Goal: Information Seeking & Learning: Learn about a topic

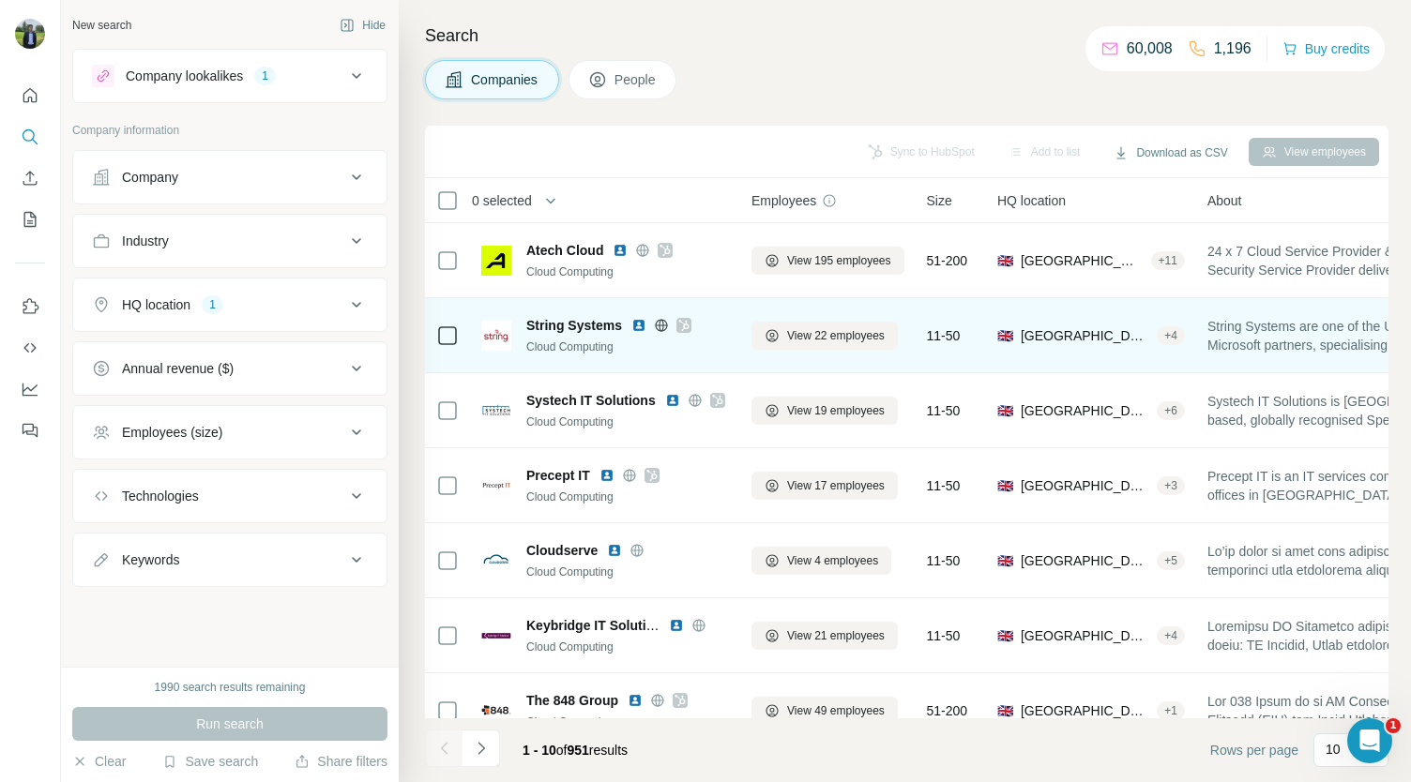
click at [636, 324] on img at bounding box center [638, 325] width 15 height 15
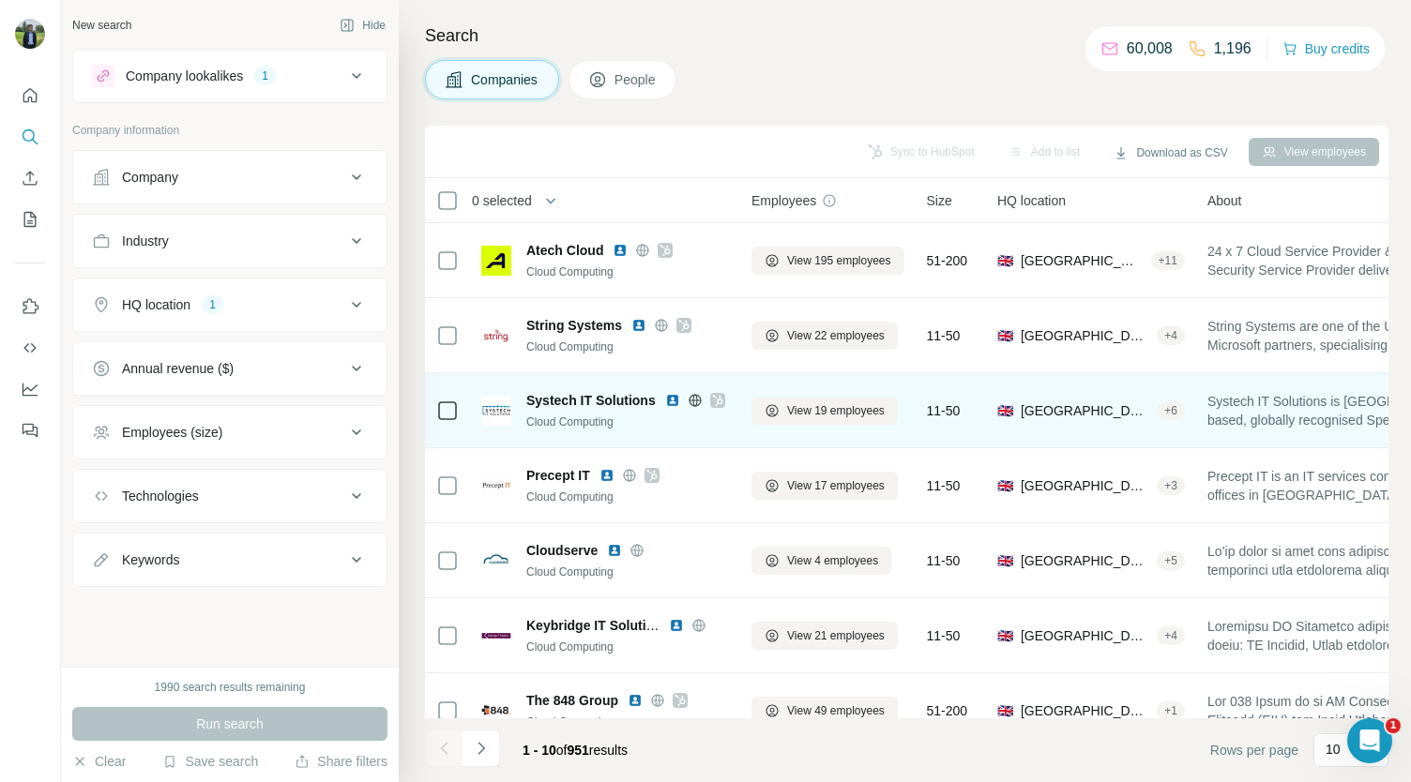
click at [668, 401] on img at bounding box center [672, 400] width 15 height 15
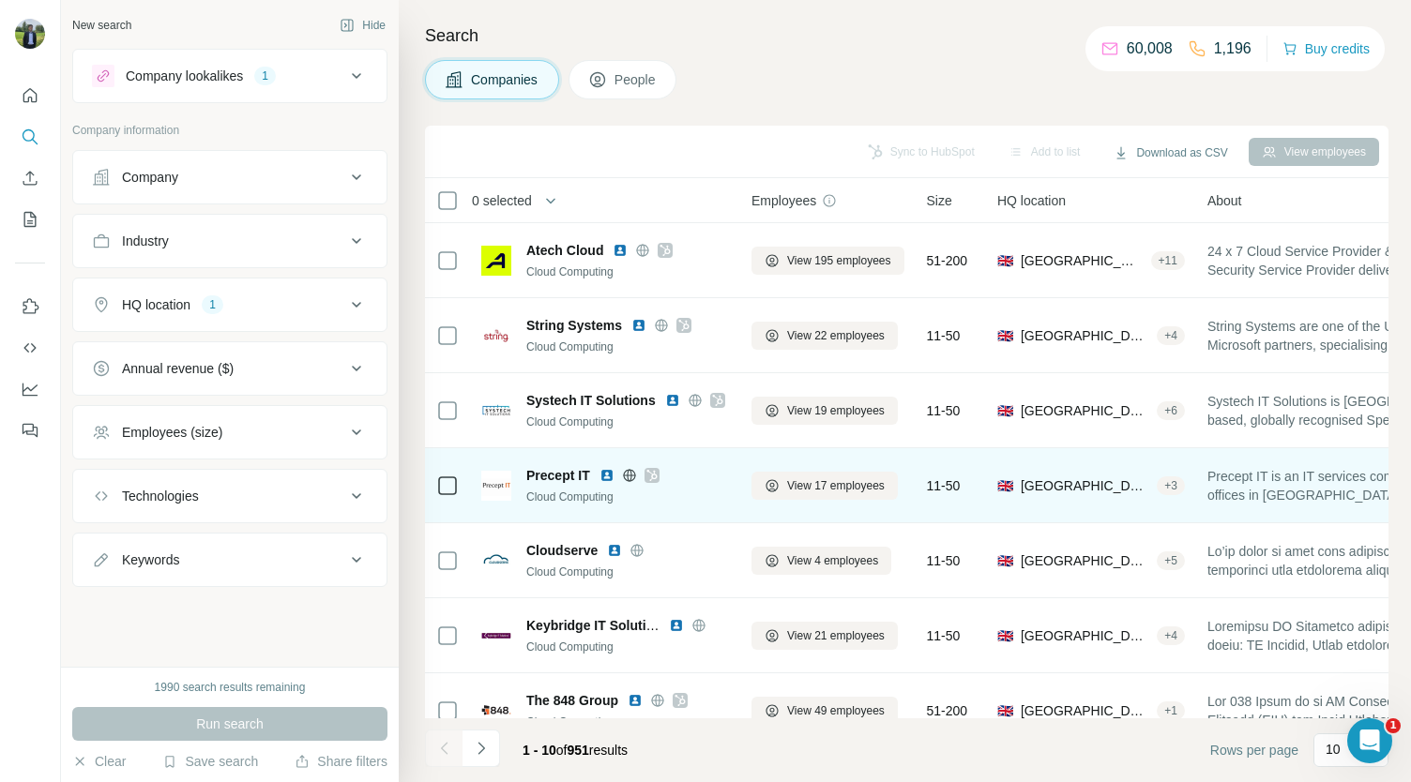
click at [605, 474] on img at bounding box center [606, 475] width 15 height 15
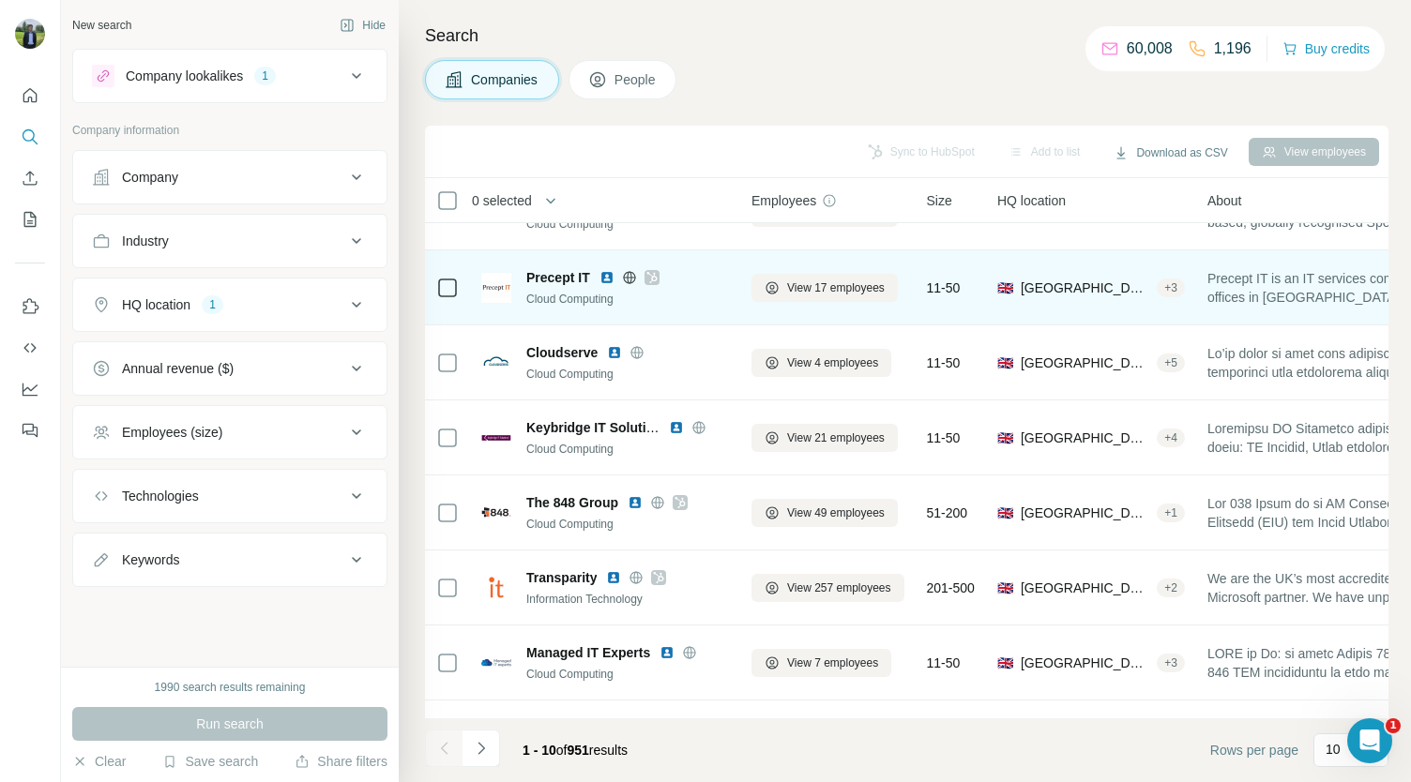
scroll to position [199, 0]
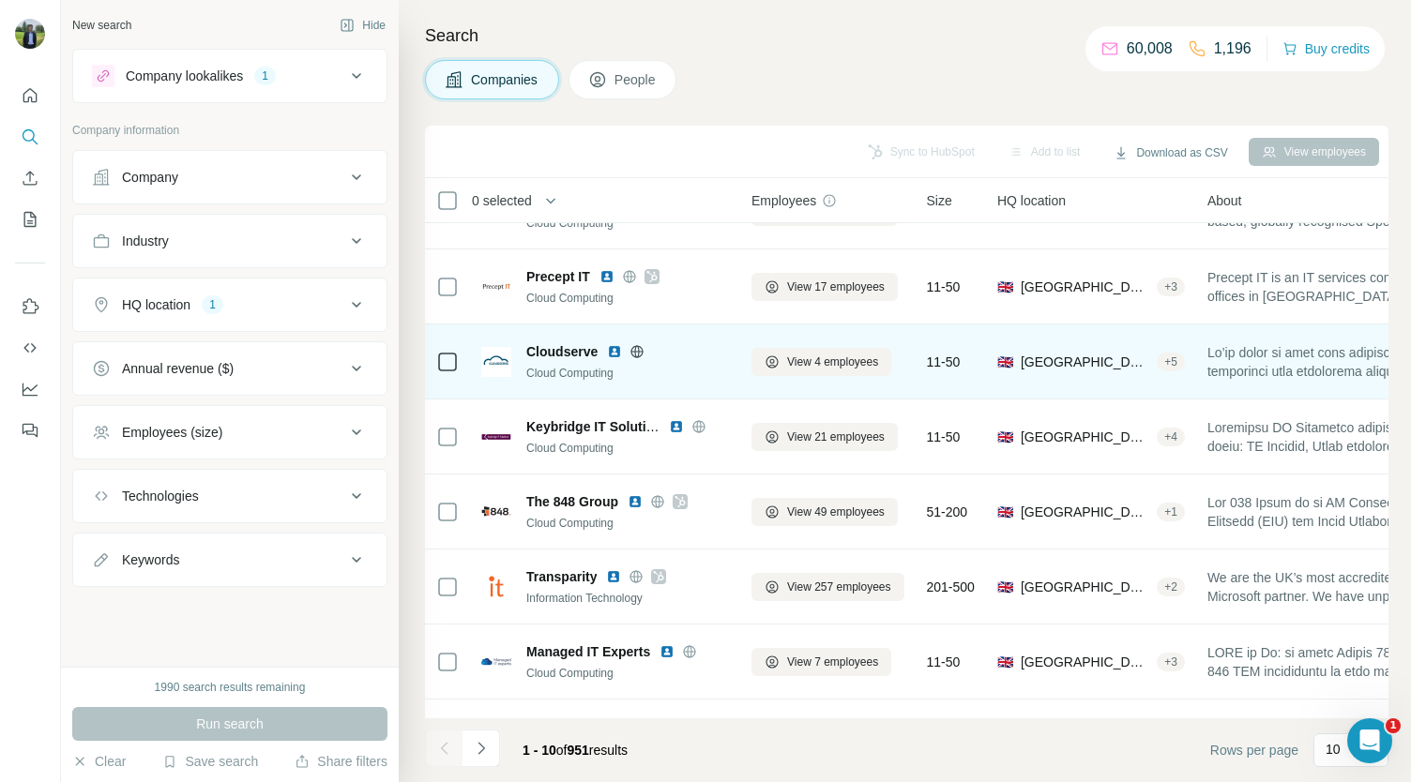
click at [617, 345] on img at bounding box center [614, 351] width 15 height 15
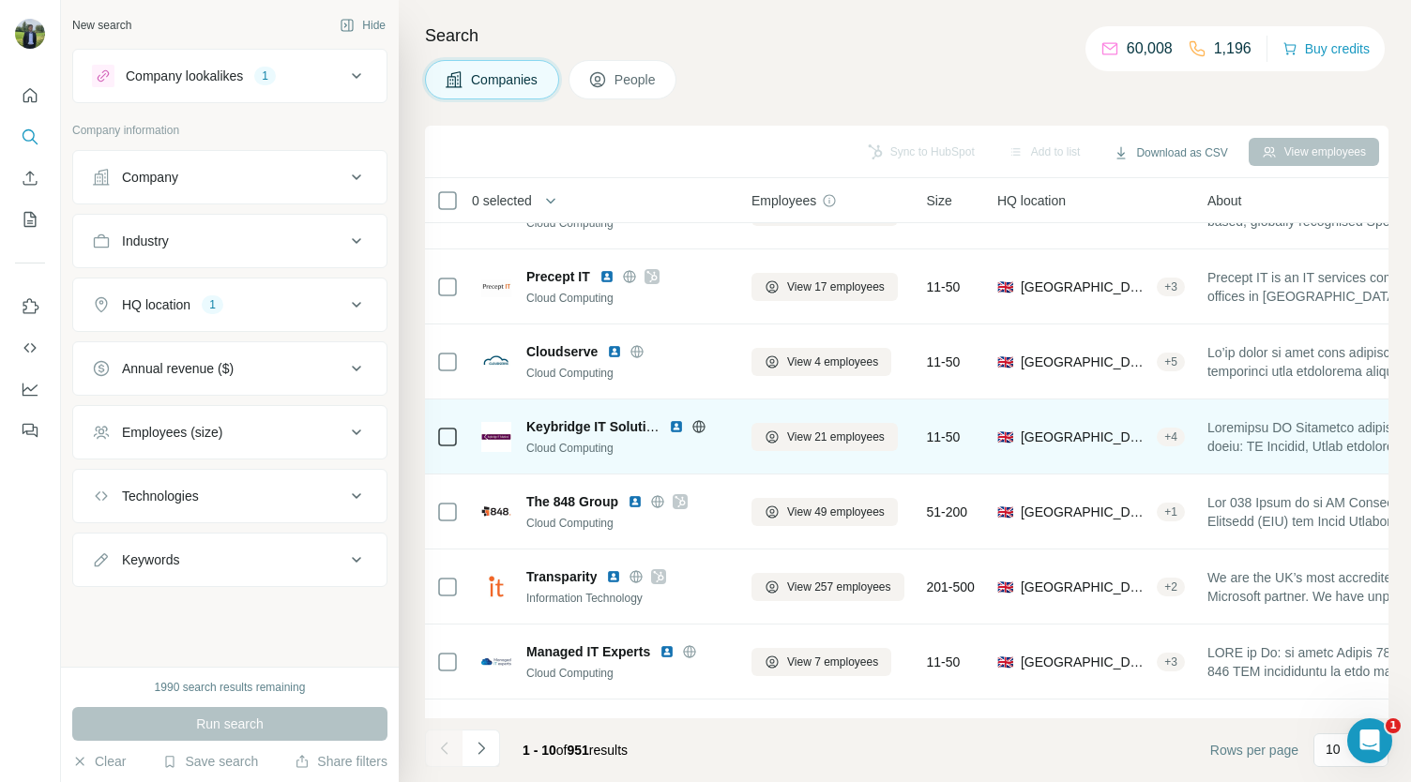
click at [674, 423] on img at bounding box center [676, 426] width 15 height 15
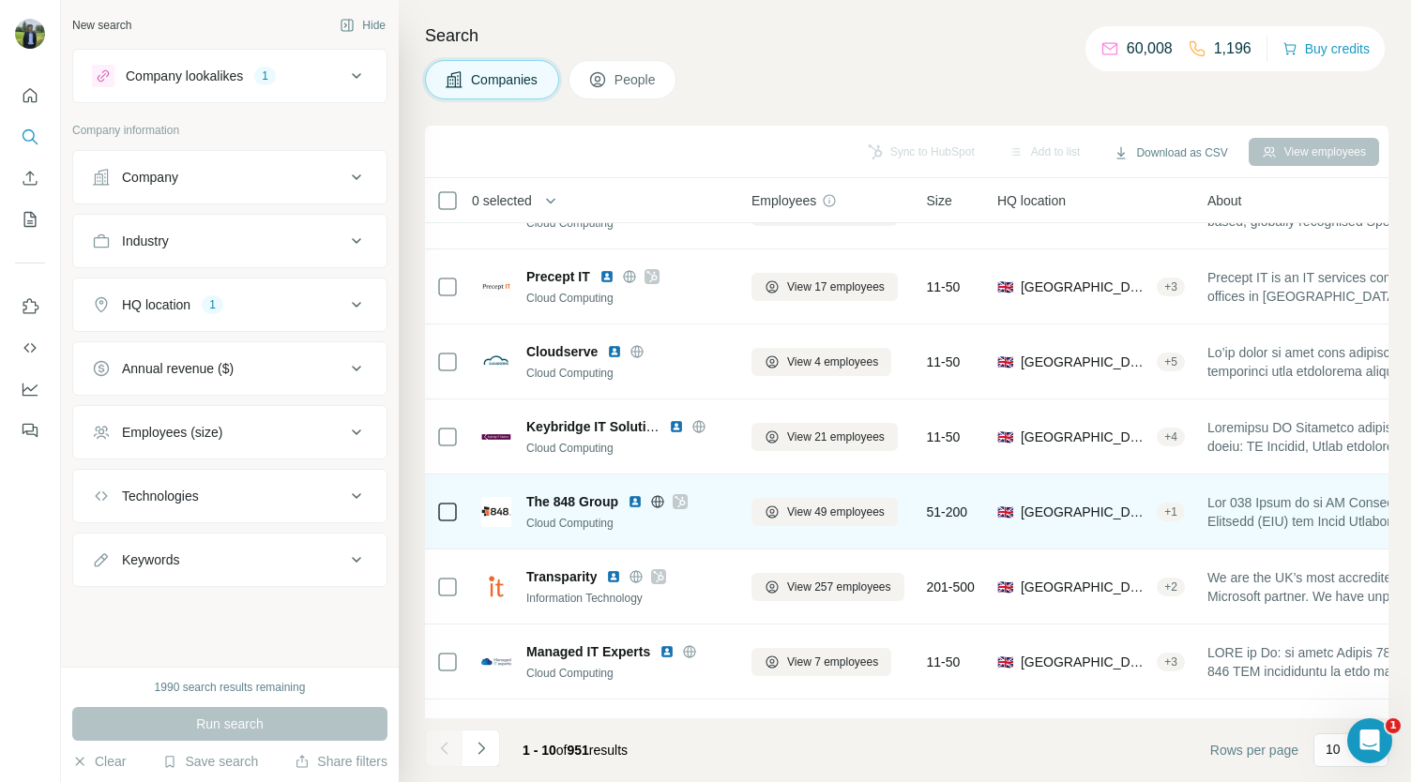
click at [643, 499] on img at bounding box center [635, 501] width 15 height 15
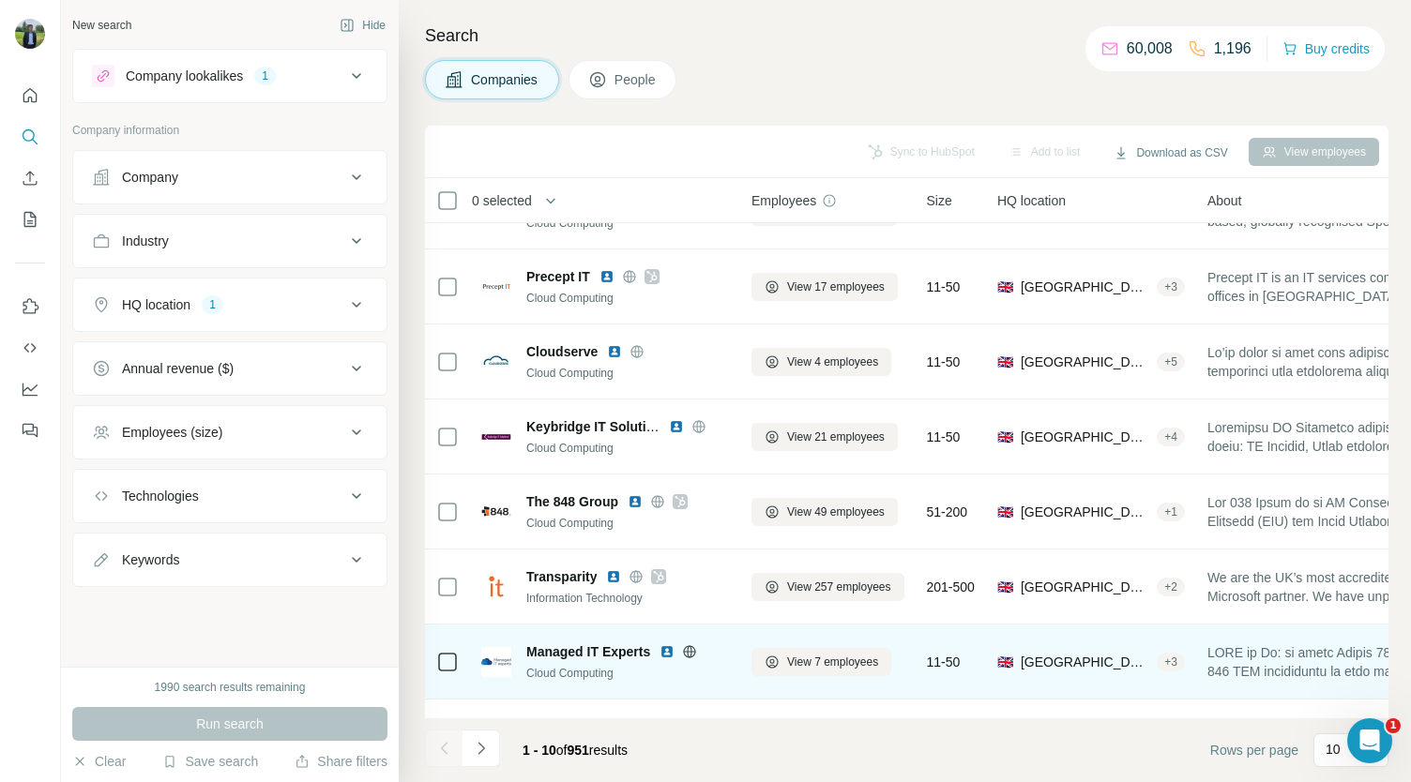
scroll to position [264, 0]
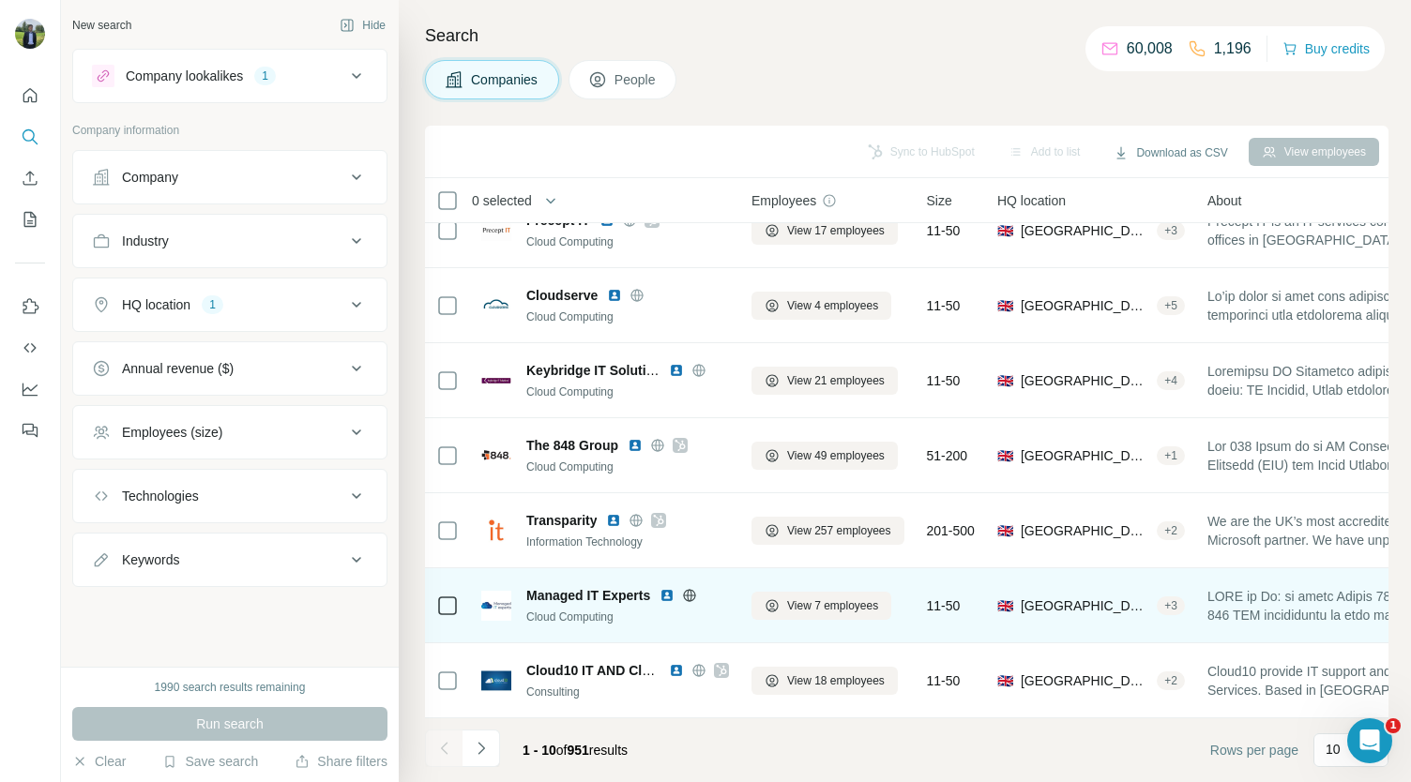
click at [670, 588] on img at bounding box center [666, 595] width 15 height 15
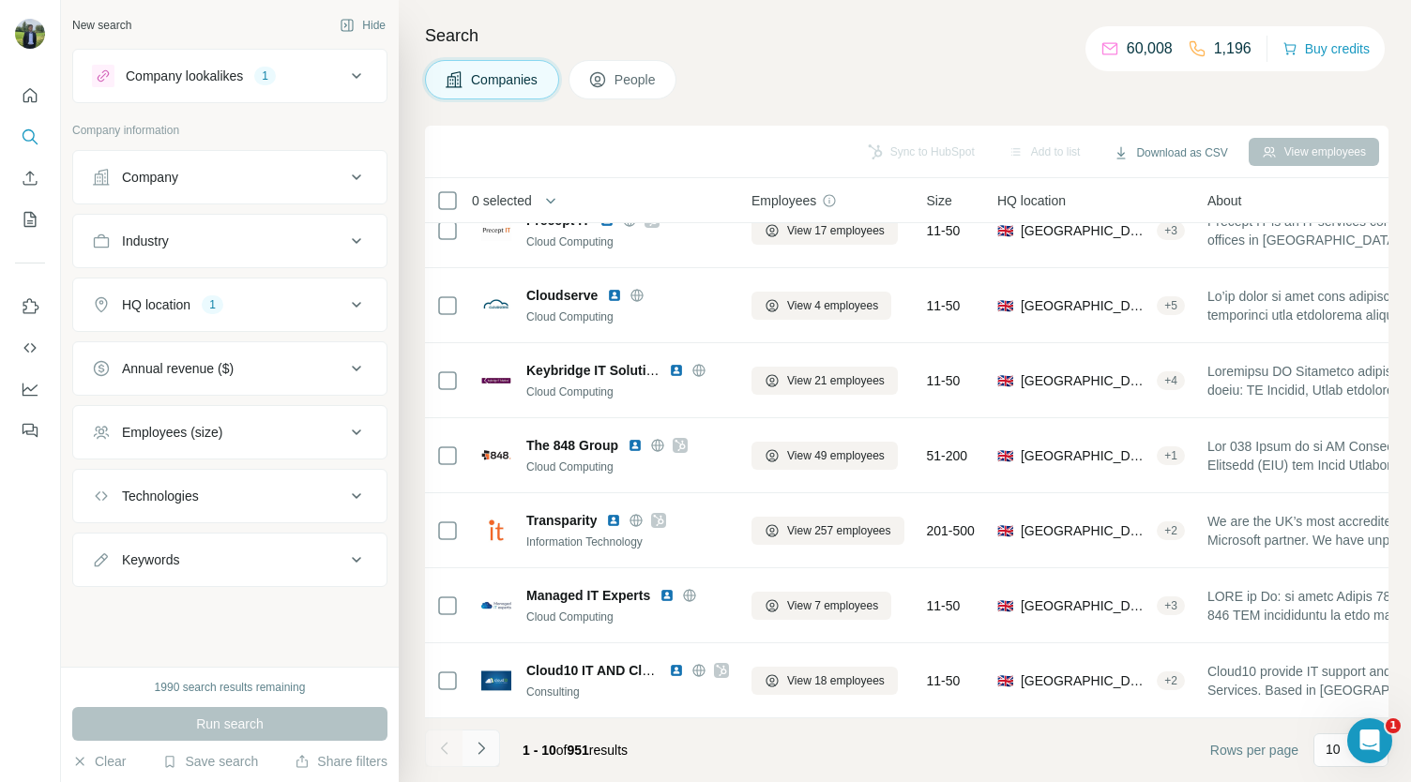
click at [494, 737] on button "Navigate to next page" at bounding box center [481, 749] width 38 height 38
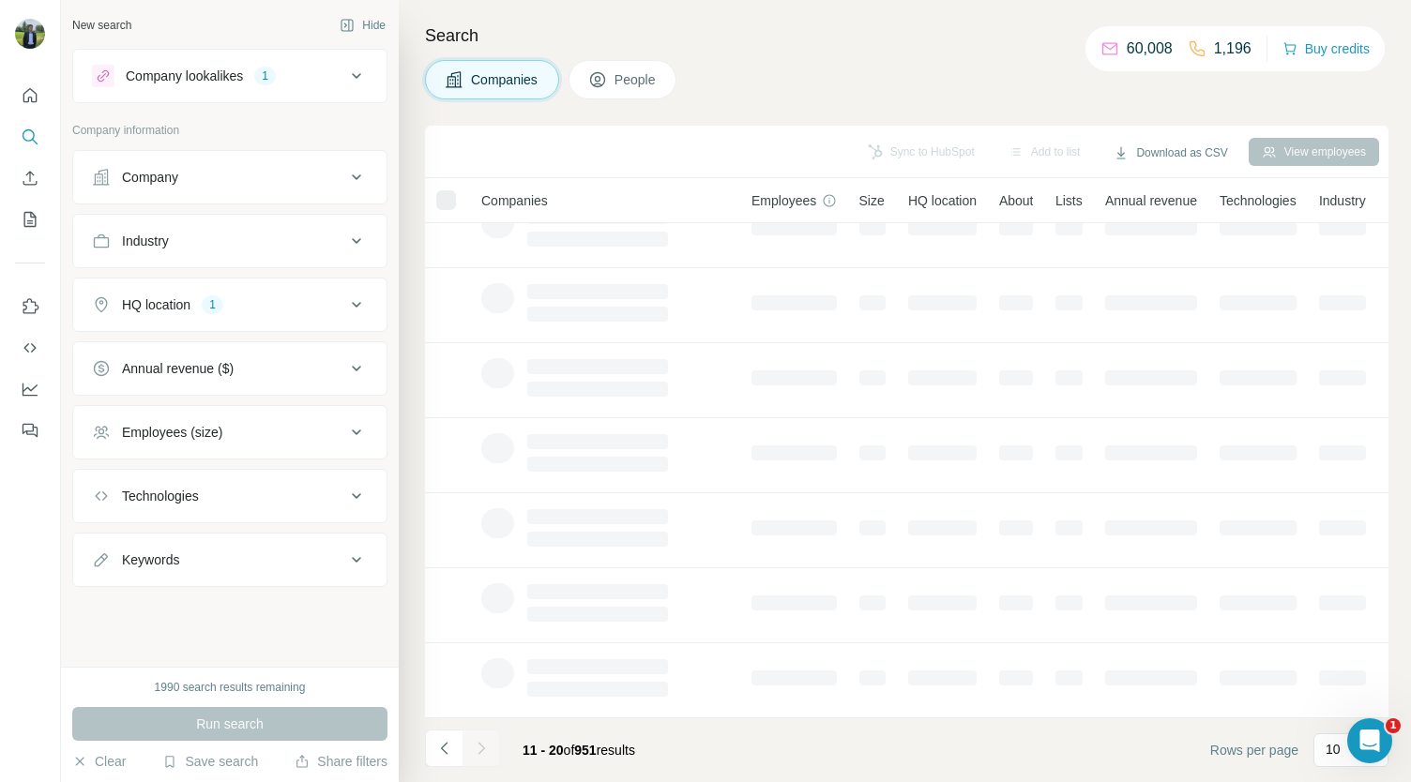
scroll to position [0, 0]
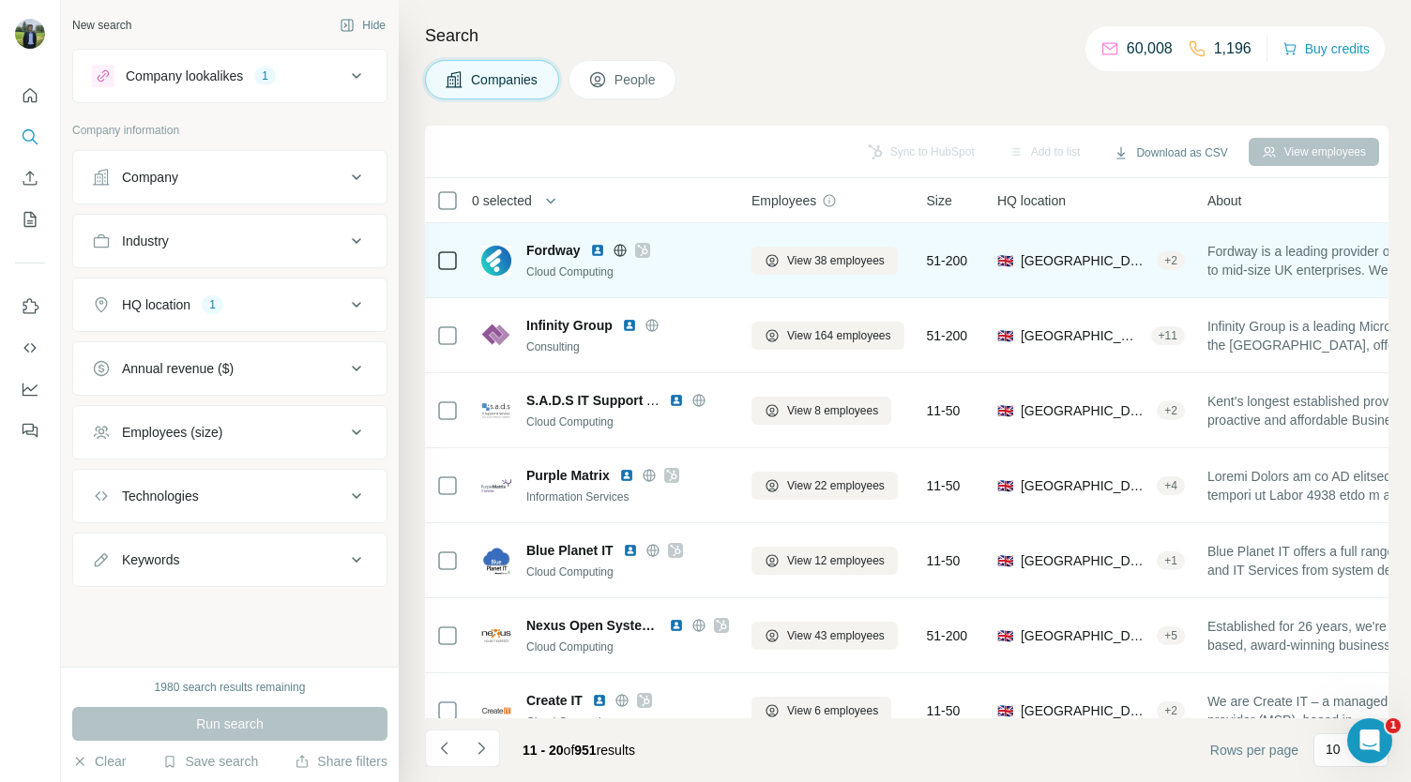
click at [598, 250] on img at bounding box center [597, 250] width 15 height 15
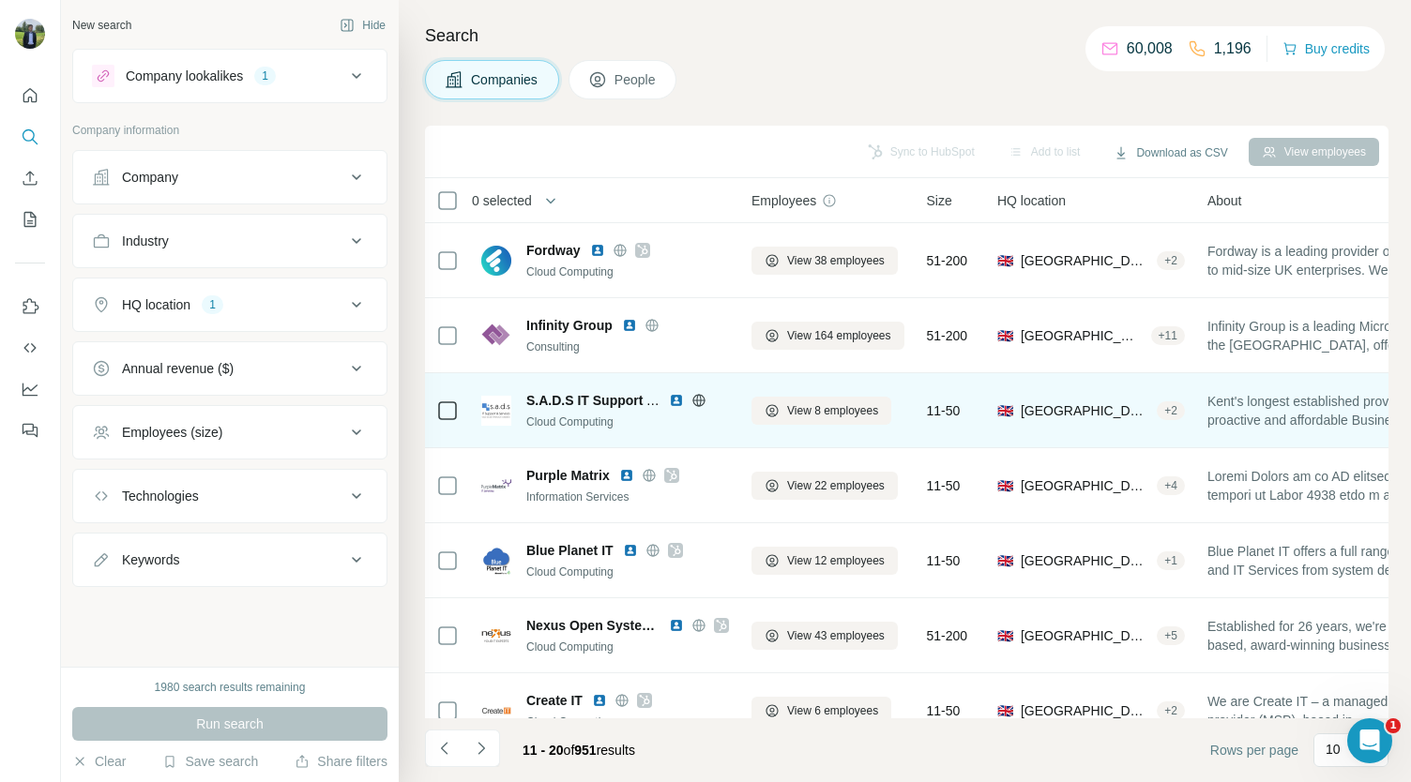
click at [673, 399] on img at bounding box center [676, 400] width 15 height 15
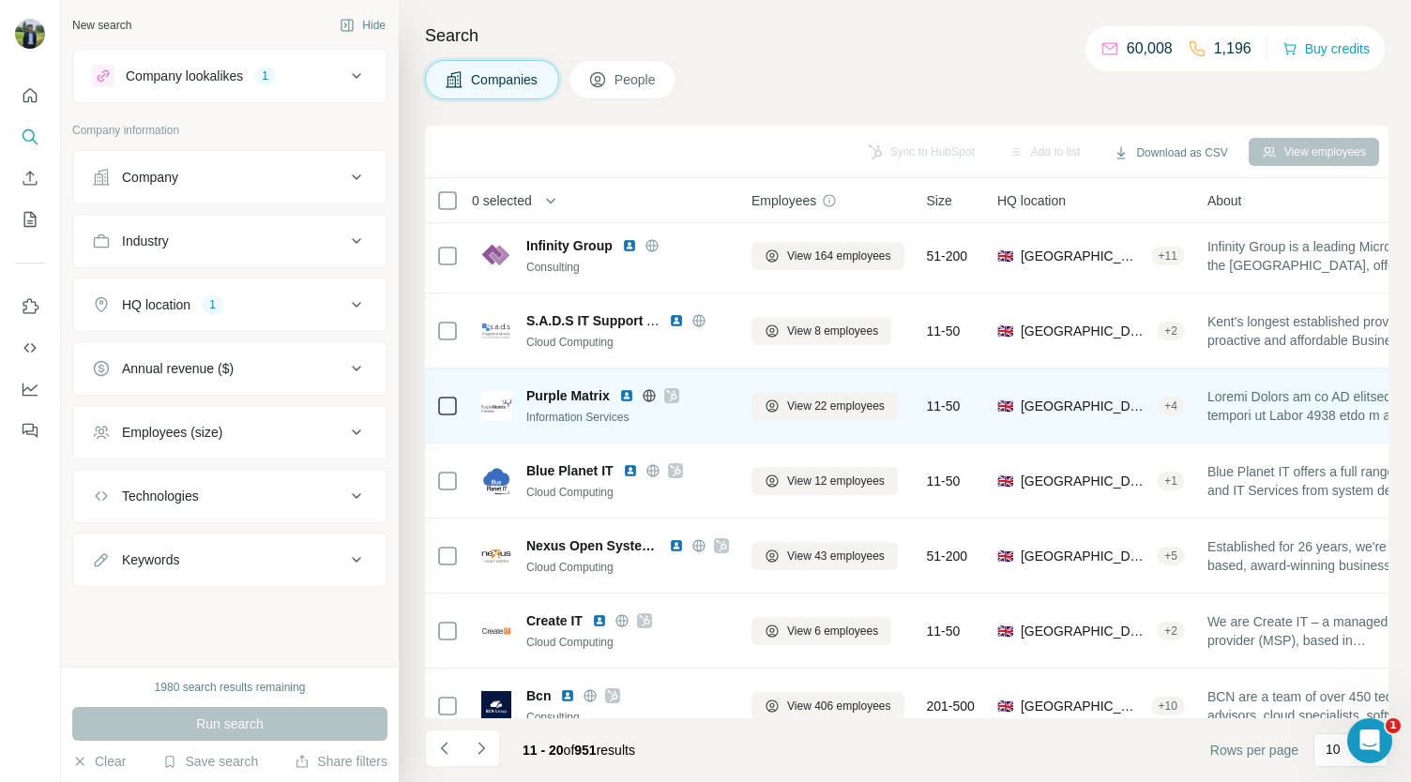
scroll to position [81, 0]
click at [626, 399] on img at bounding box center [626, 394] width 15 height 15
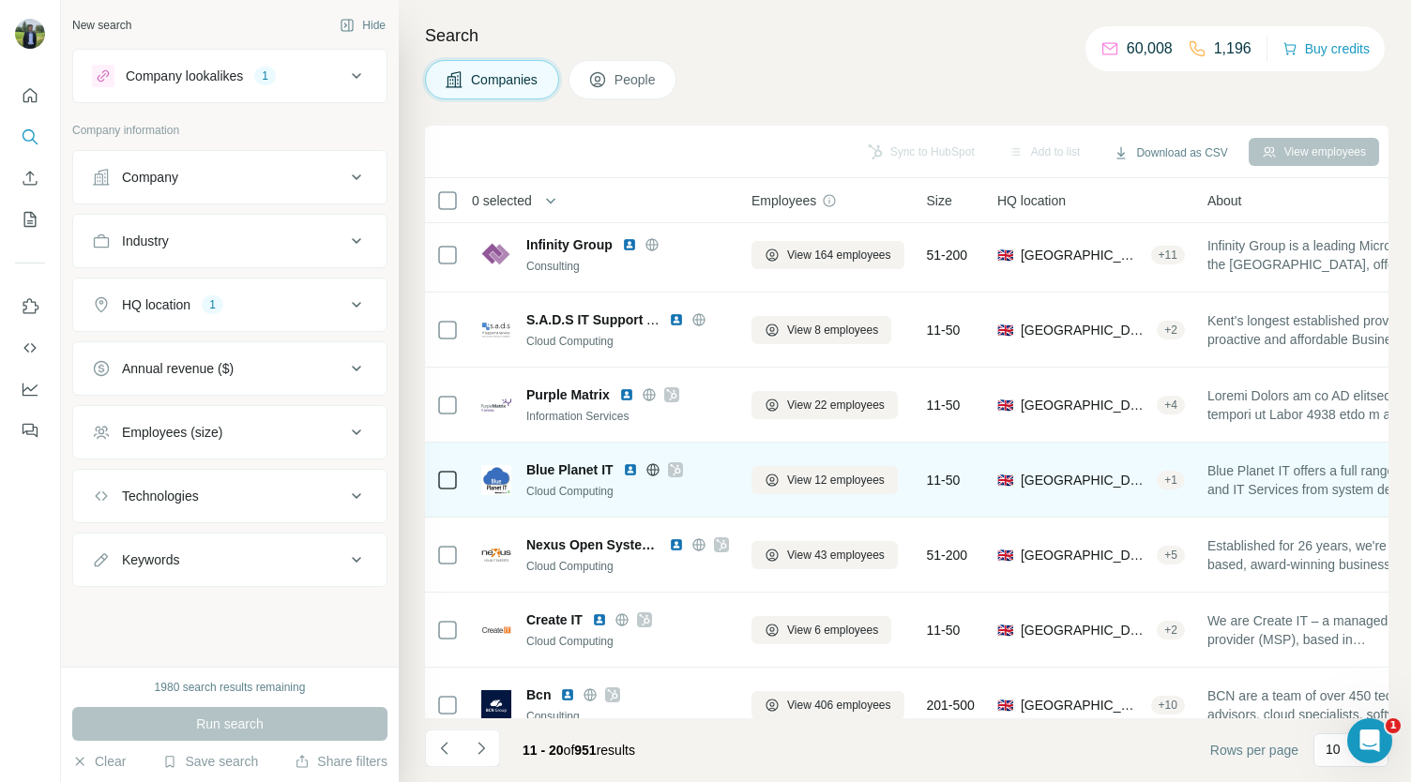
scroll to position [195, 0]
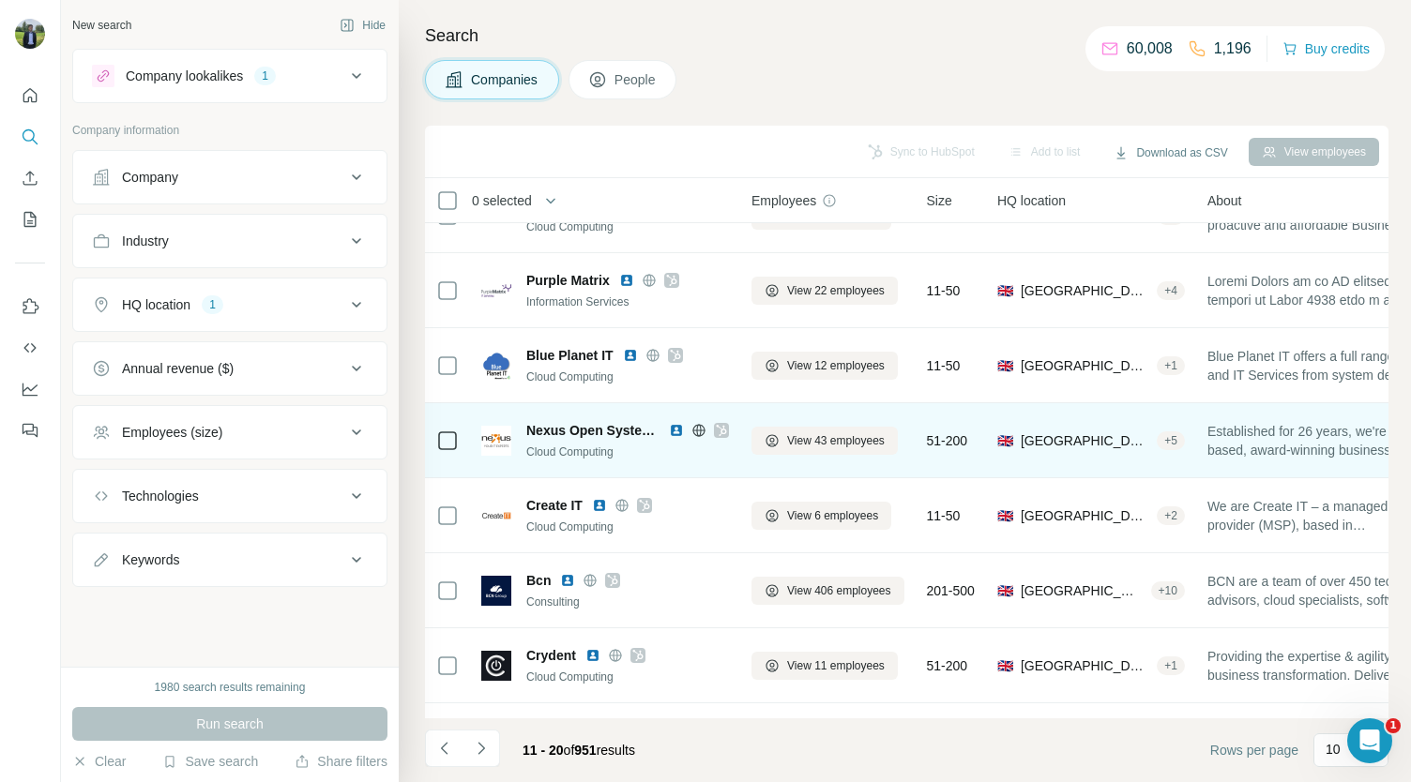
click at [675, 431] on img at bounding box center [676, 430] width 15 height 15
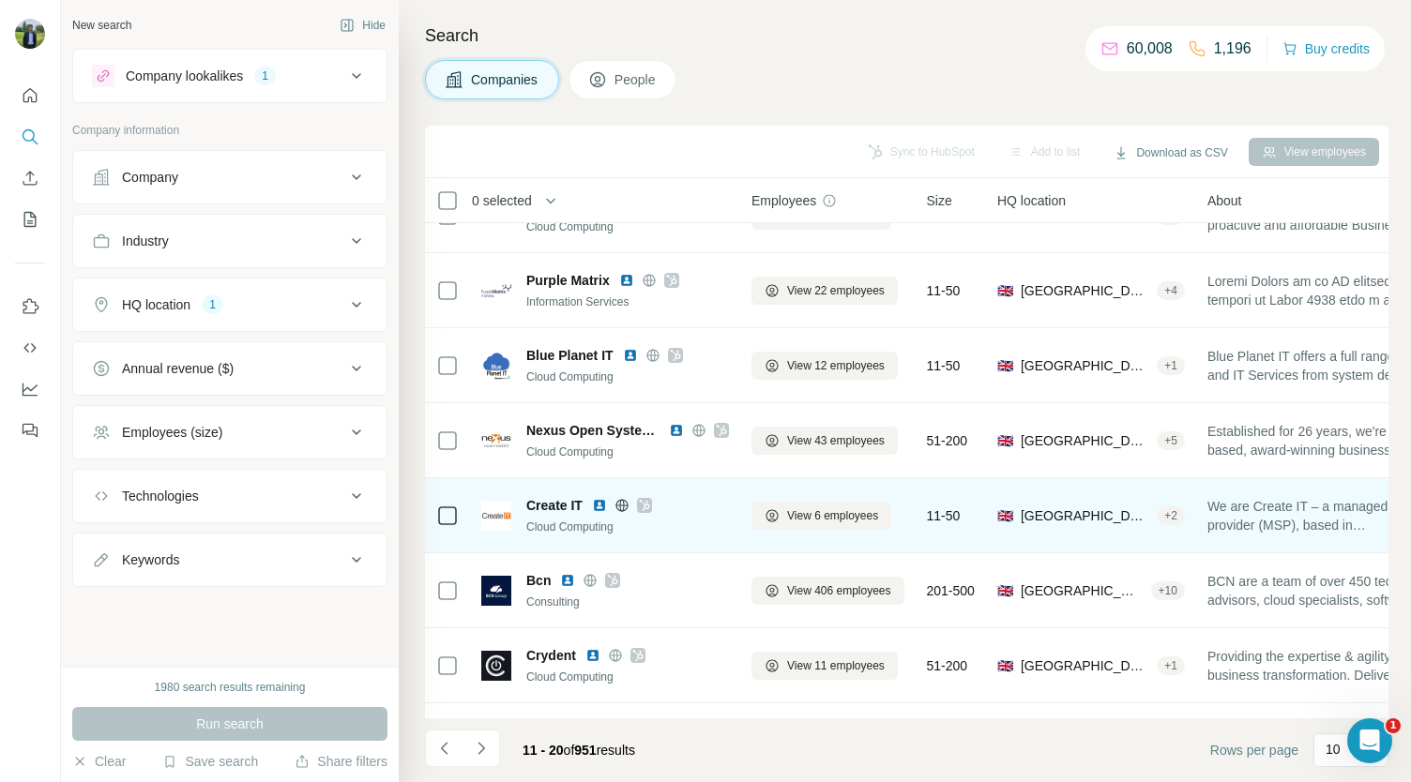
click at [600, 504] on img at bounding box center [599, 505] width 15 height 15
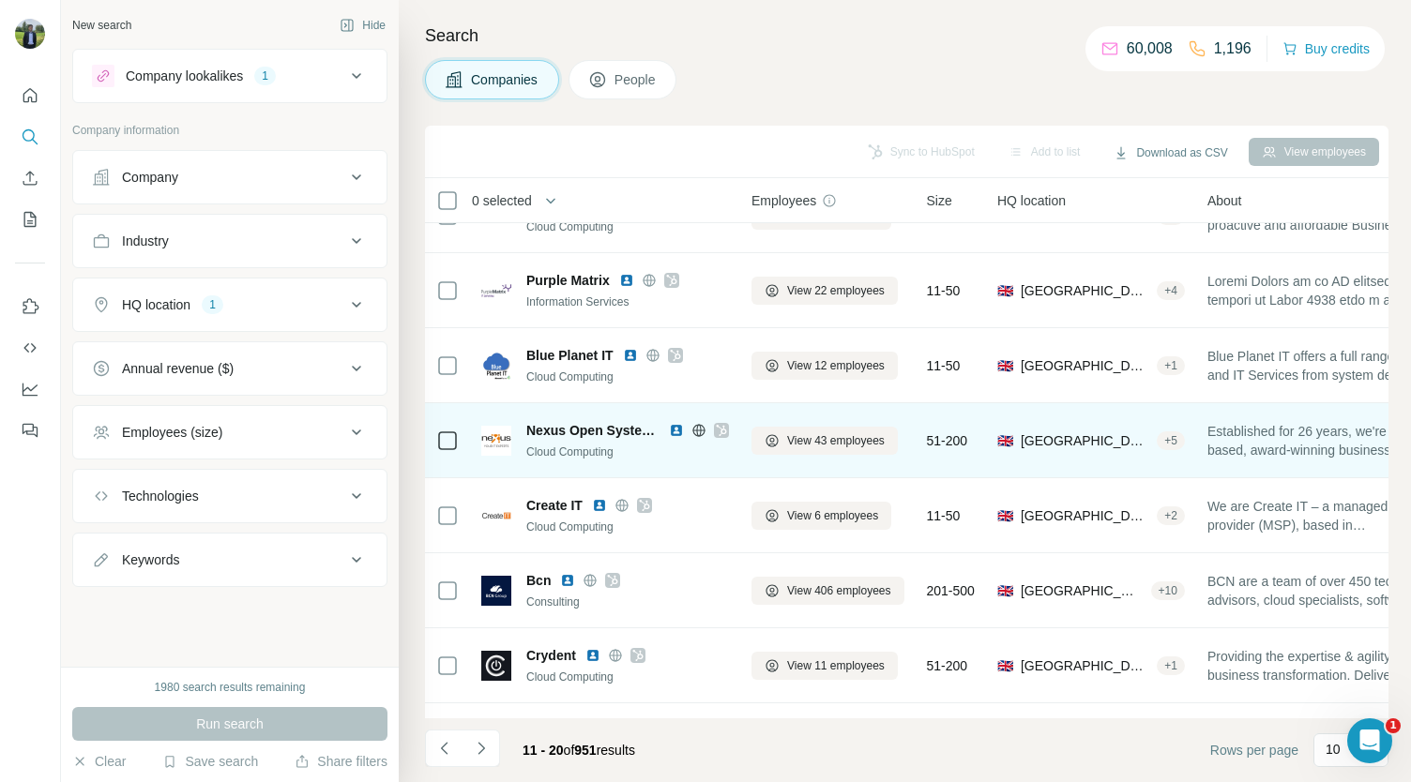
scroll to position [264, 0]
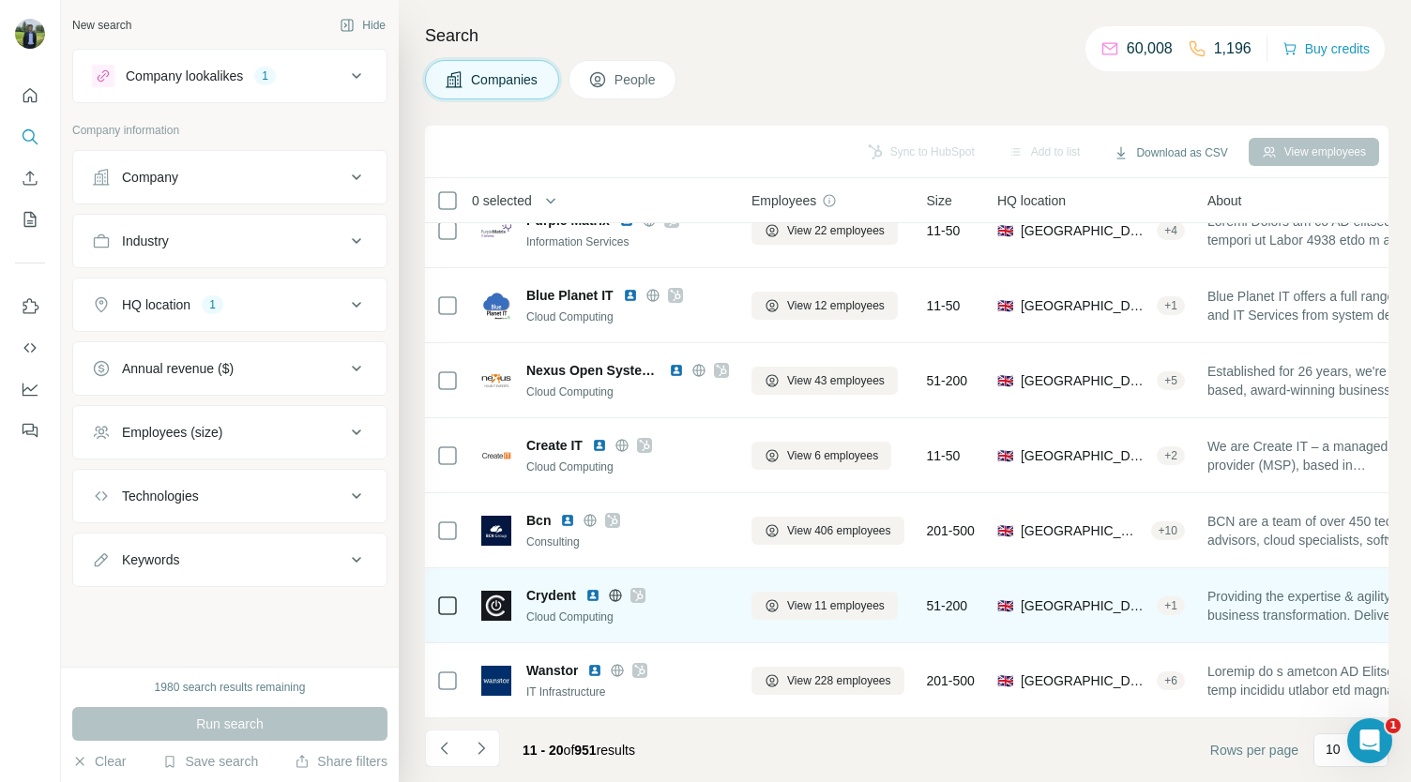
click at [637, 588] on icon at bounding box center [637, 595] width 11 height 15
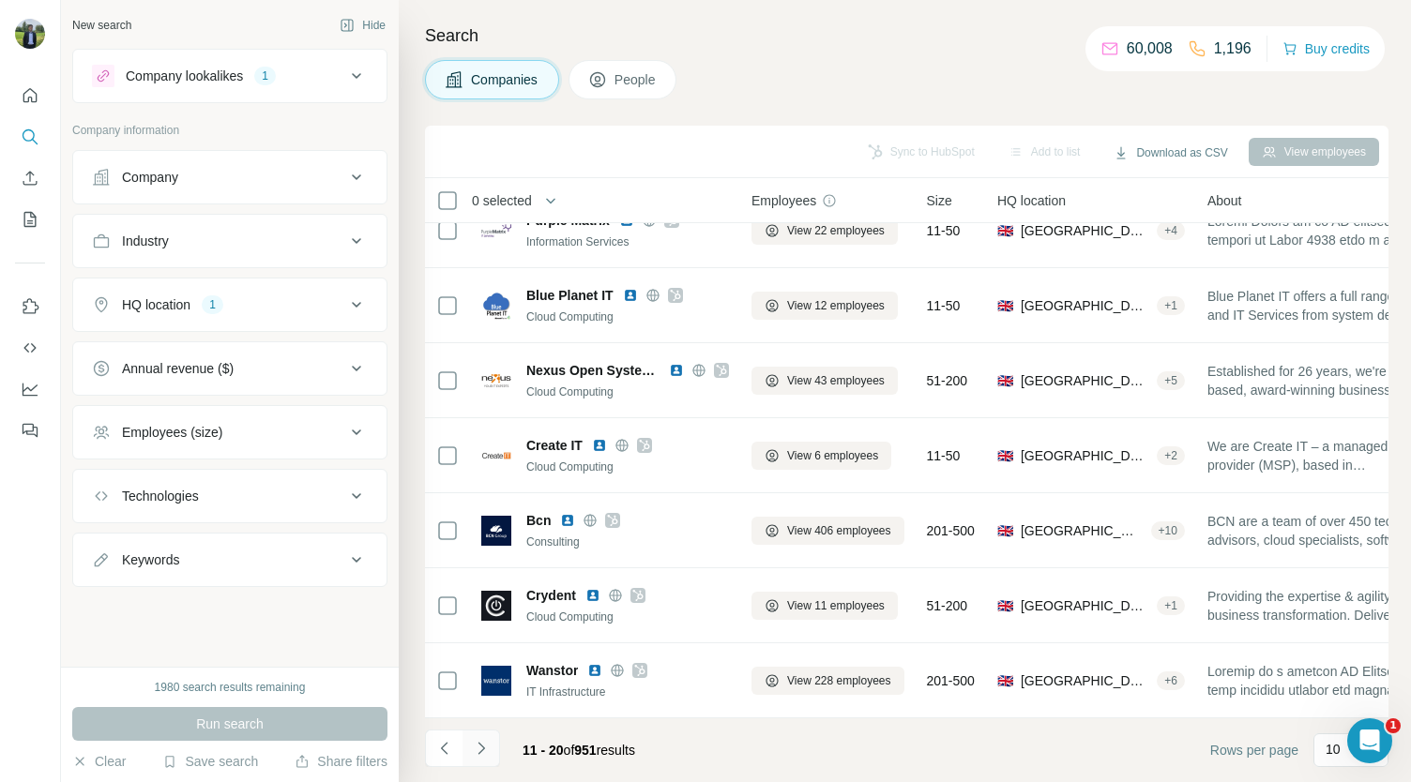
click at [478, 748] on icon "Navigate to next page" at bounding box center [481, 748] width 19 height 19
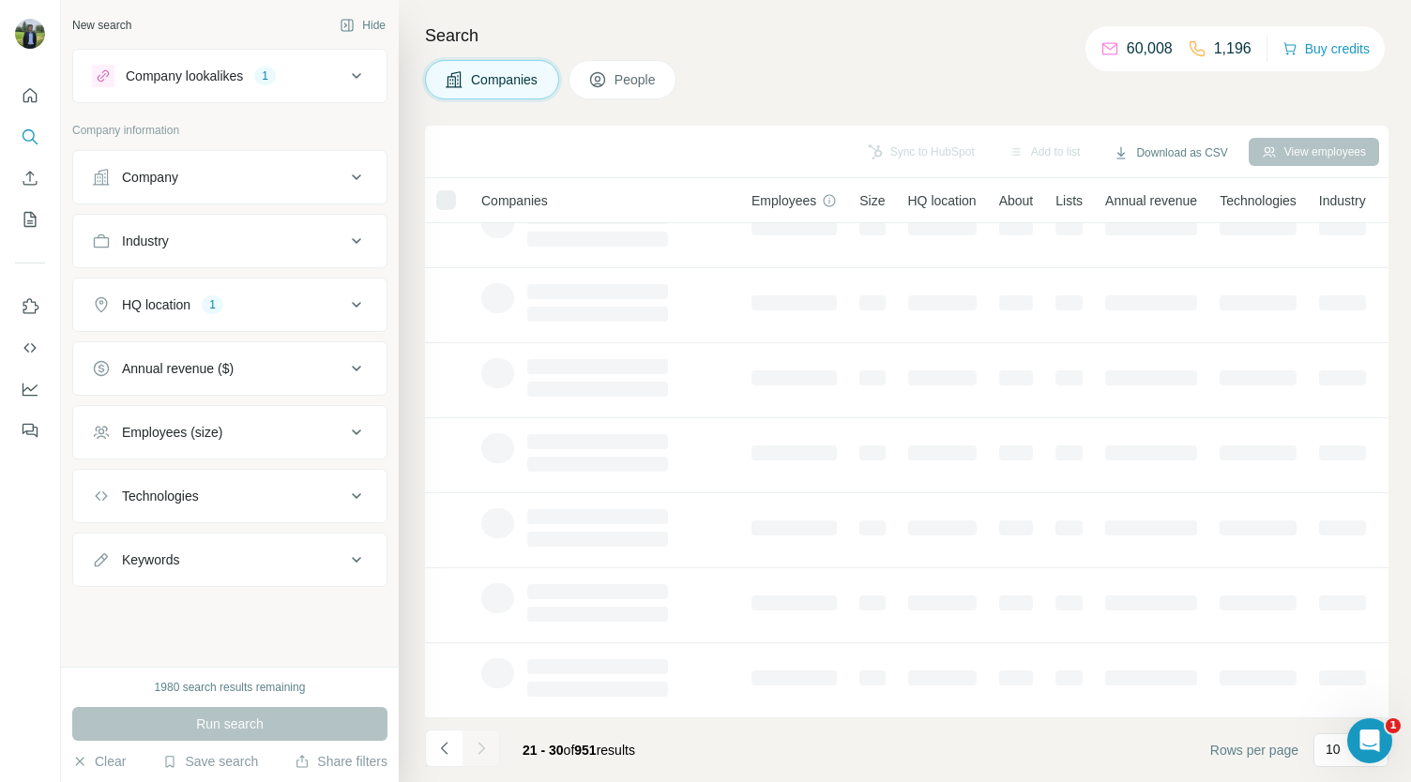
scroll to position [0, 0]
click at [630, 588] on td at bounding box center [605, 560] width 270 height 75
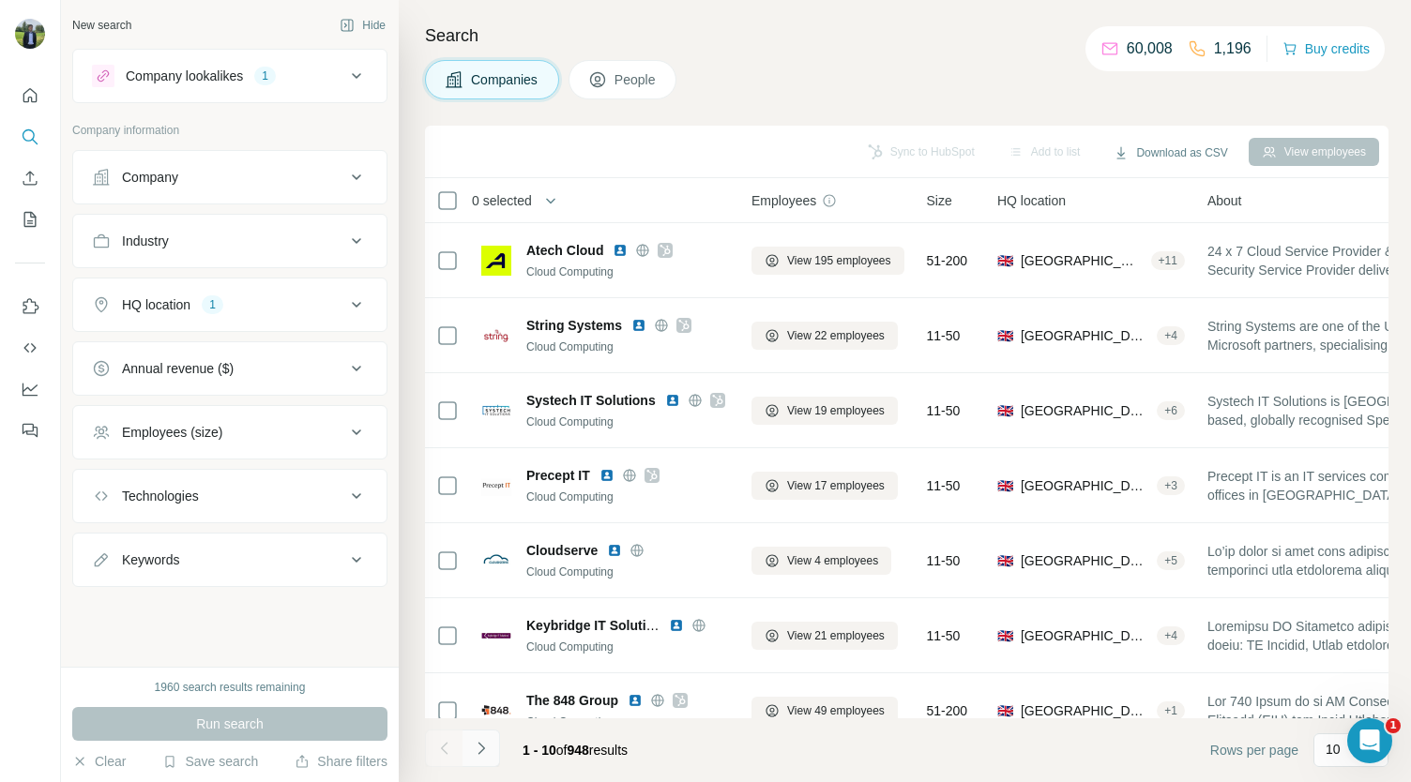
click at [484, 746] on icon "Navigate to next page" at bounding box center [481, 748] width 19 height 19
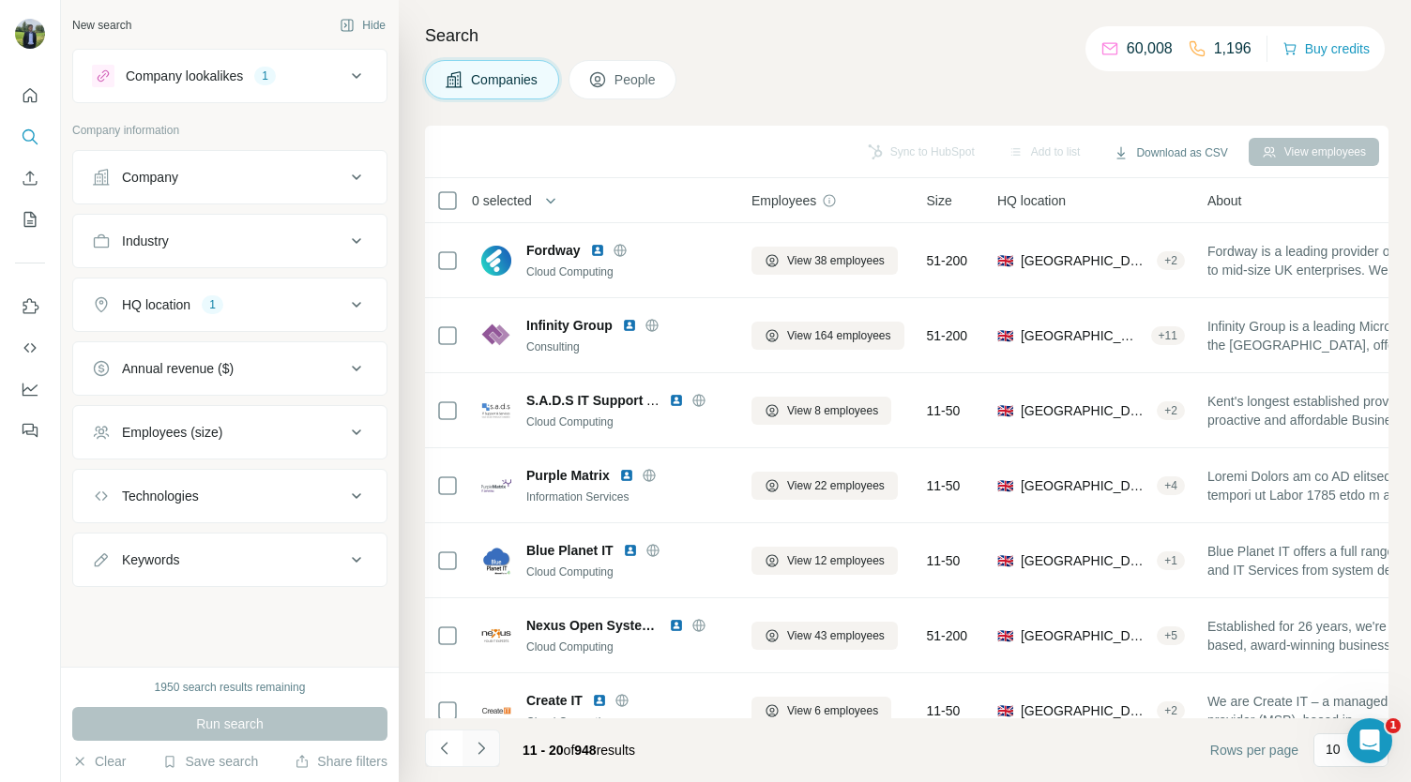
click at [484, 746] on icon "Navigate to next page" at bounding box center [481, 748] width 19 height 19
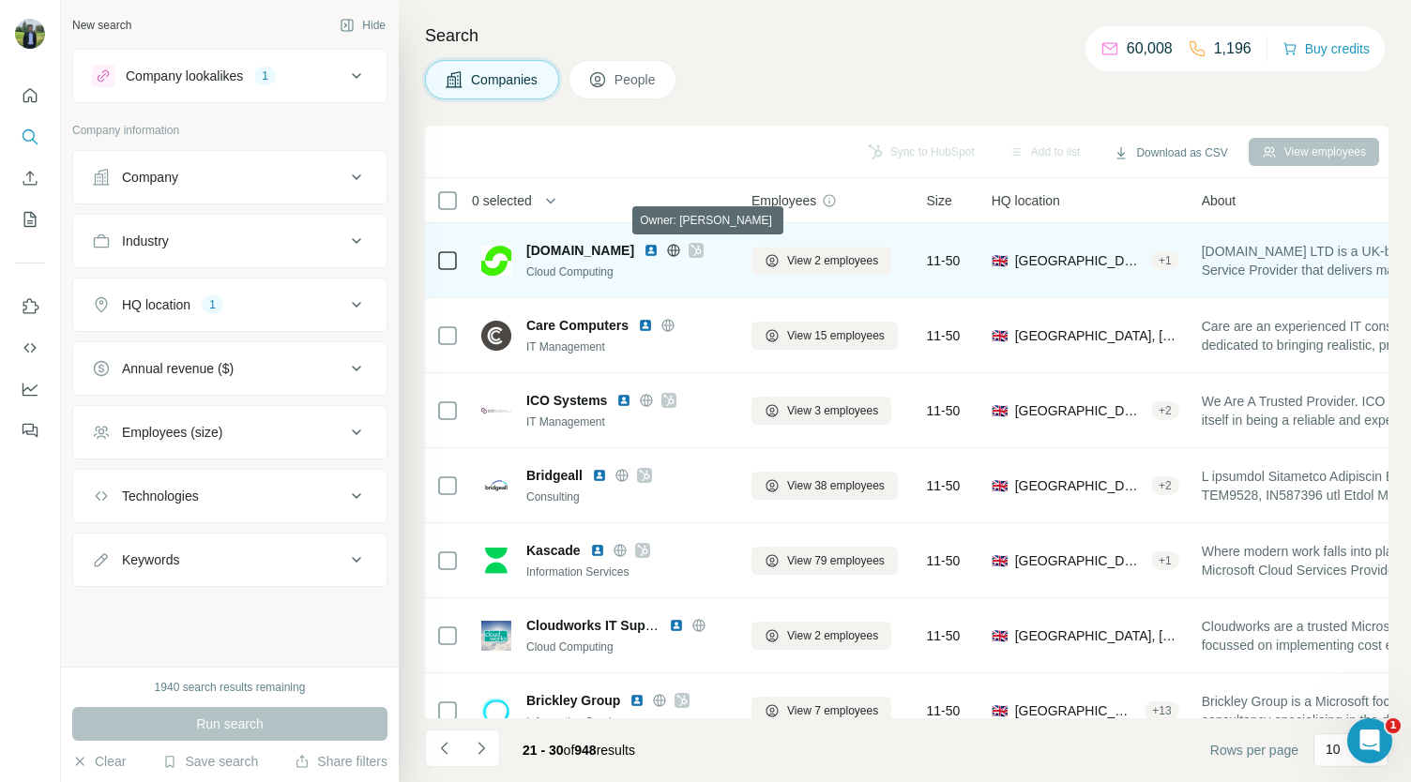
click at [702, 248] on icon at bounding box center [695, 250] width 11 height 15
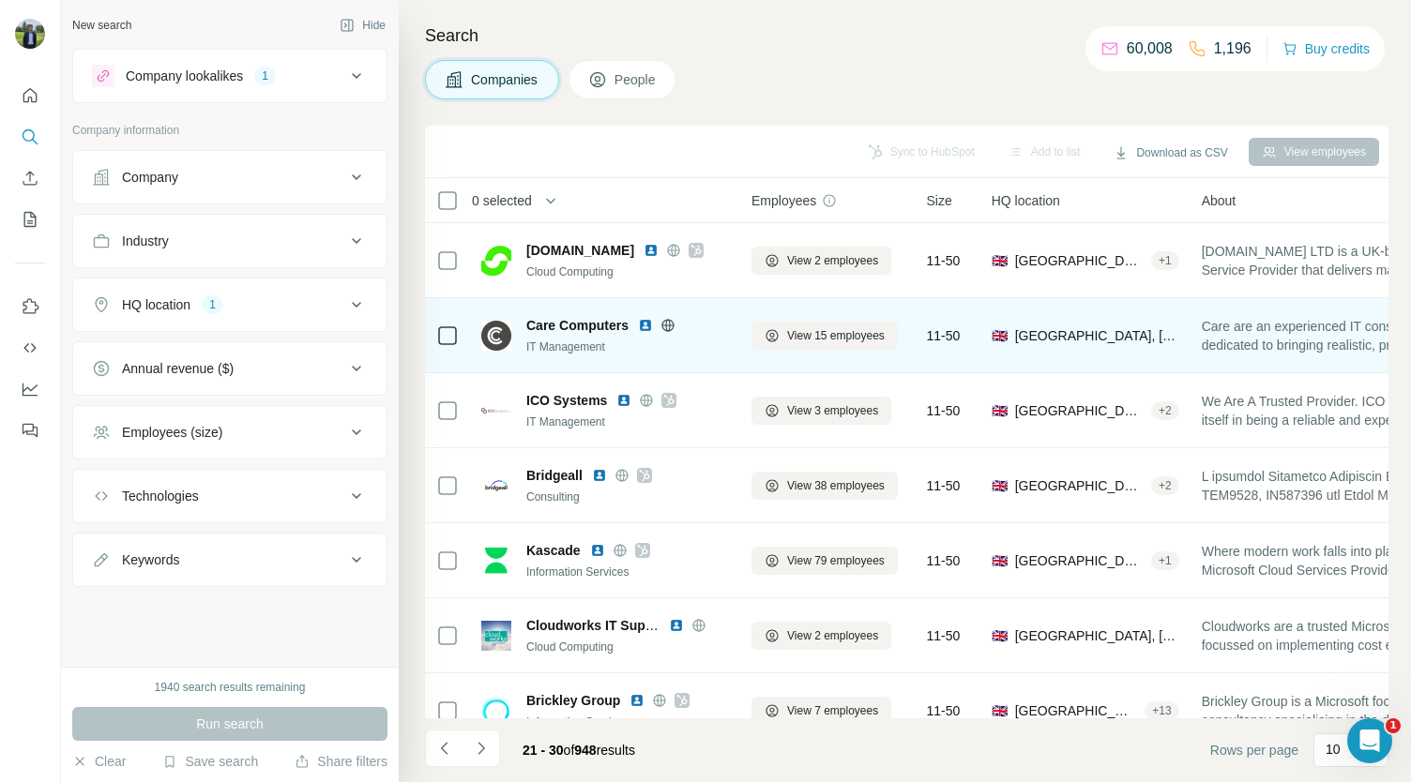
click at [647, 324] on img at bounding box center [645, 325] width 15 height 15
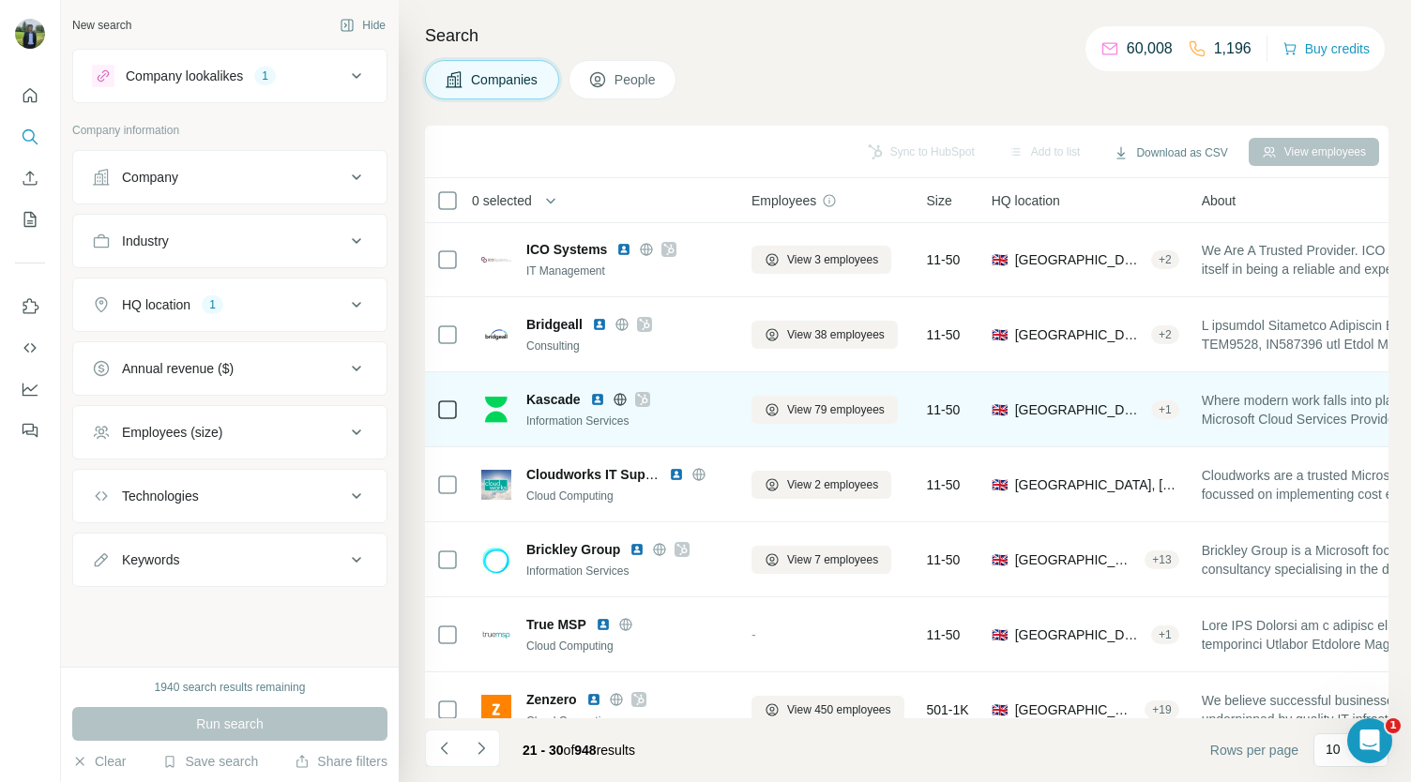
scroll to position [154, 0]
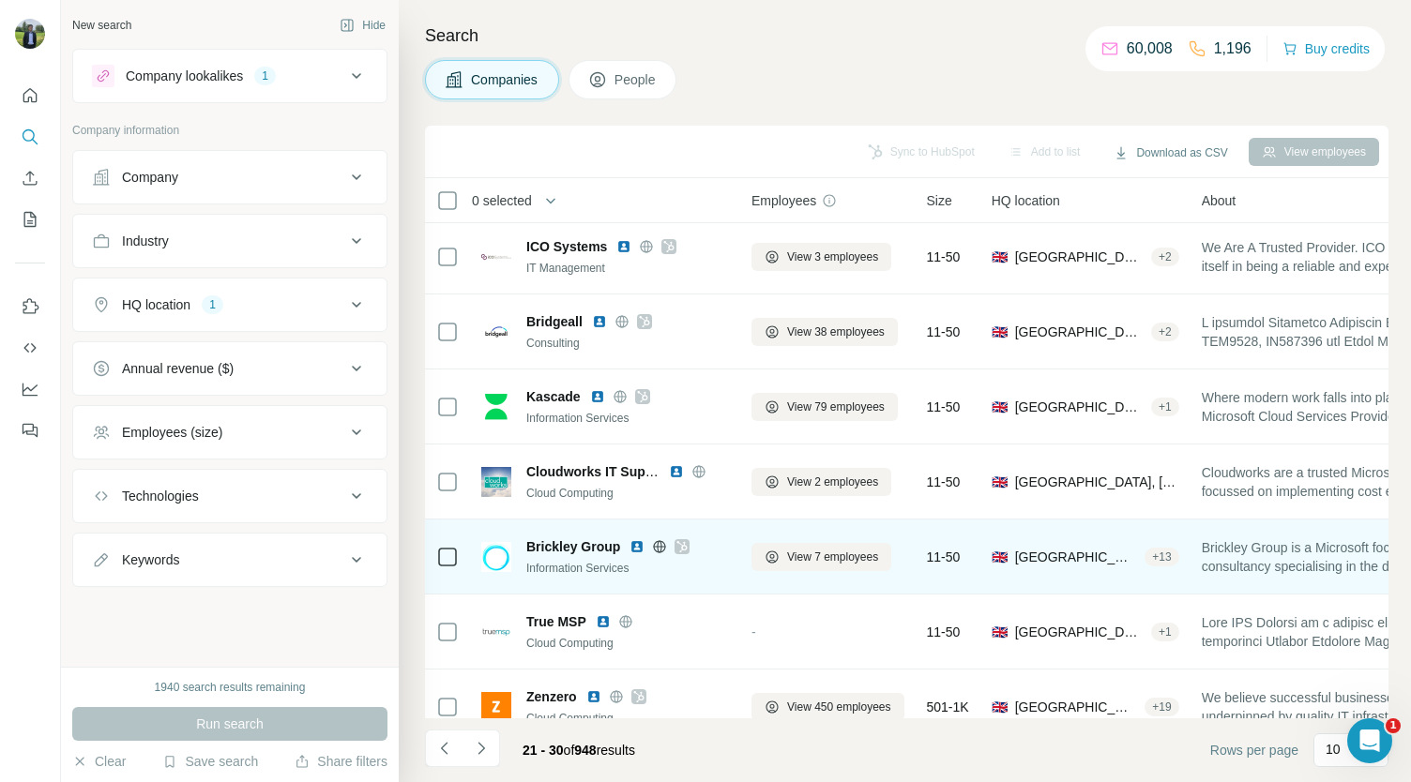
click at [632, 543] on img at bounding box center [636, 546] width 15 height 15
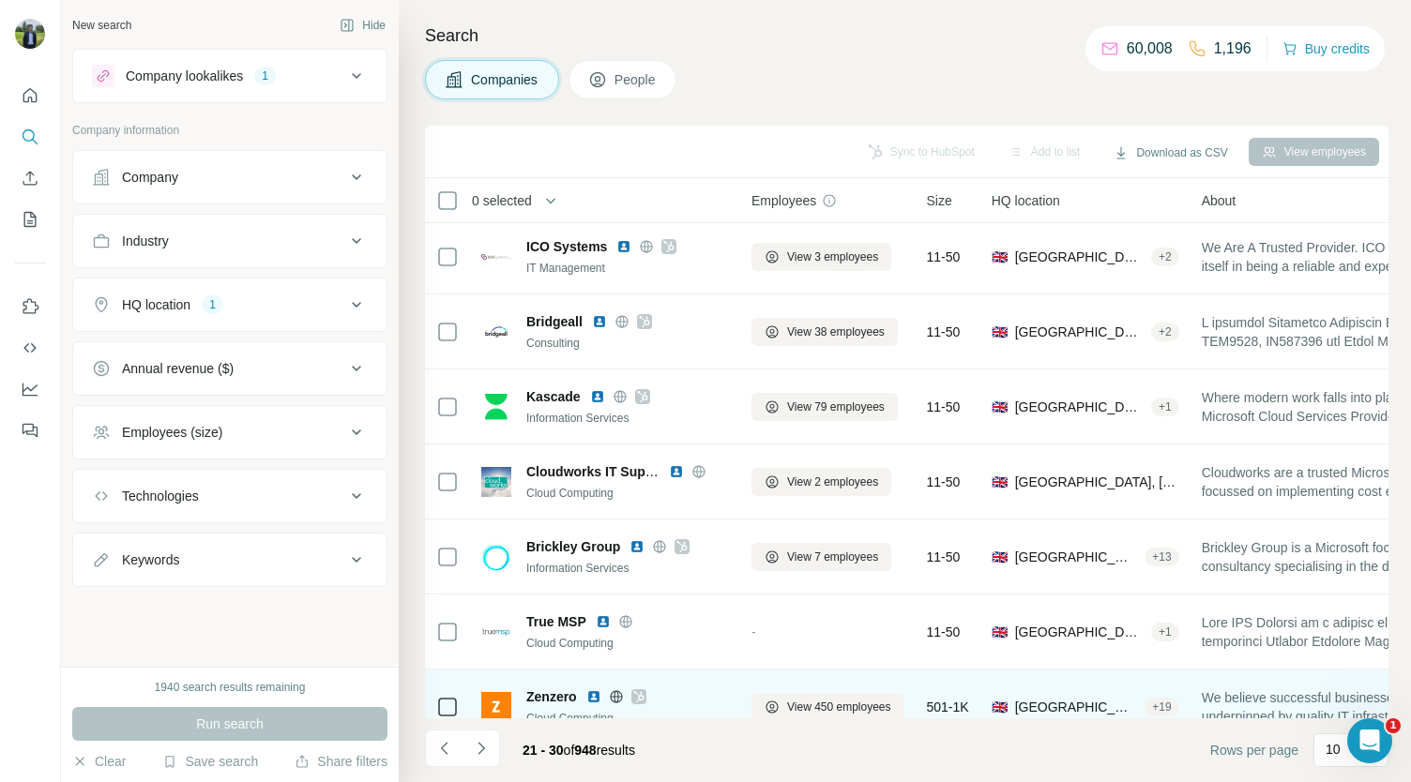
scroll to position [264, 0]
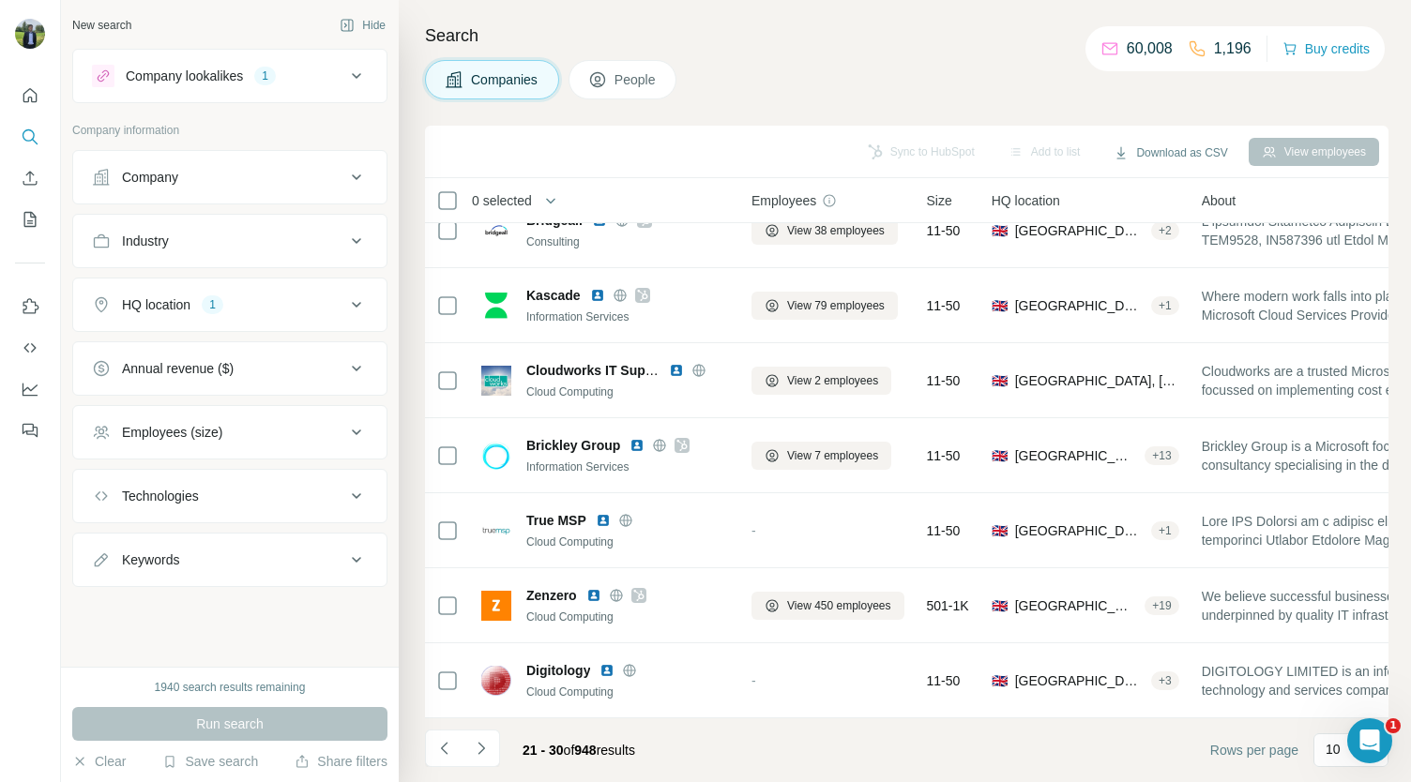
click at [257, 302] on div "HQ location 1" at bounding box center [218, 304] width 253 height 19
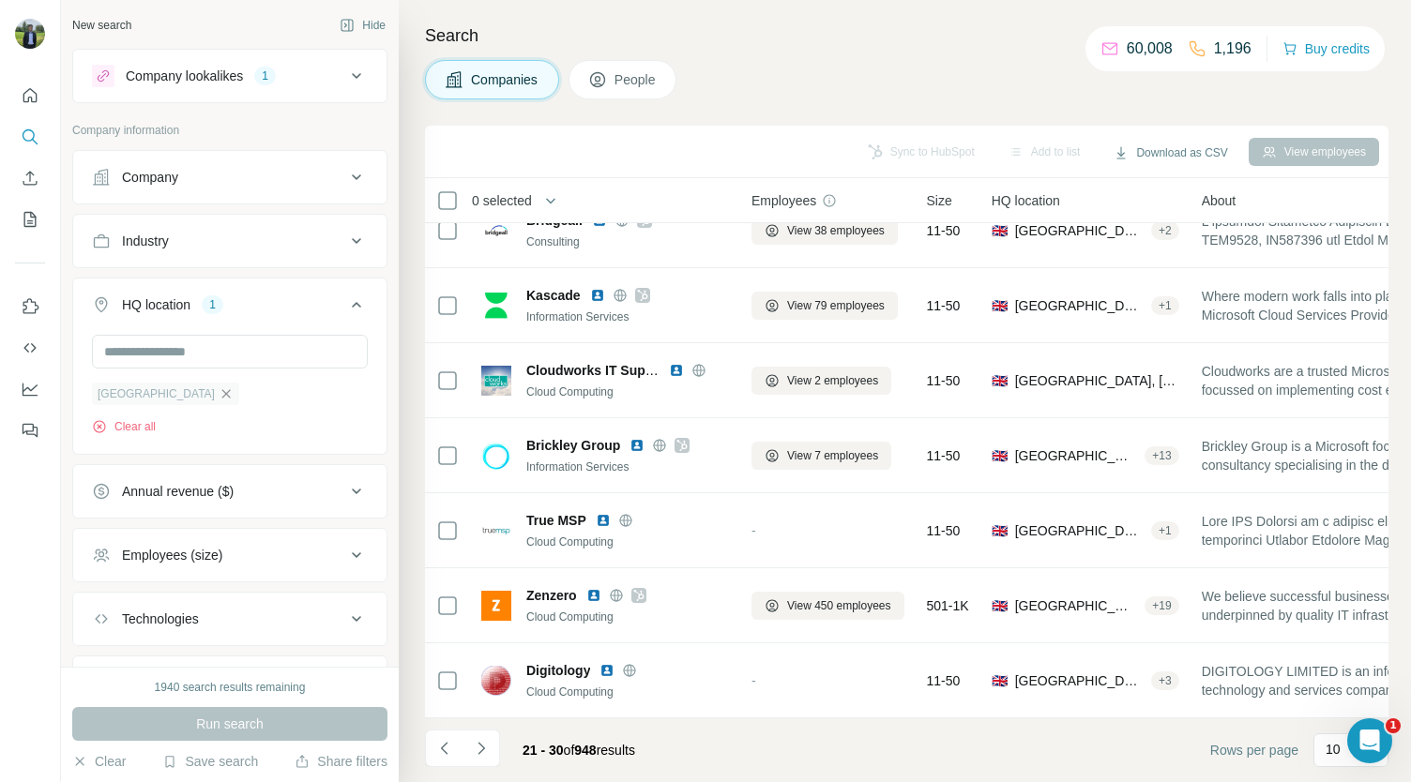
click at [219, 395] on icon "button" at bounding box center [226, 393] width 15 height 15
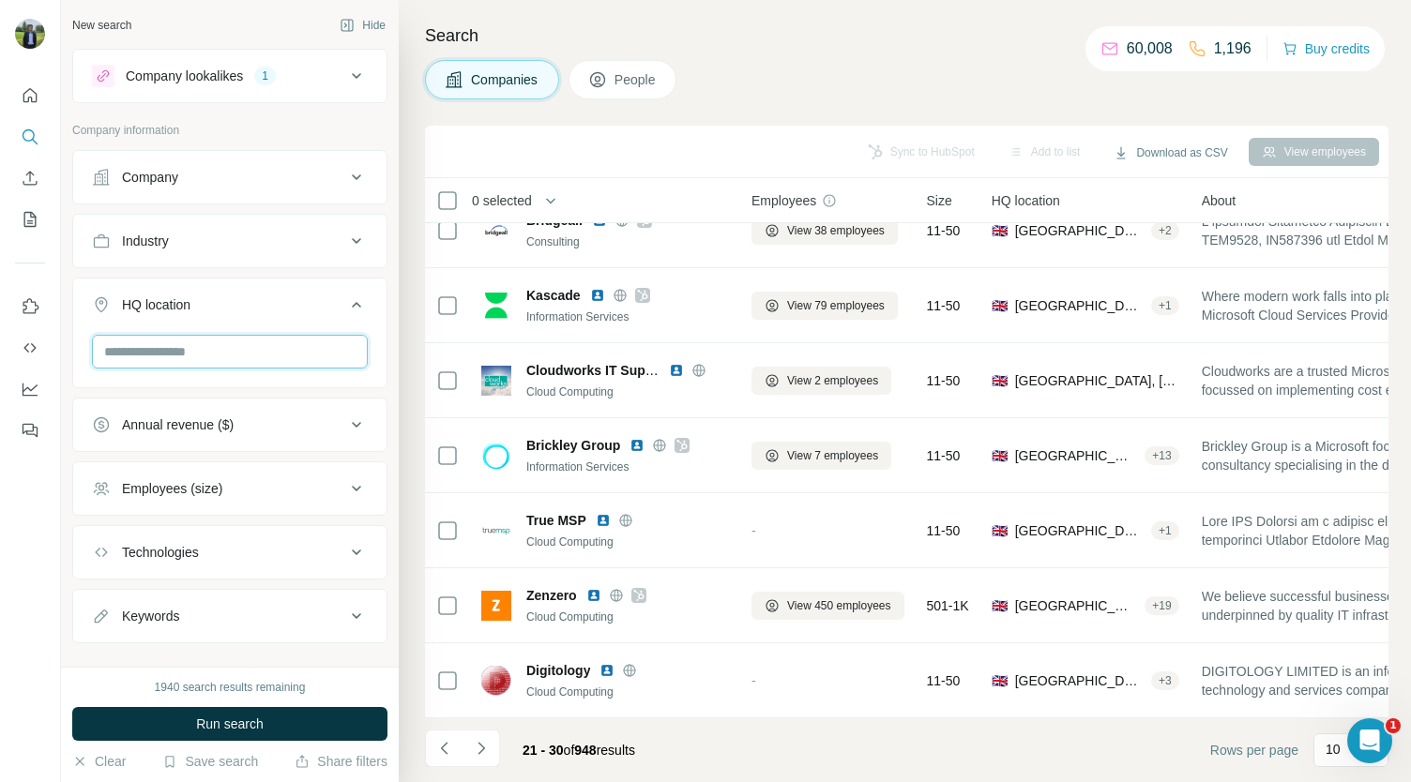
click at [220, 342] on input "text" at bounding box center [230, 352] width 276 height 34
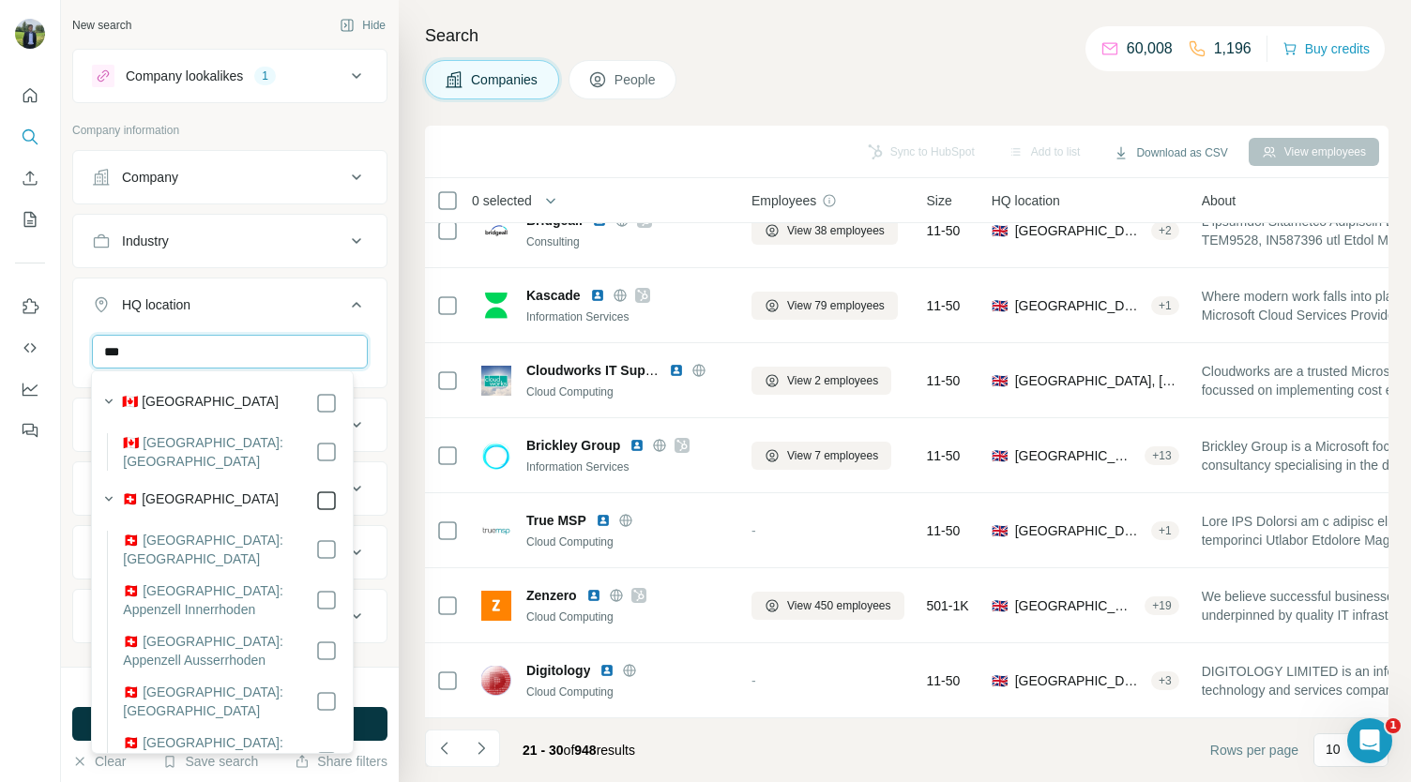
type input "***"
click at [369, 385] on div "*** Switzerland Clear all" at bounding box center [229, 392] width 313 height 115
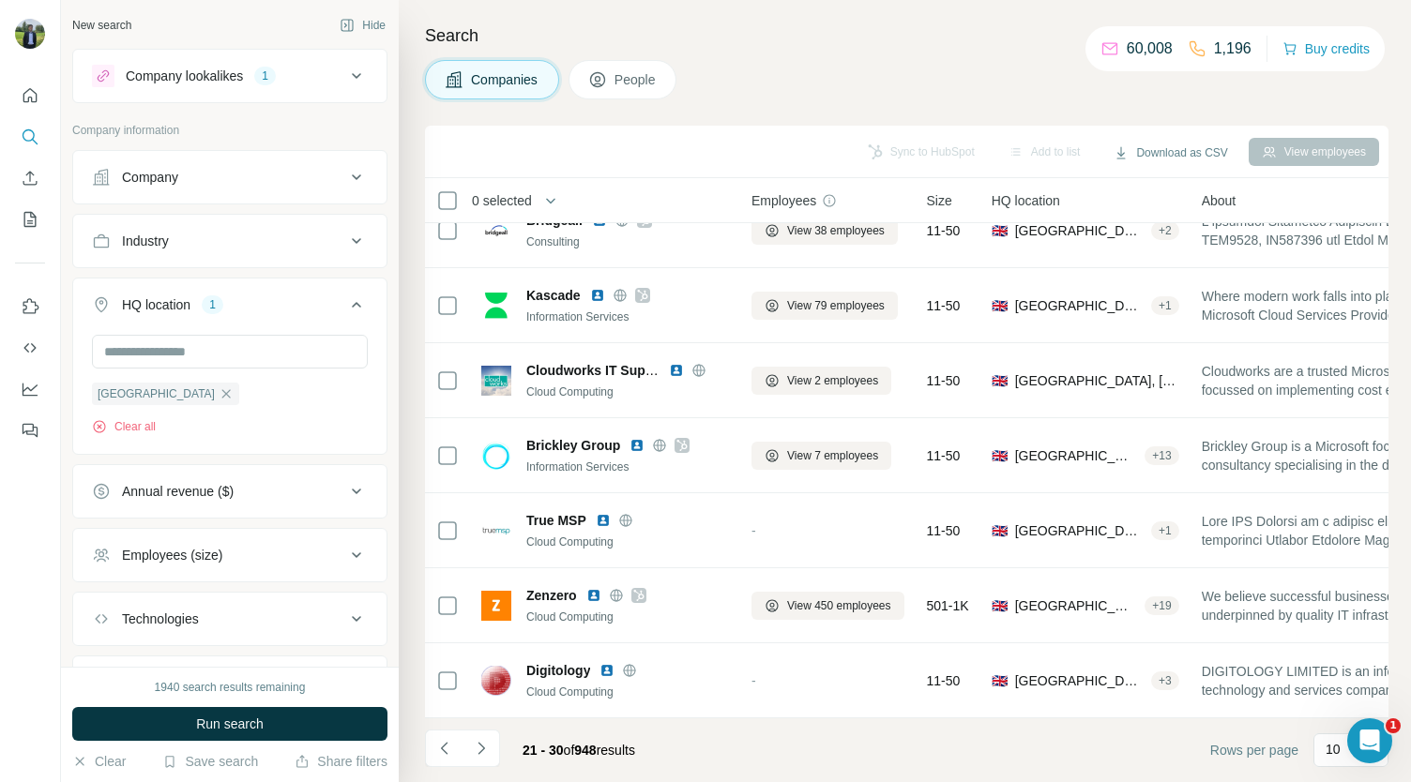
click at [345, 307] on icon at bounding box center [356, 305] width 23 height 23
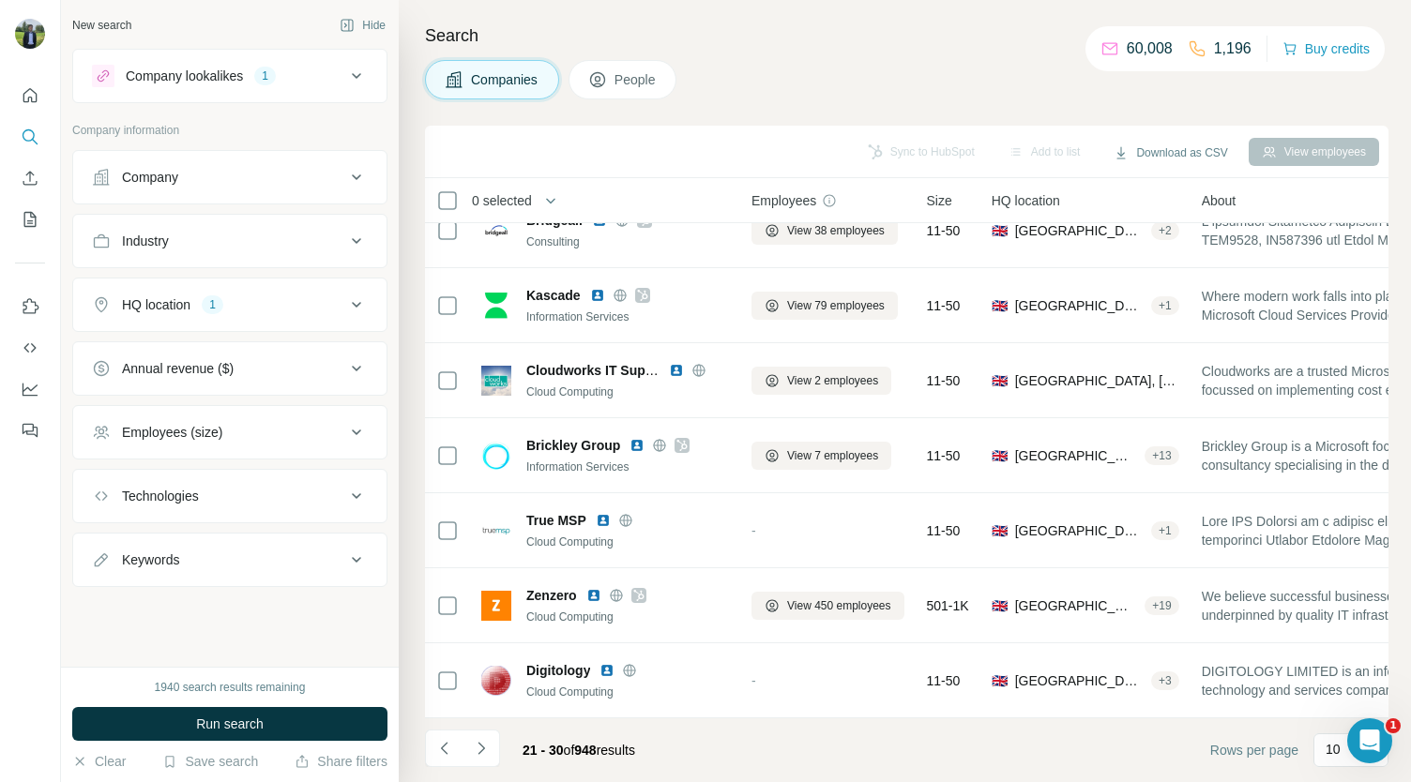
click at [345, 307] on icon at bounding box center [356, 305] width 23 height 23
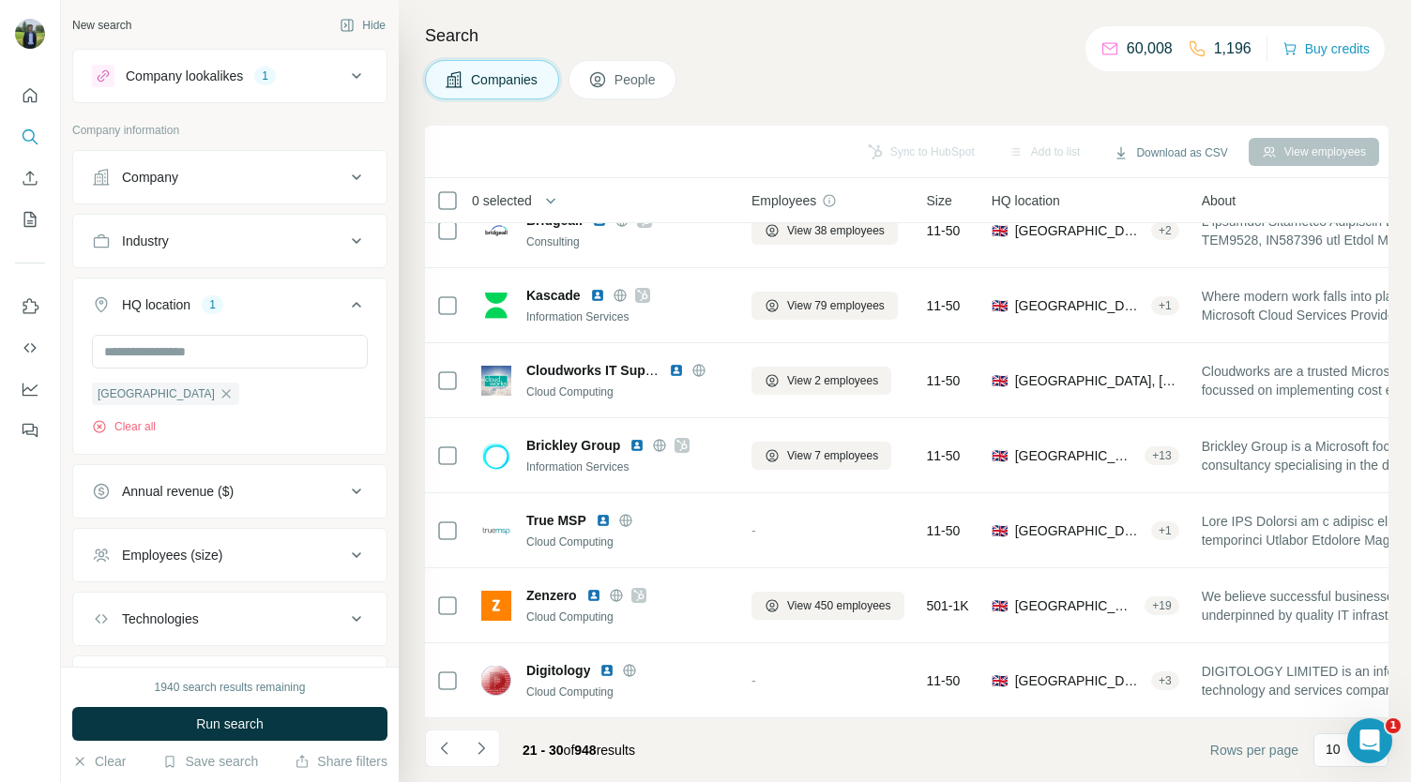
click at [345, 307] on icon at bounding box center [356, 305] width 23 height 23
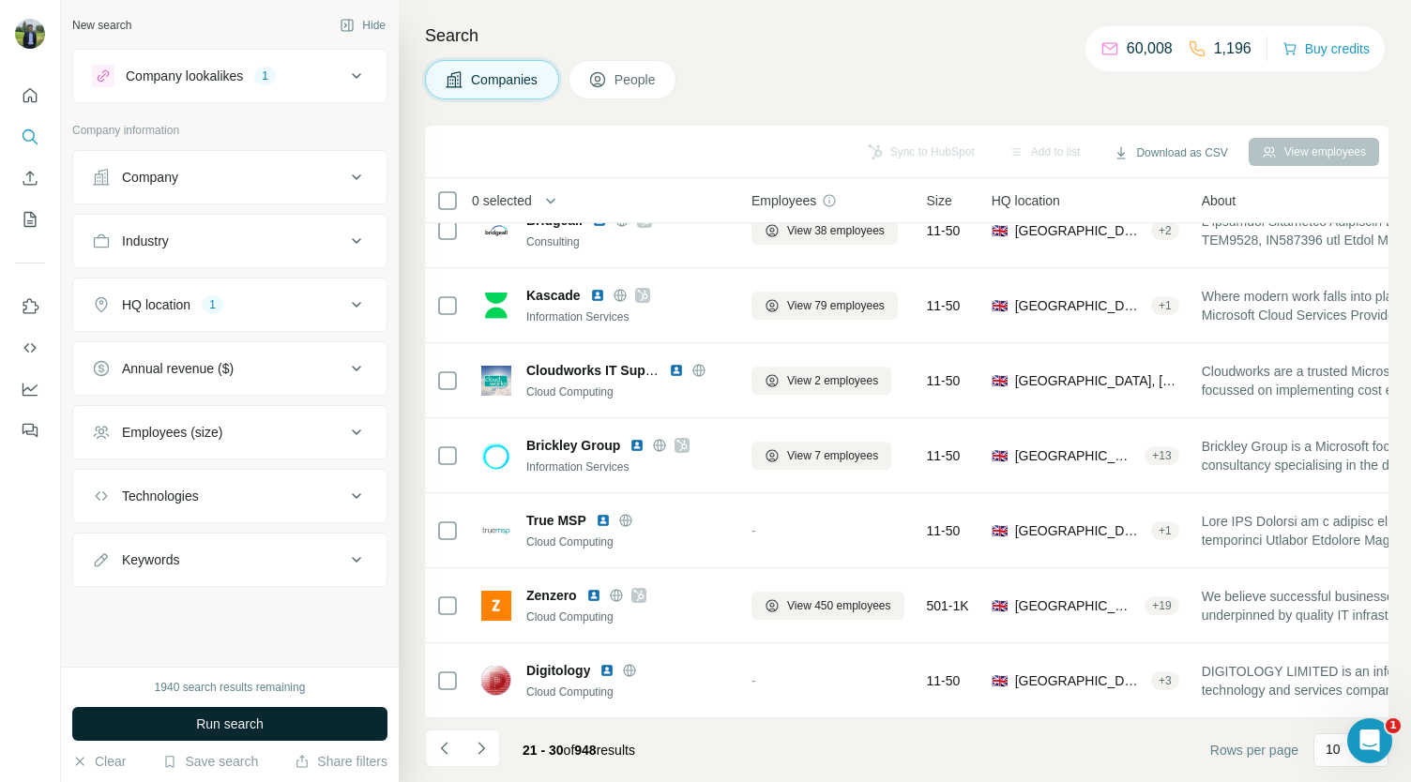
click at [223, 726] on span "Run search" at bounding box center [230, 724] width 68 height 19
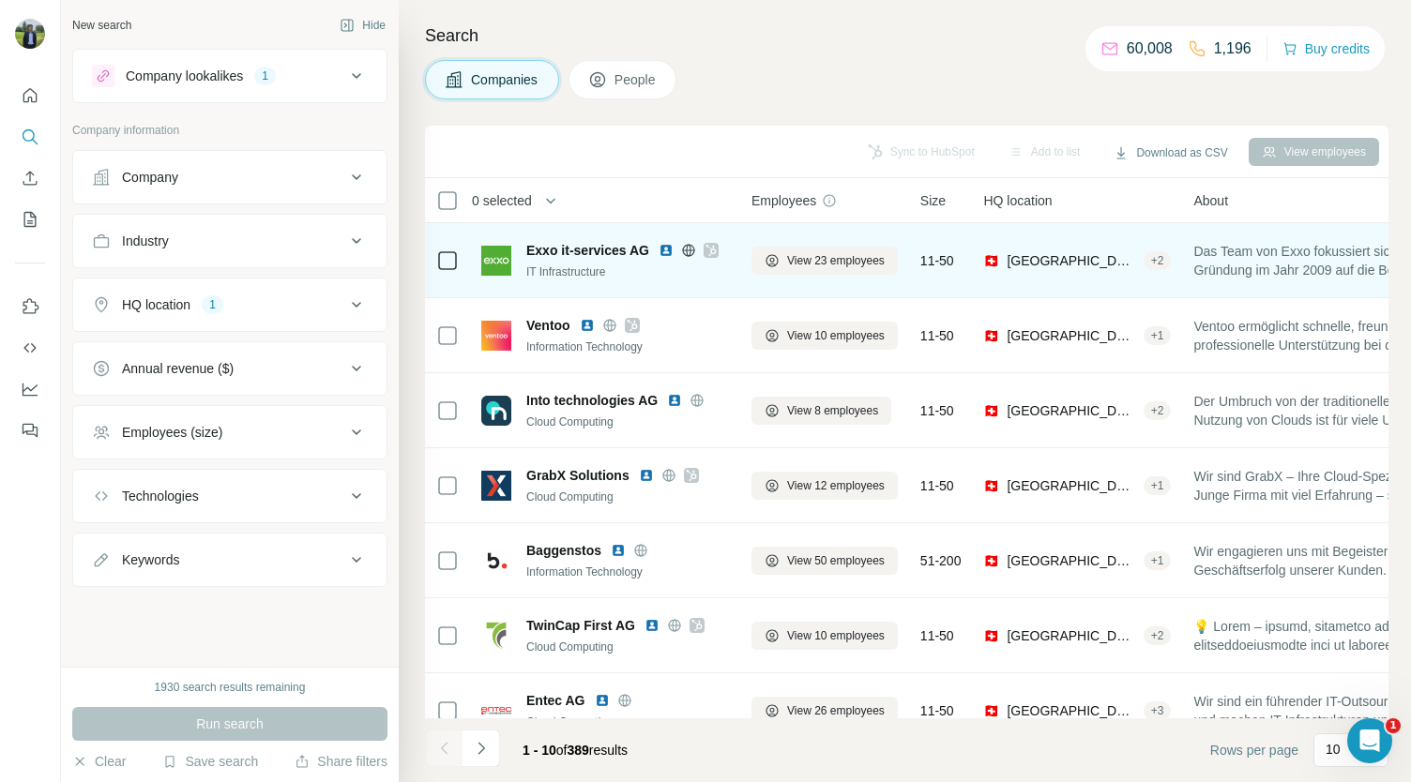
click at [664, 250] on img at bounding box center [666, 250] width 15 height 15
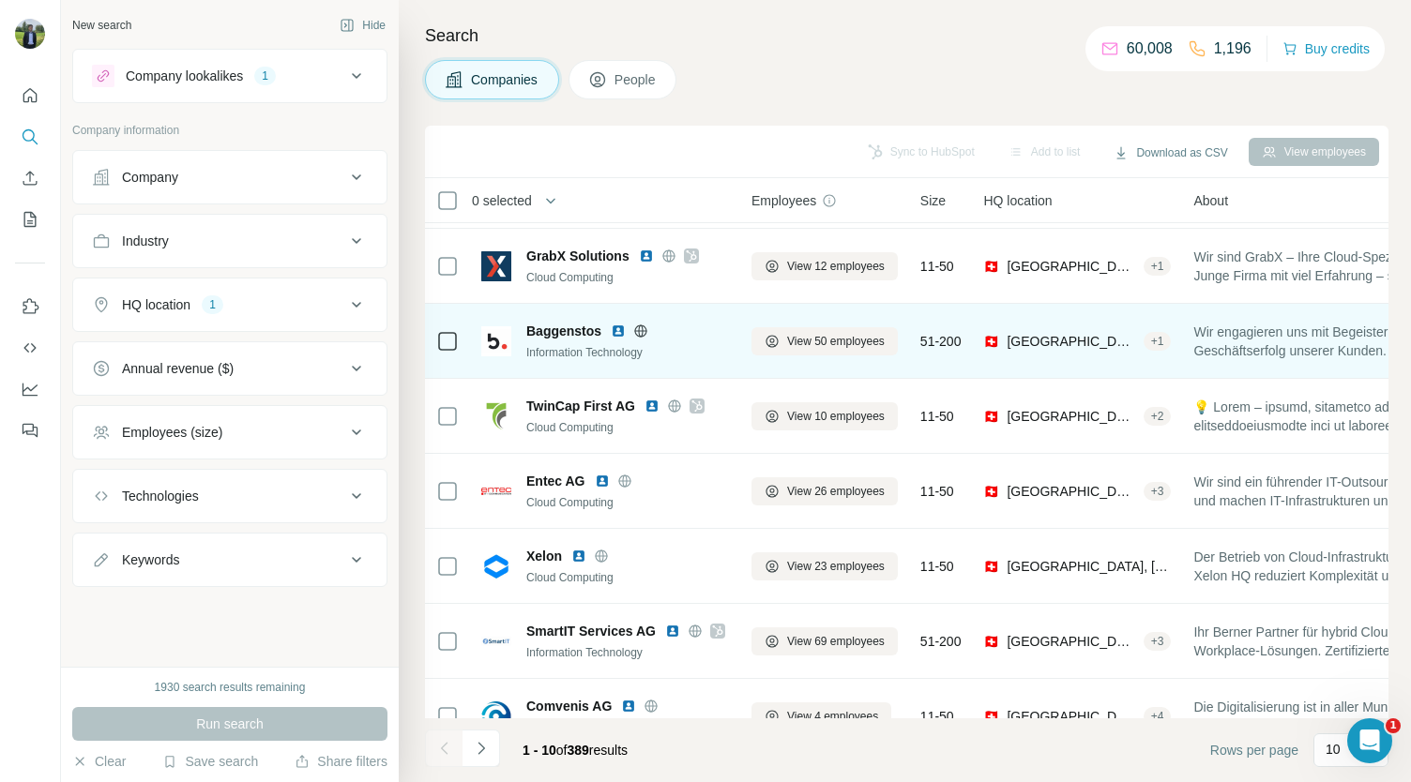
scroll to position [264, 0]
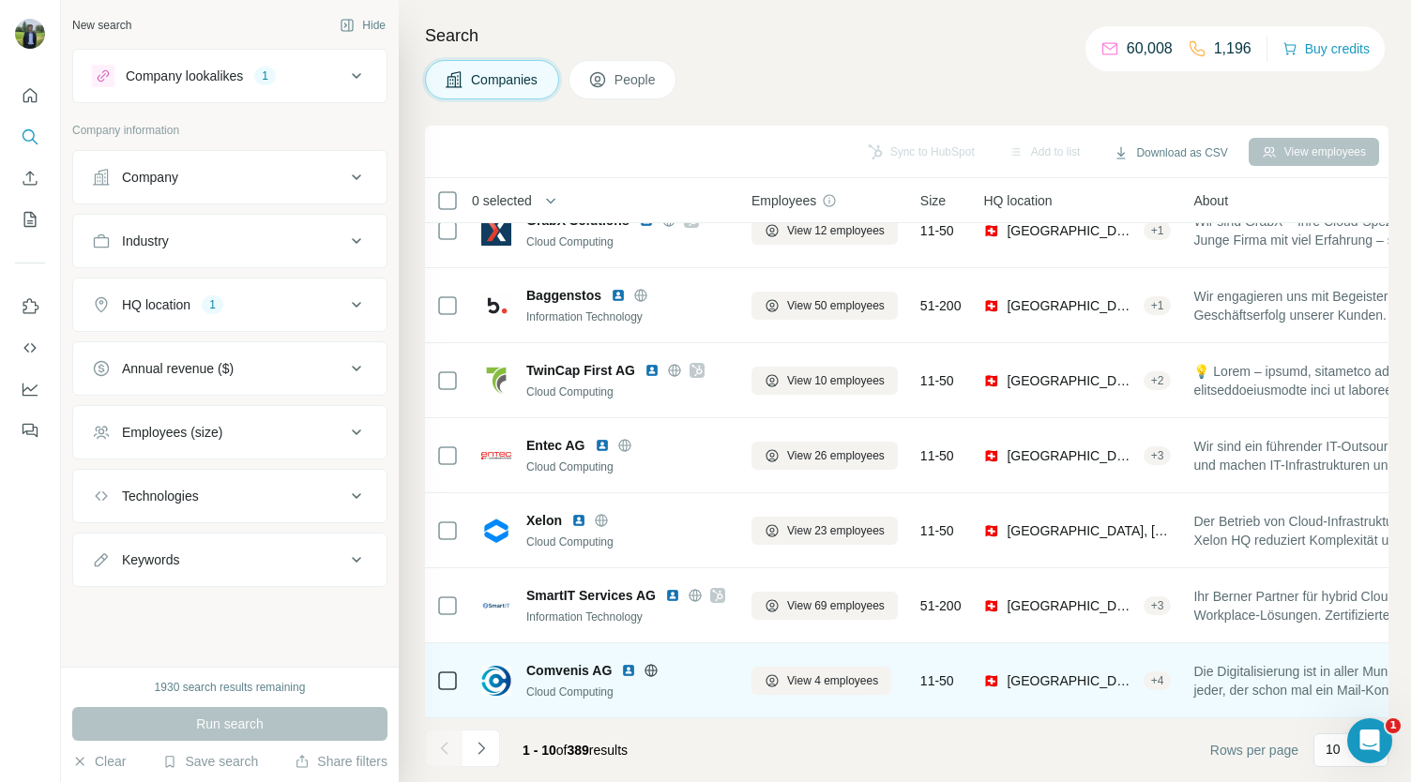
click at [624, 663] on img at bounding box center [628, 670] width 15 height 15
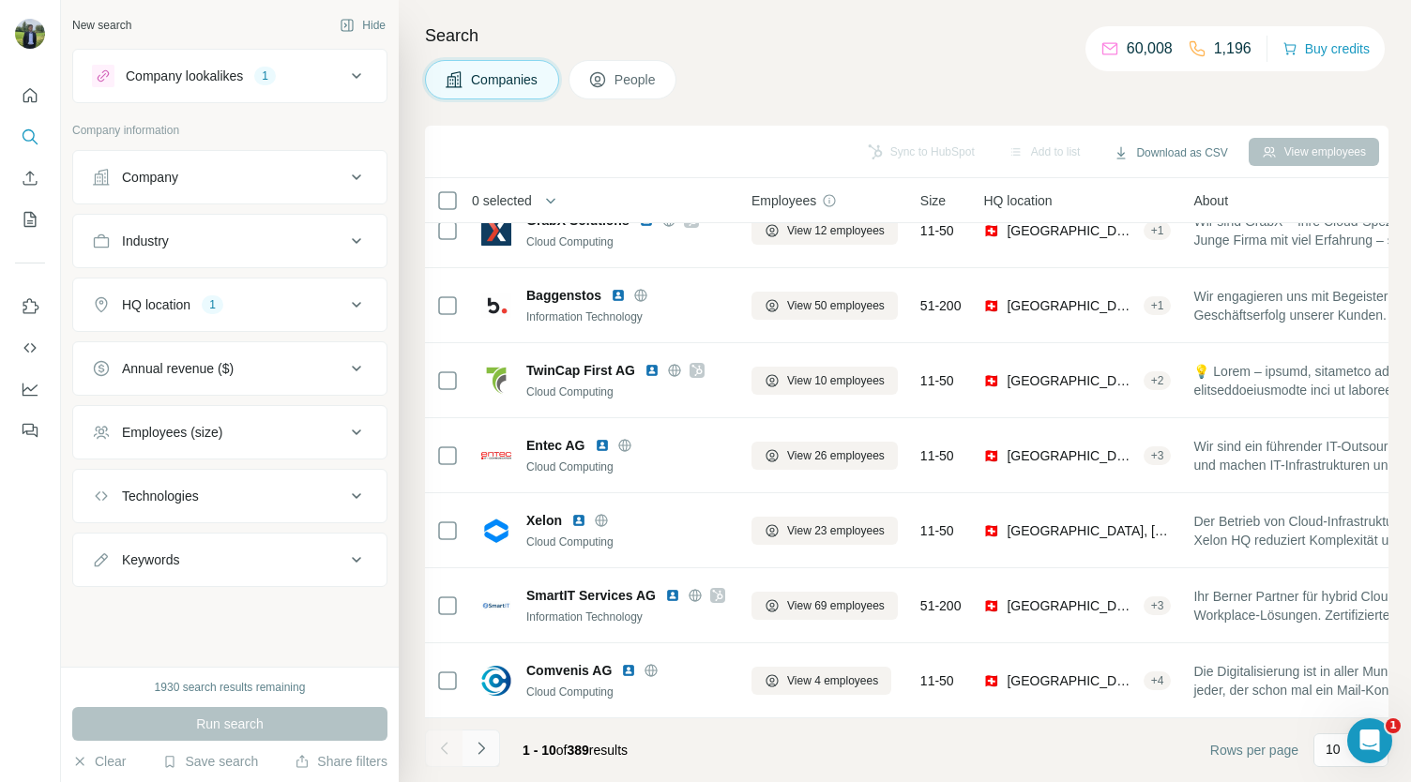
click at [498, 757] on button "Navigate to next page" at bounding box center [481, 749] width 38 height 38
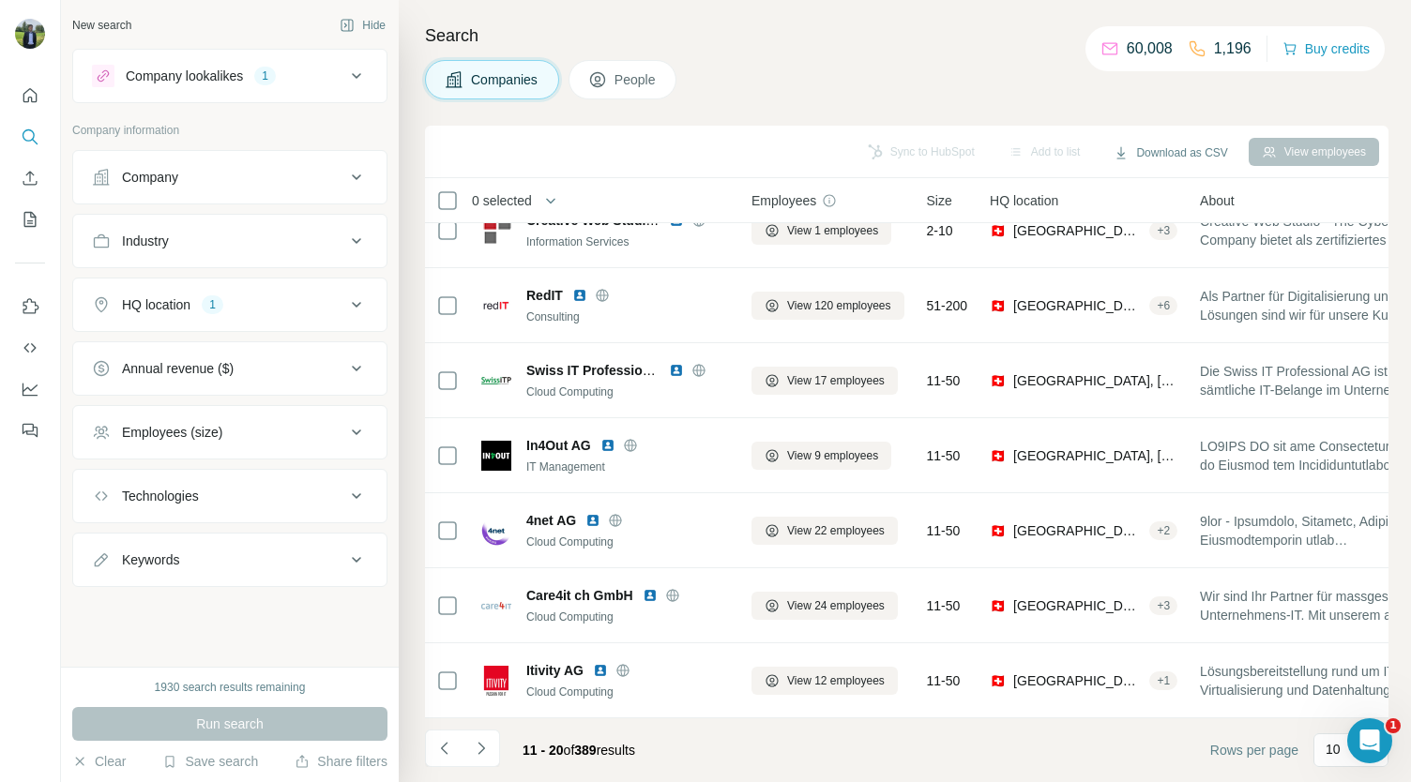
scroll to position [0, 0]
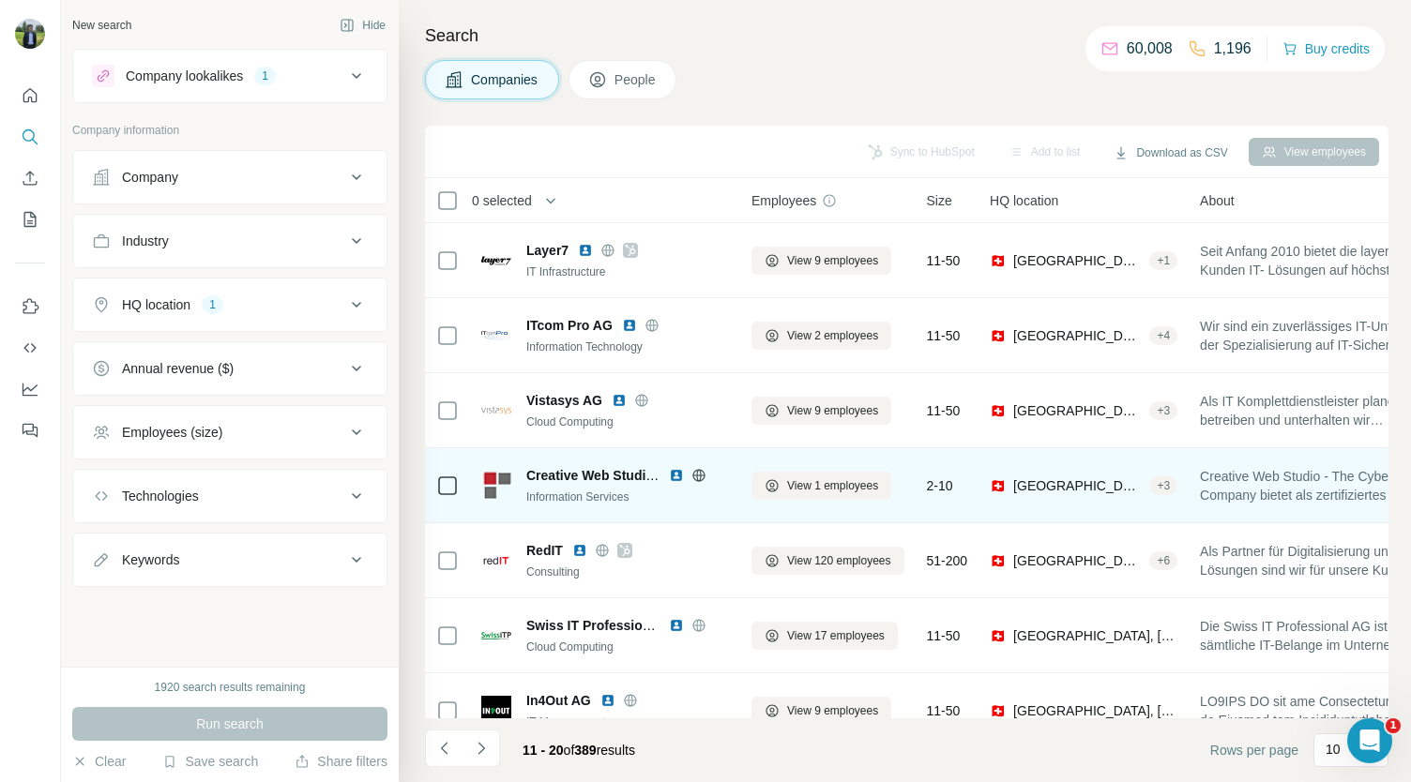
click at [677, 473] on img at bounding box center [676, 475] width 15 height 15
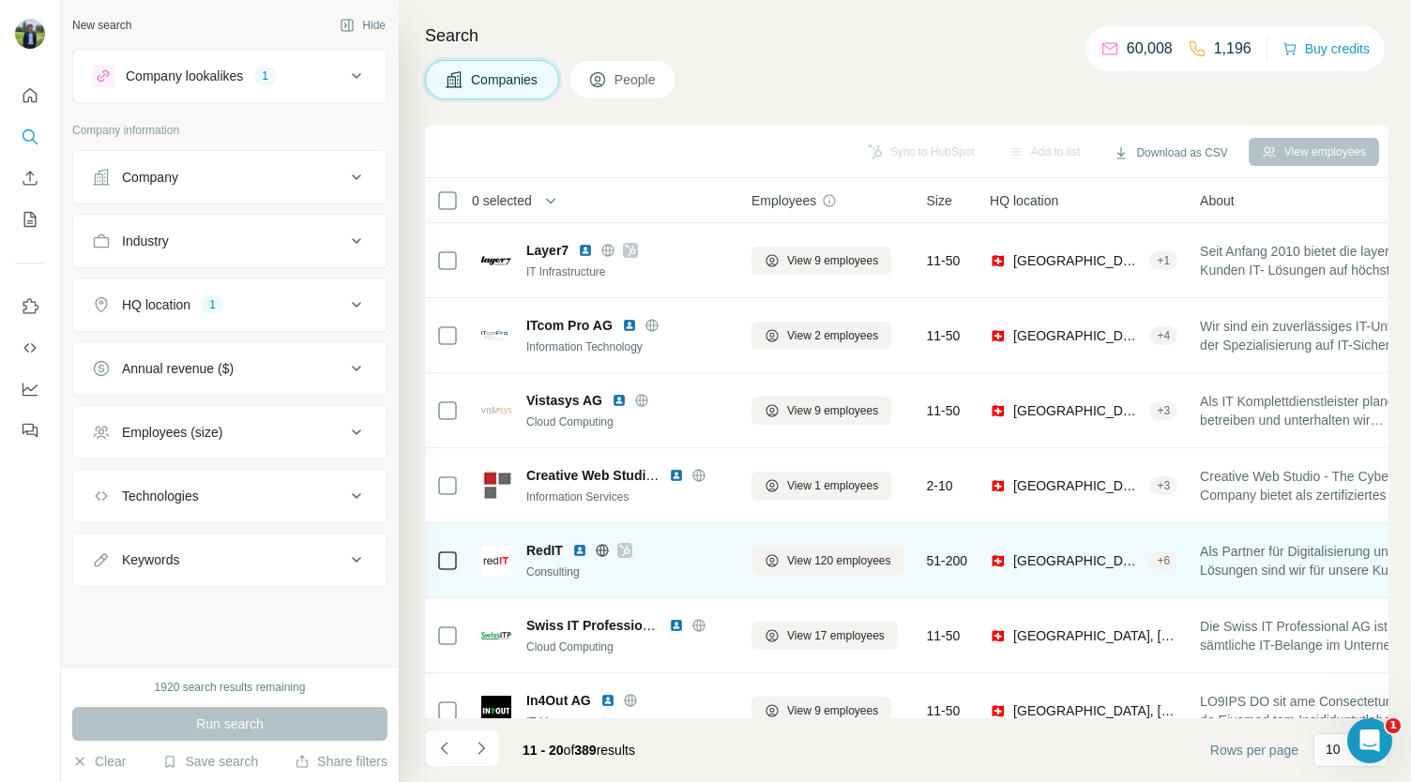
click at [582, 547] on img at bounding box center [579, 550] width 15 height 15
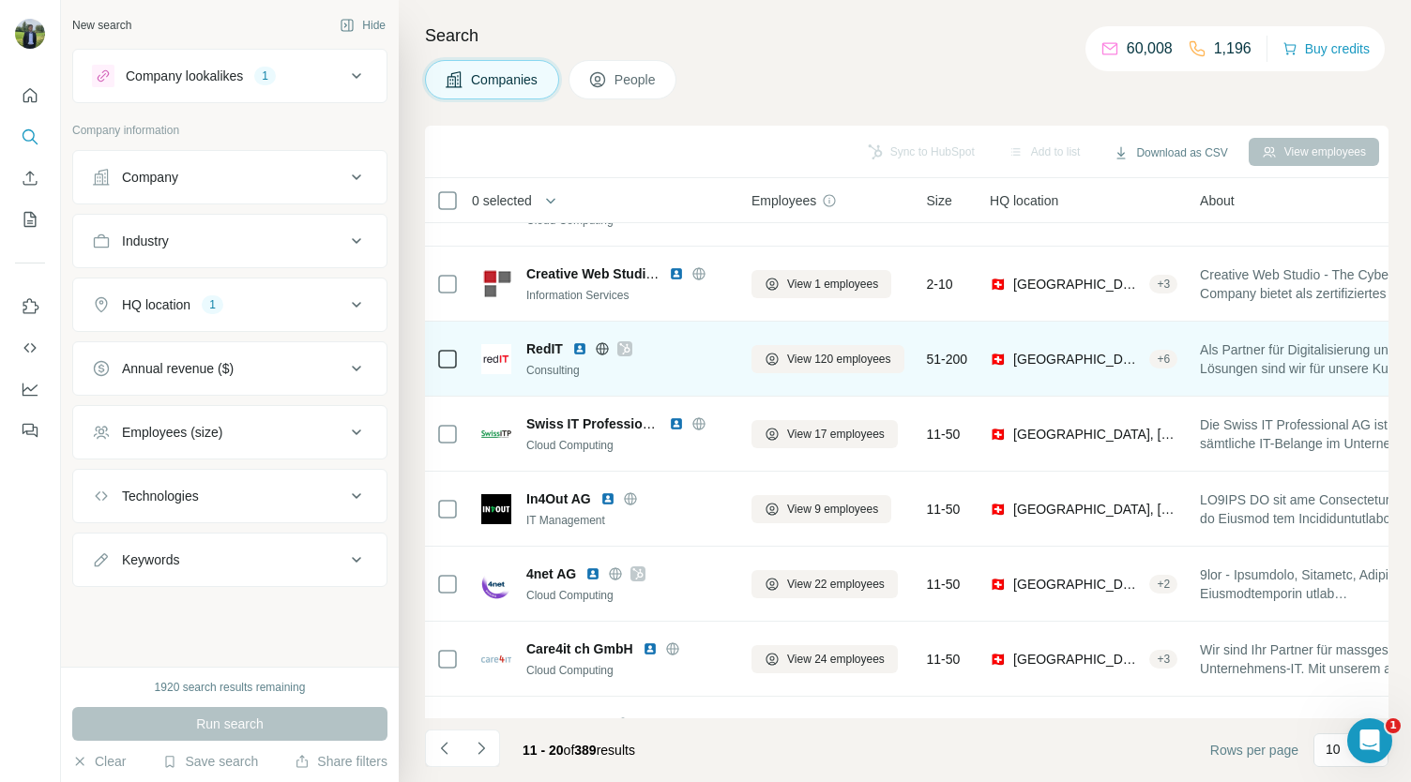
scroll to position [203, 0]
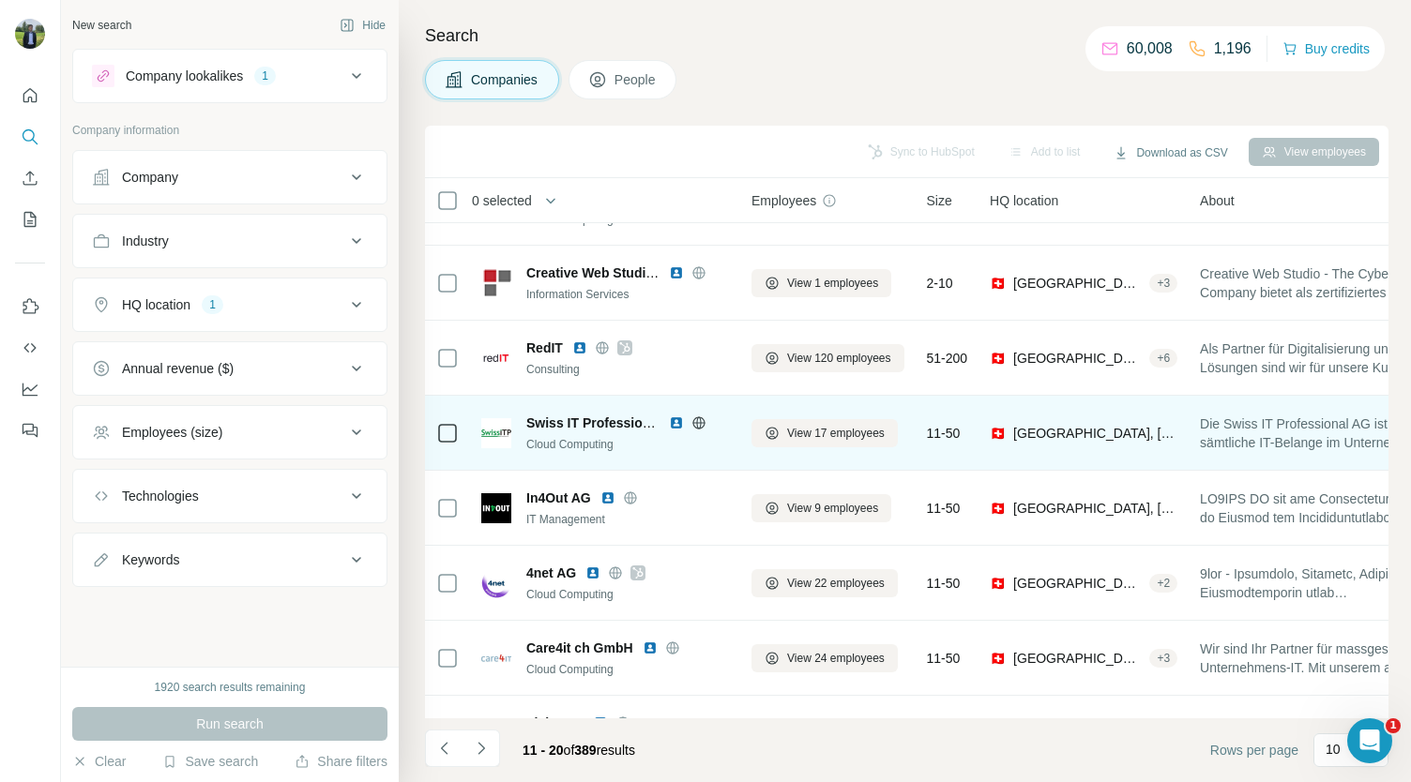
click at [672, 423] on img at bounding box center [676, 423] width 15 height 15
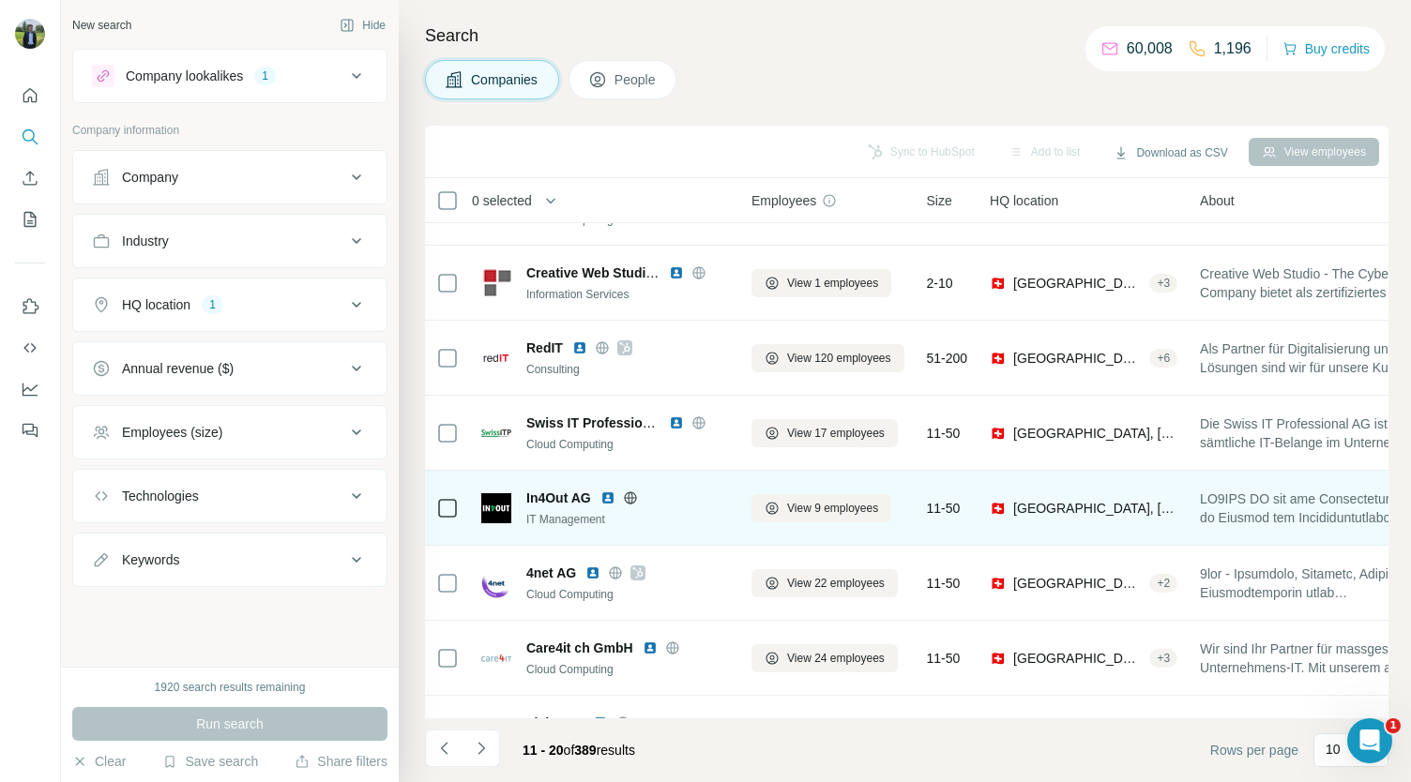
click at [604, 495] on img at bounding box center [607, 498] width 15 height 15
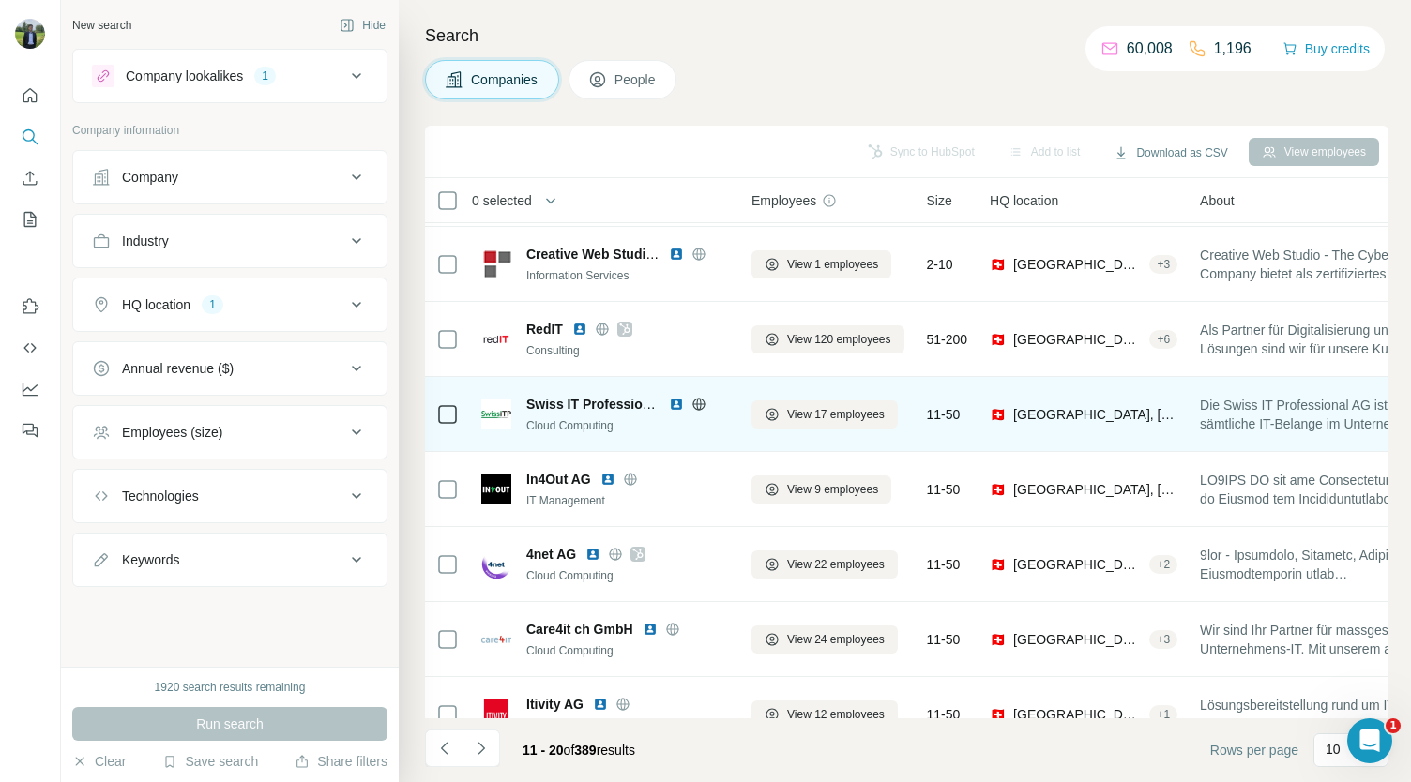
scroll to position [264, 0]
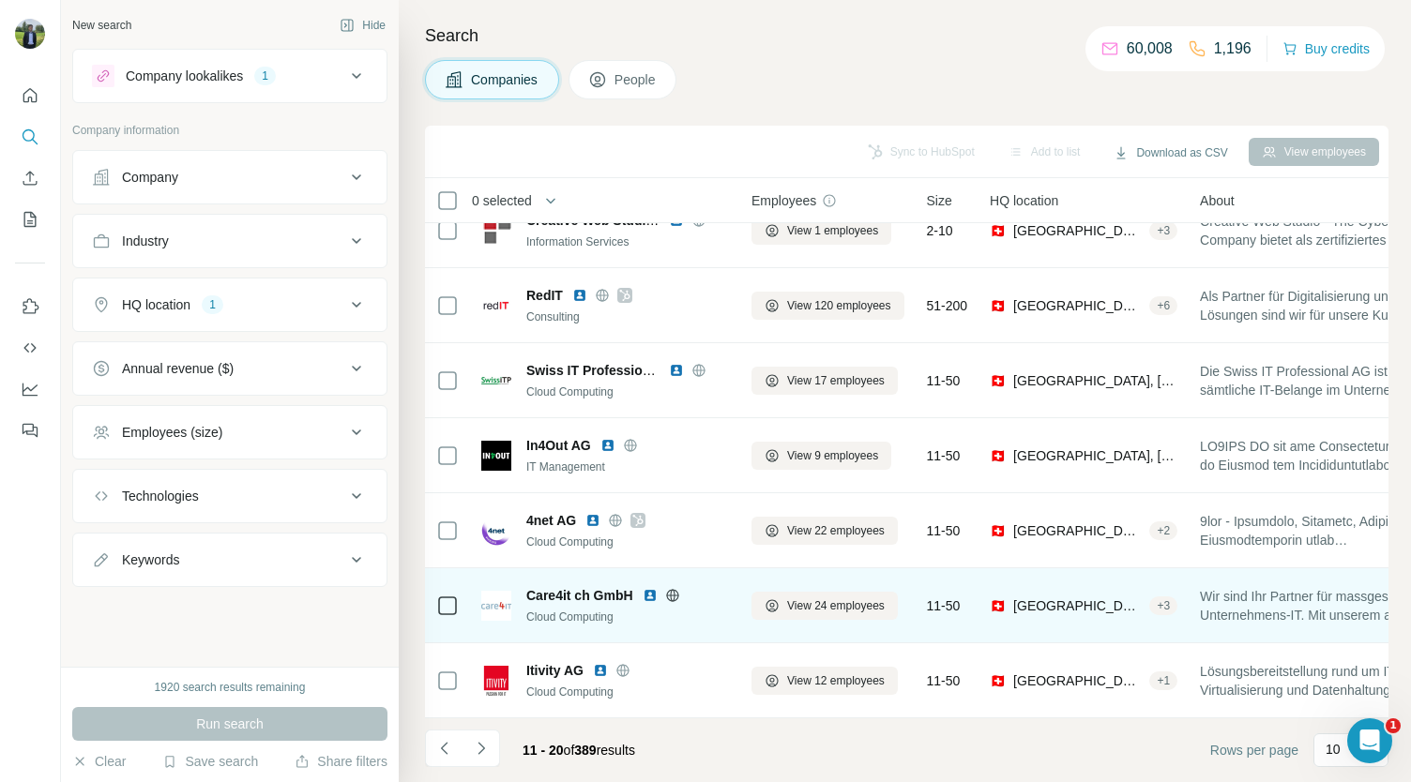
click at [651, 588] on img at bounding box center [650, 595] width 15 height 15
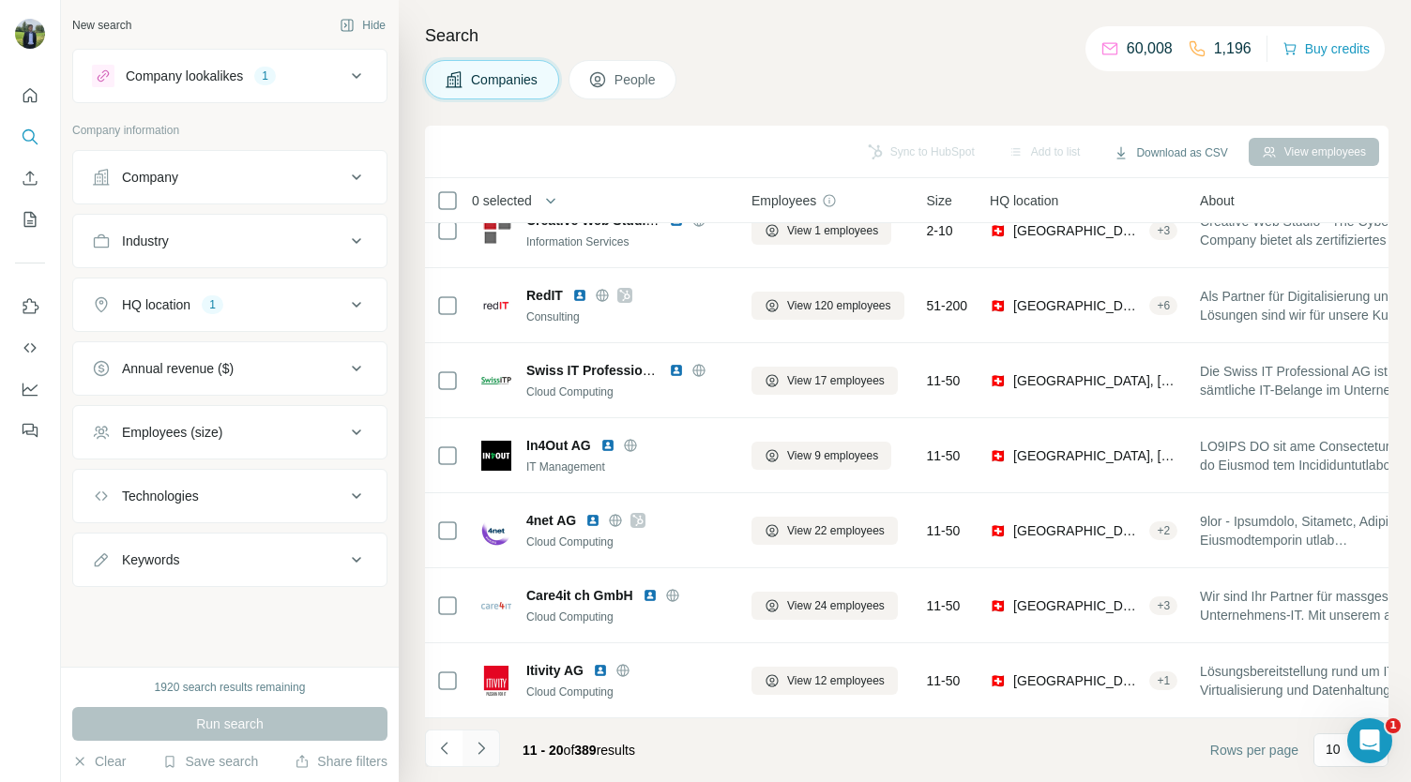
click at [492, 749] on button "Navigate to next page" at bounding box center [481, 749] width 38 height 38
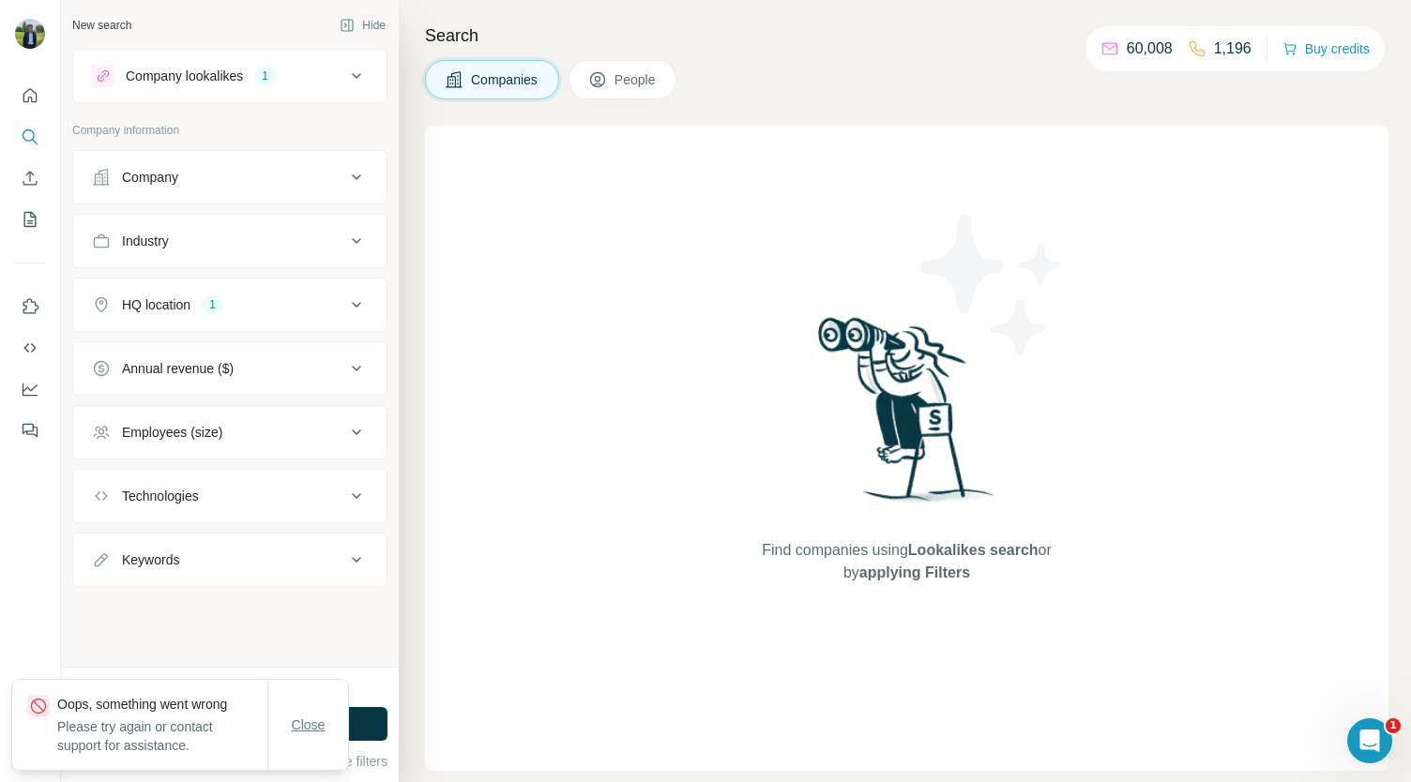
click at [304, 721] on span "Close" at bounding box center [309, 725] width 34 height 19
click at [337, 190] on button "Company" at bounding box center [229, 177] width 313 height 45
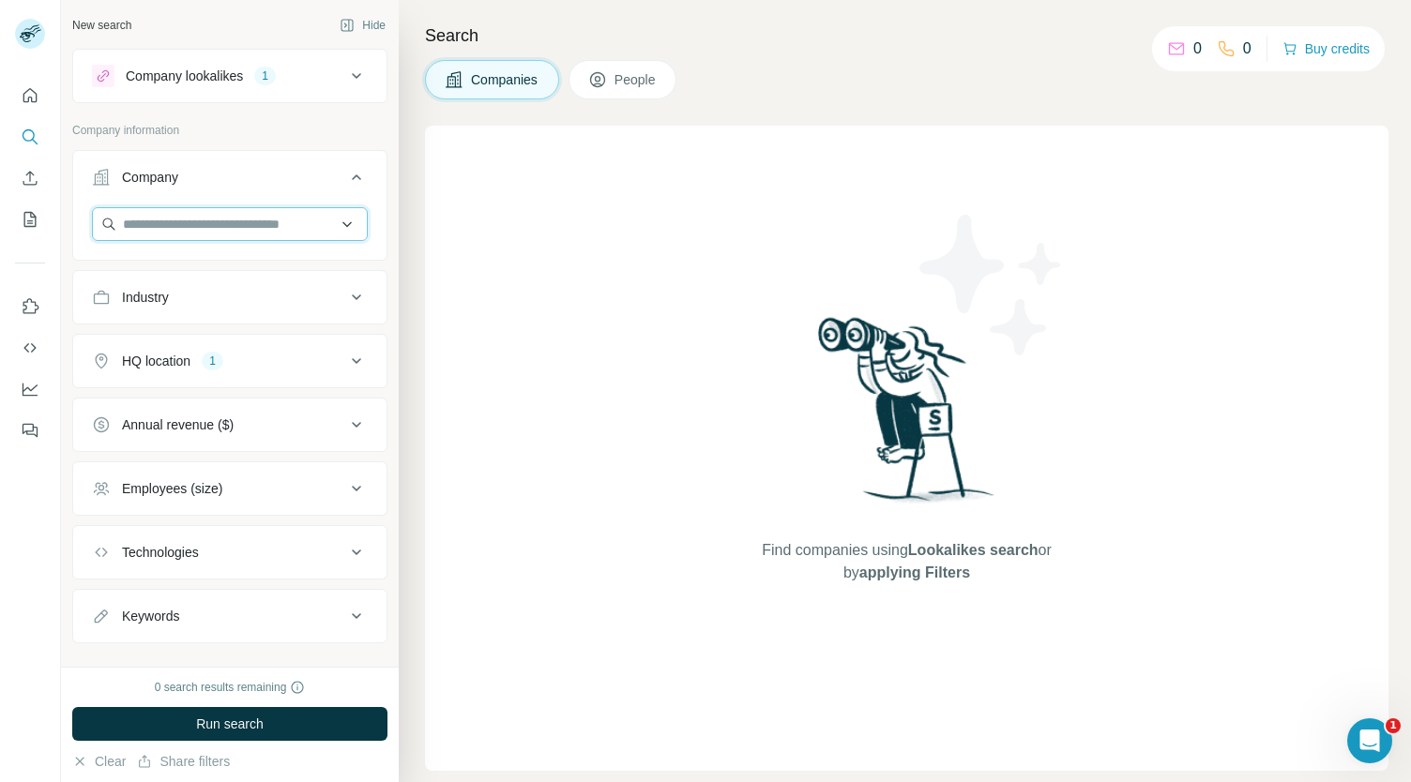
click at [264, 220] on input "text" at bounding box center [230, 224] width 276 height 34
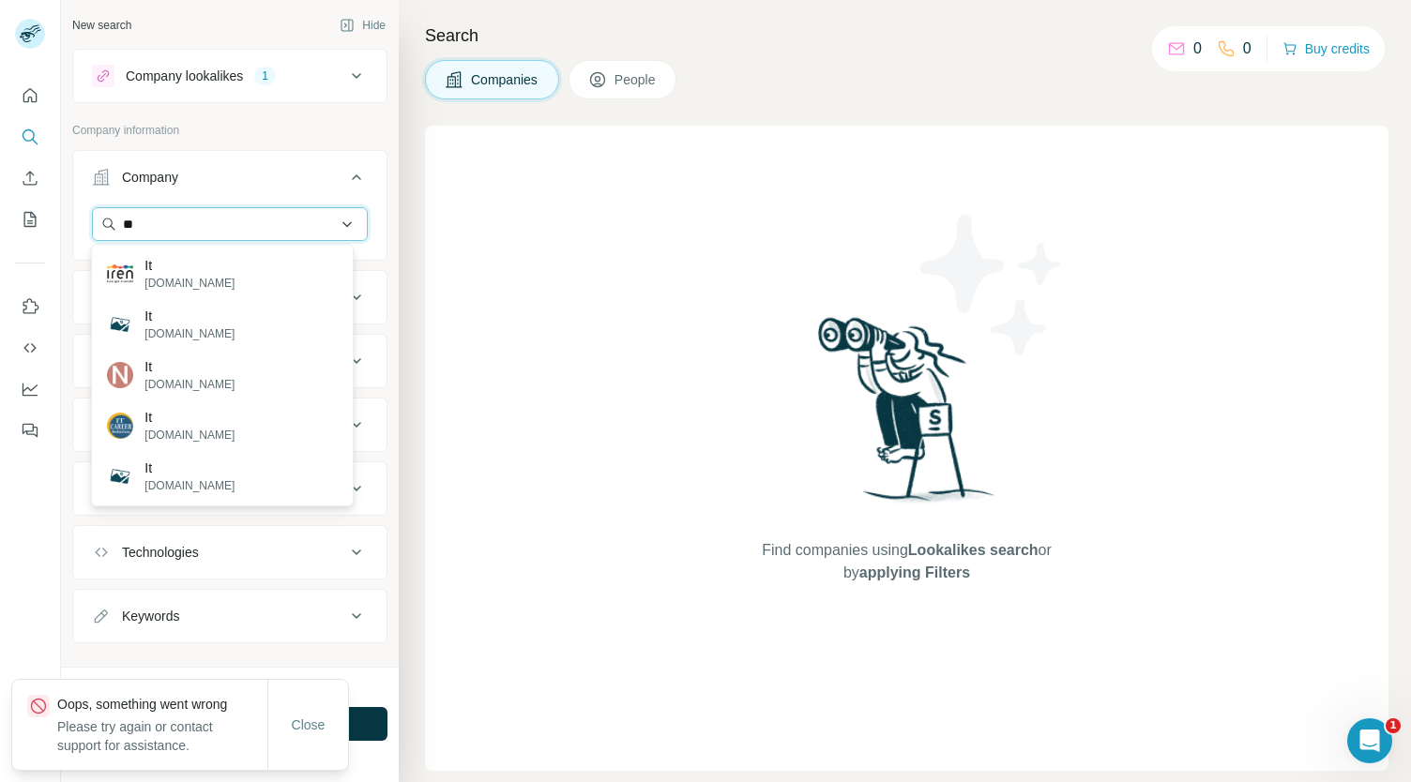
type input "*"
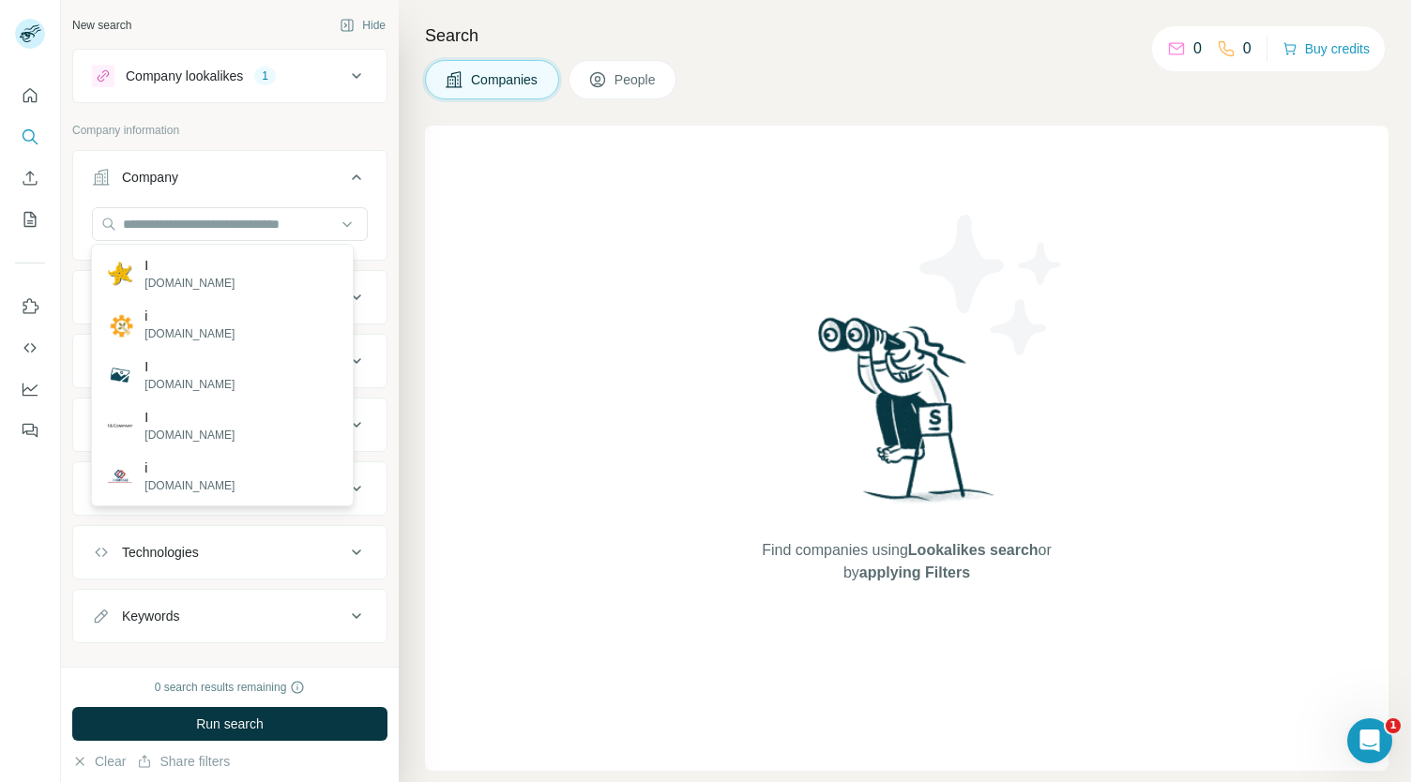
click at [501, 369] on div "Find companies using Lookalikes search or by applying Filters" at bounding box center [906, 448] width 963 height 645
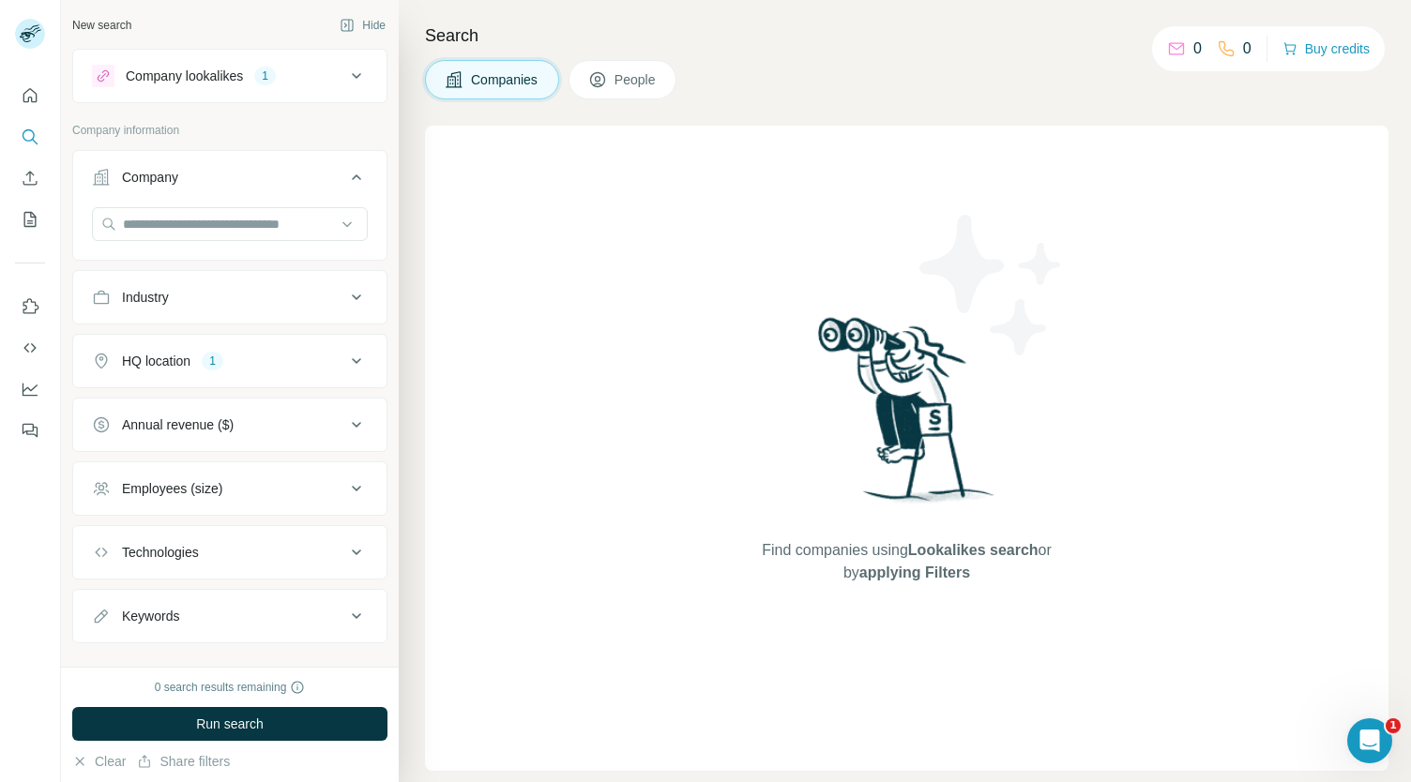
click at [313, 79] on div "Company lookalikes 1" at bounding box center [218, 76] width 253 height 23
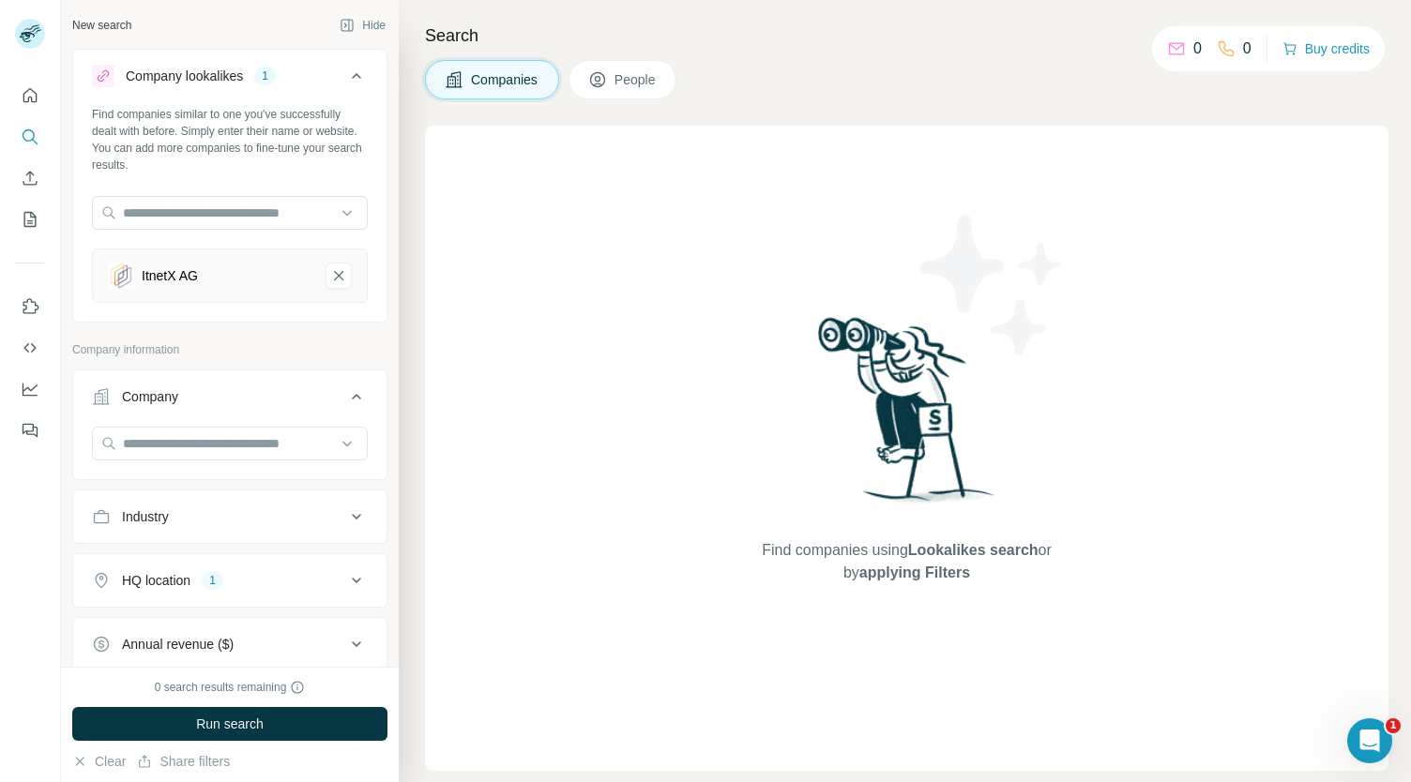
click at [319, 82] on div "Company lookalikes 1" at bounding box center [218, 76] width 253 height 23
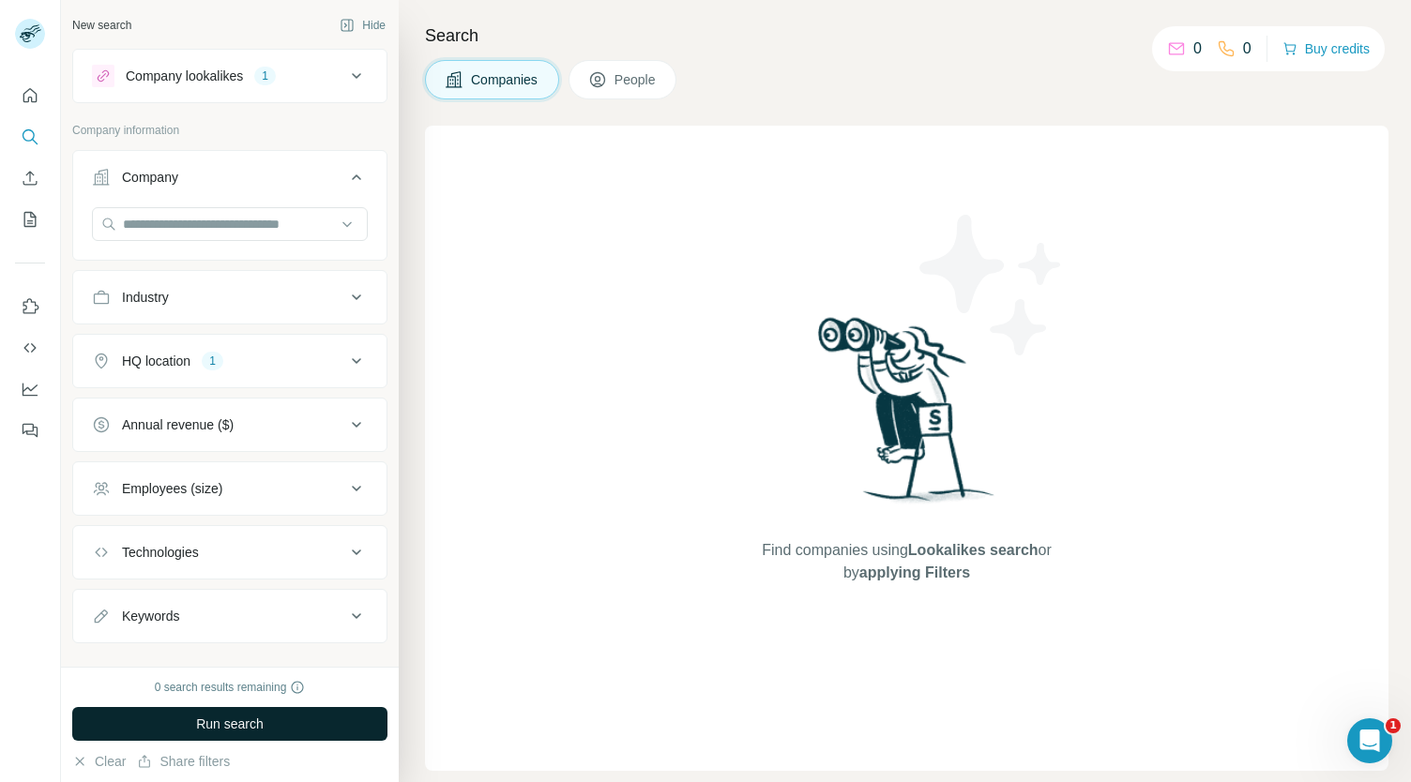
click at [164, 707] on button "Run search" at bounding box center [229, 724] width 315 height 34
click at [165, 708] on button "Run search" at bounding box center [229, 724] width 315 height 34
click at [222, 725] on span "Run search" at bounding box center [230, 724] width 68 height 19
click at [266, 707] on button "Run search" at bounding box center [229, 724] width 315 height 34
click at [246, 727] on span "Run search" at bounding box center [230, 724] width 68 height 19
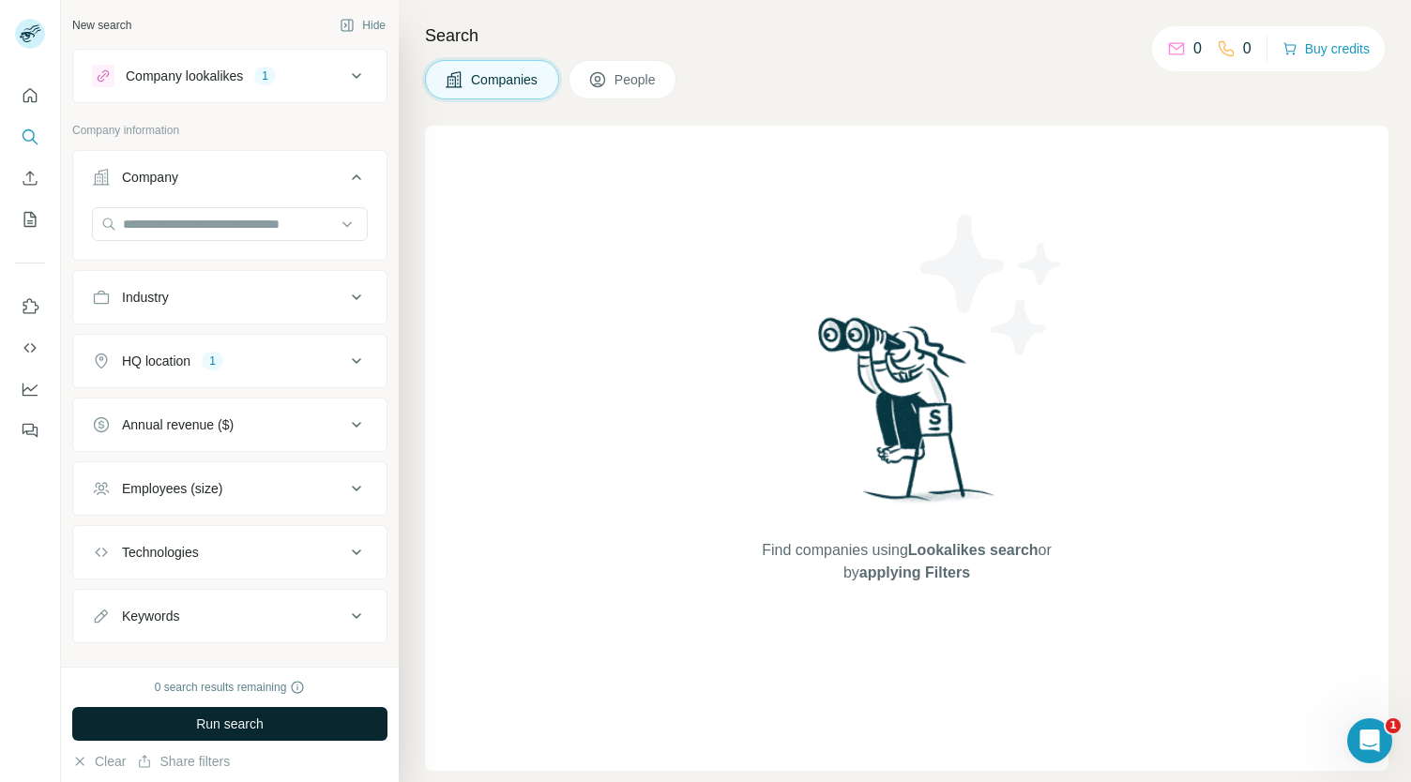
click at [241, 711] on button "Run search" at bounding box center [229, 724] width 315 height 34
click at [242, 711] on button "Run search" at bounding box center [229, 724] width 315 height 34
click at [256, 722] on span "Run search" at bounding box center [230, 724] width 68 height 19
click at [295, 731] on button "Run search" at bounding box center [229, 724] width 315 height 34
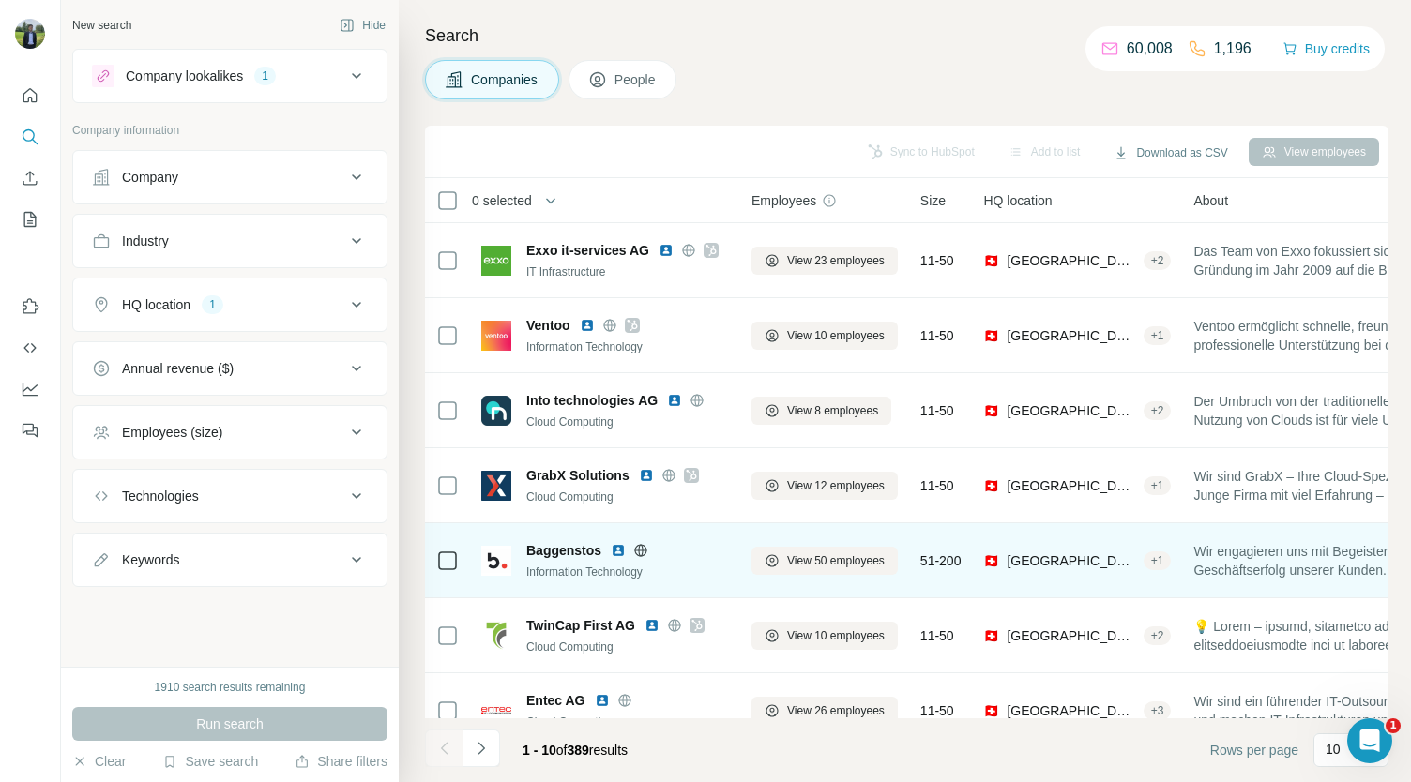
scroll to position [264, 0]
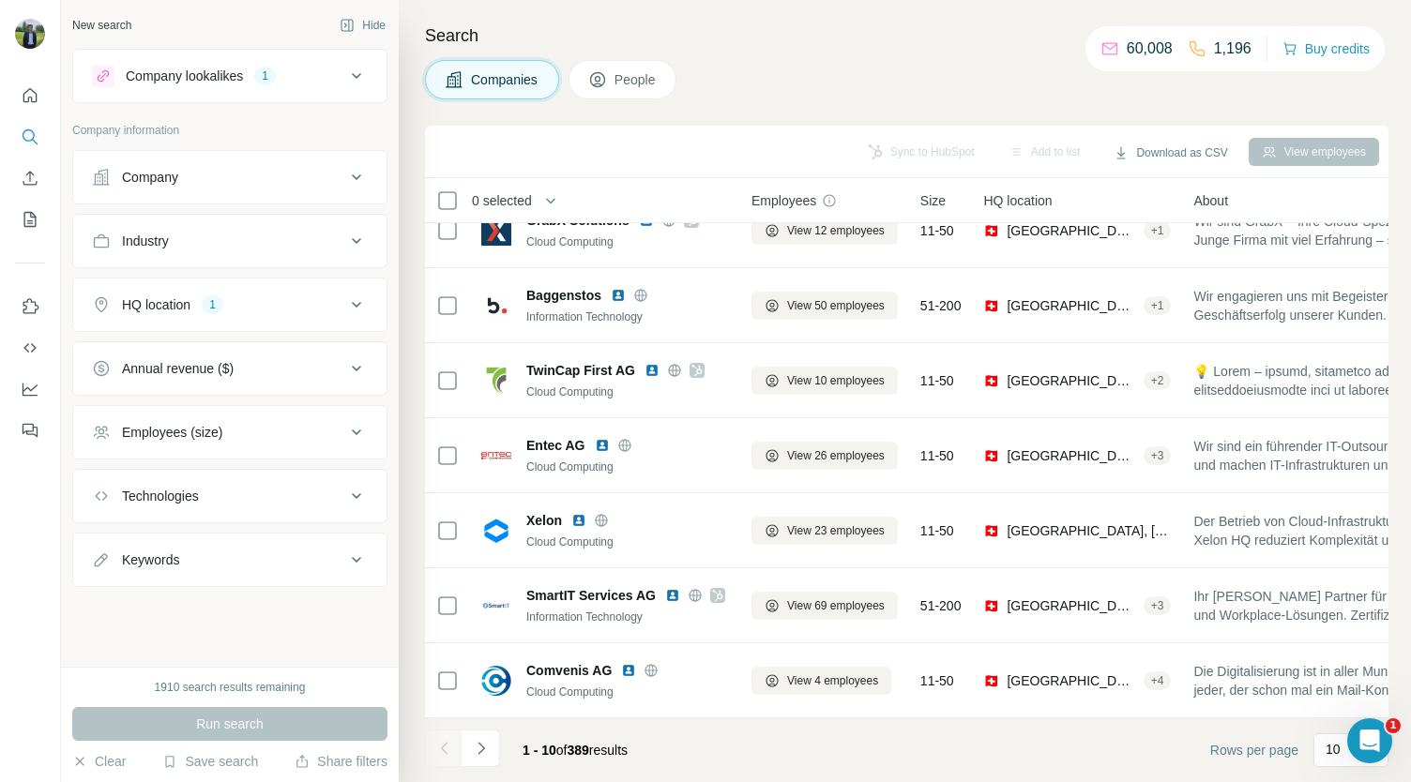
drag, startPoint x: 496, startPoint y: 747, endPoint x: 482, endPoint y: 751, distance: 14.8
click at [482, 751] on icon "Navigate to next page" at bounding box center [481, 748] width 19 height 19
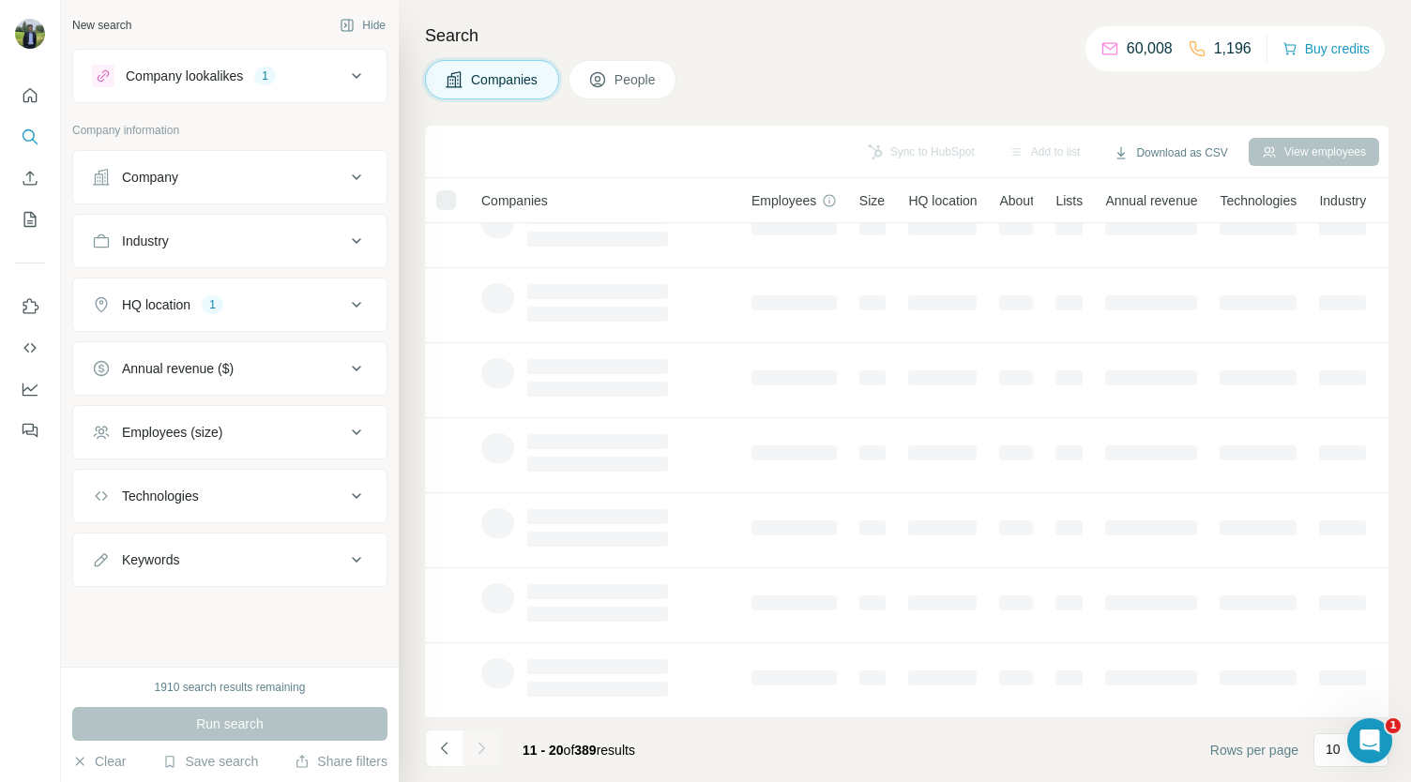
click at [482, 751] on icon "Navigate to next page" at bounding box center [481, 748] width 19 height 19
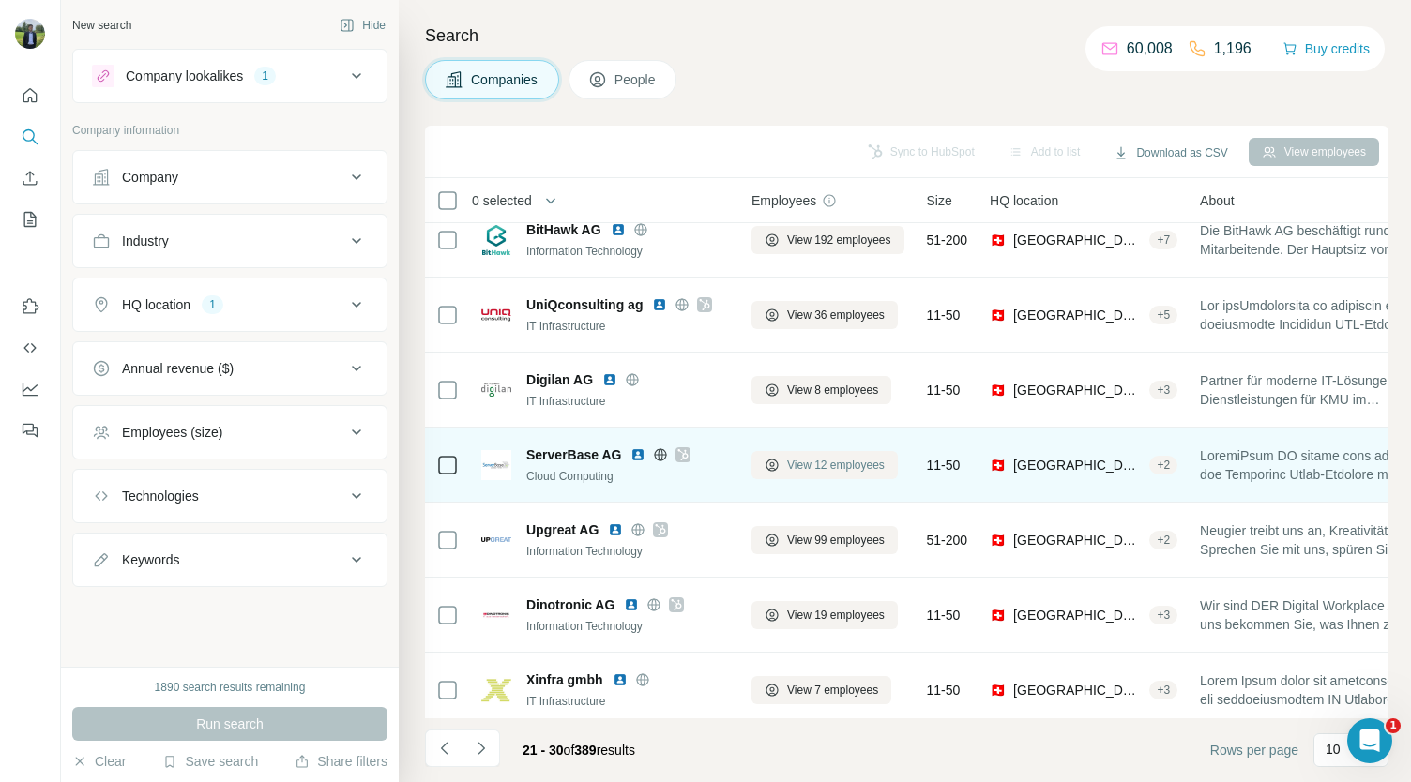
scroll to position [0, 0]
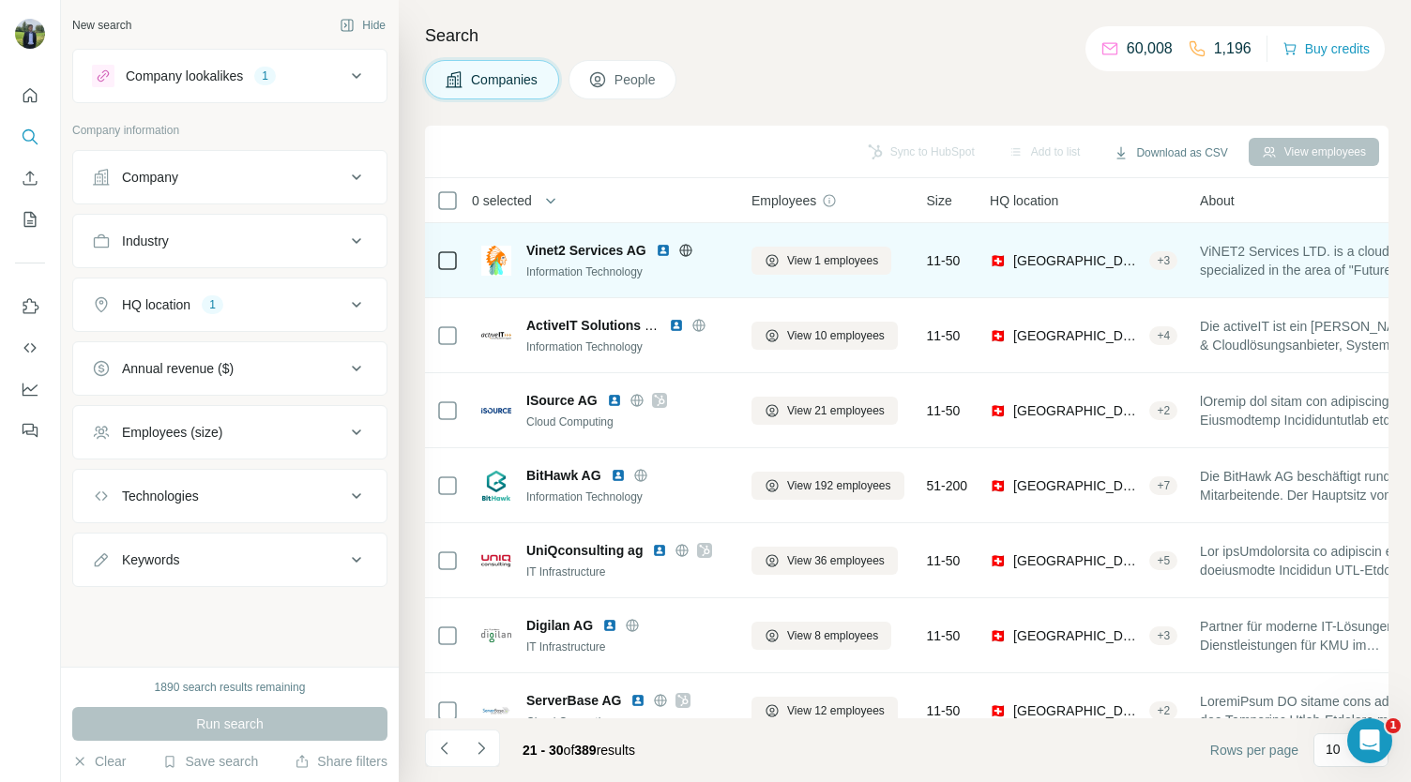
click at [666, 250] on img at bounding box center [663, 250] width 15 height 15
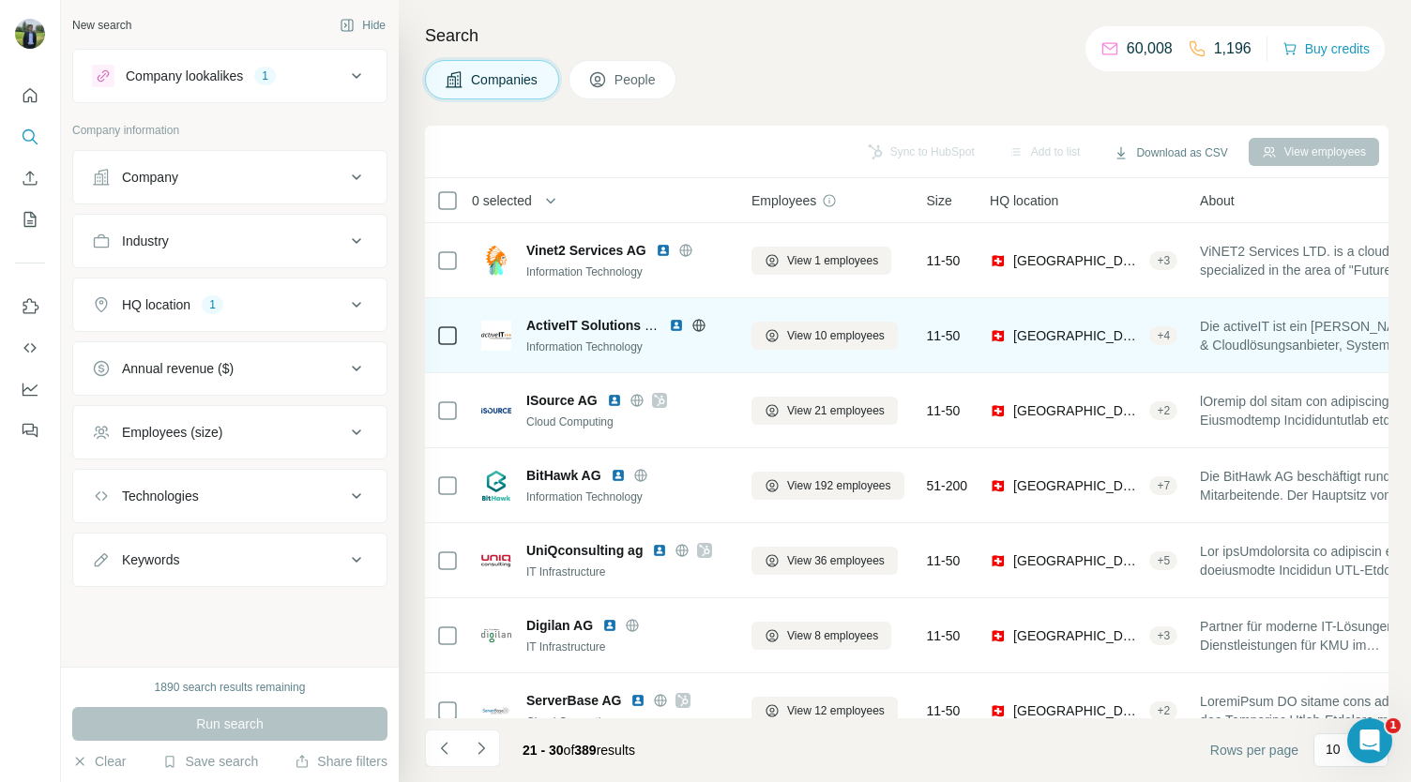
click at [672, 322] on img at bounding box center [676, 325] width 15 height 15
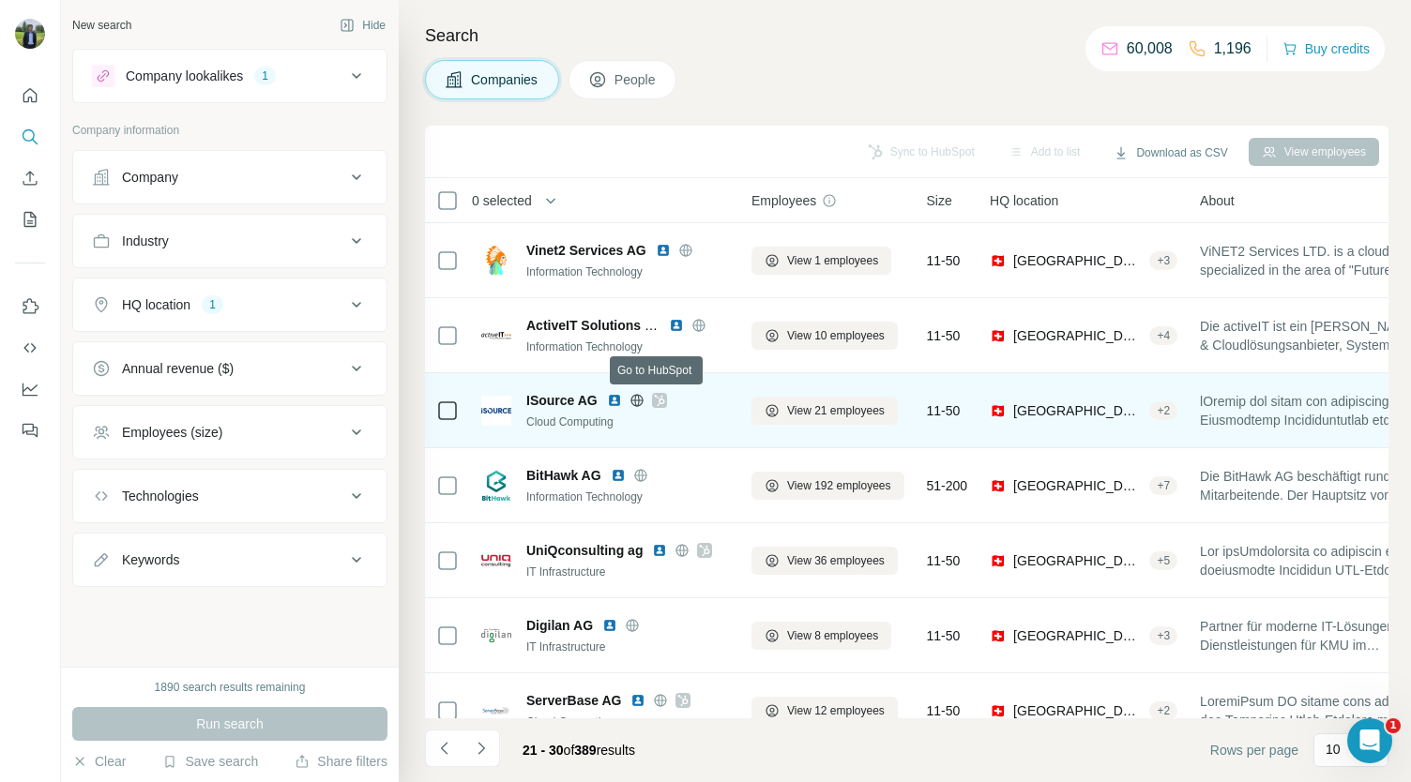
click at [656, 401] on icon at bounding box center [659, 400] width 11 height 15
click at [614, 397] on img at bounding box center [614, 400] width 15 height 15
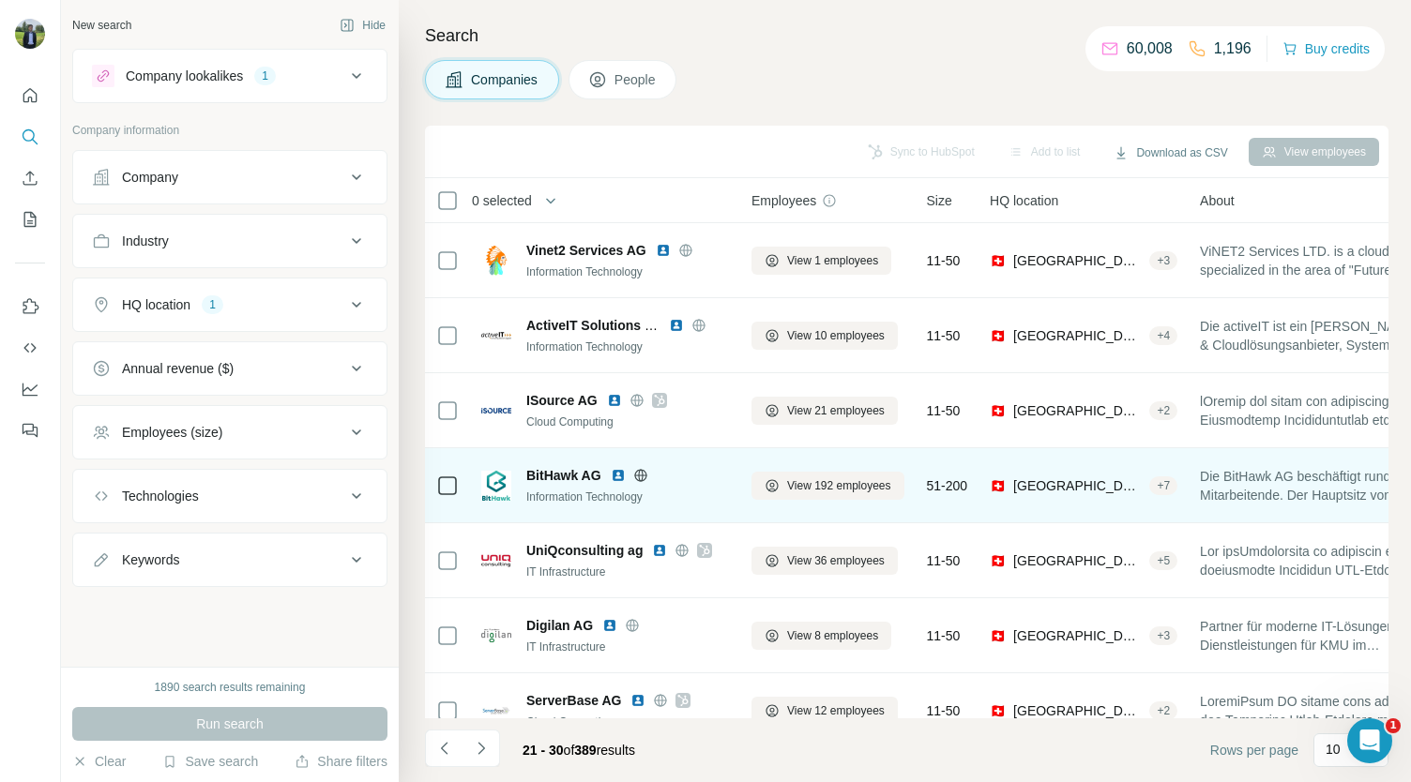
click at [614, 471] on img at bounding box center [618, 475] width 15 height 15
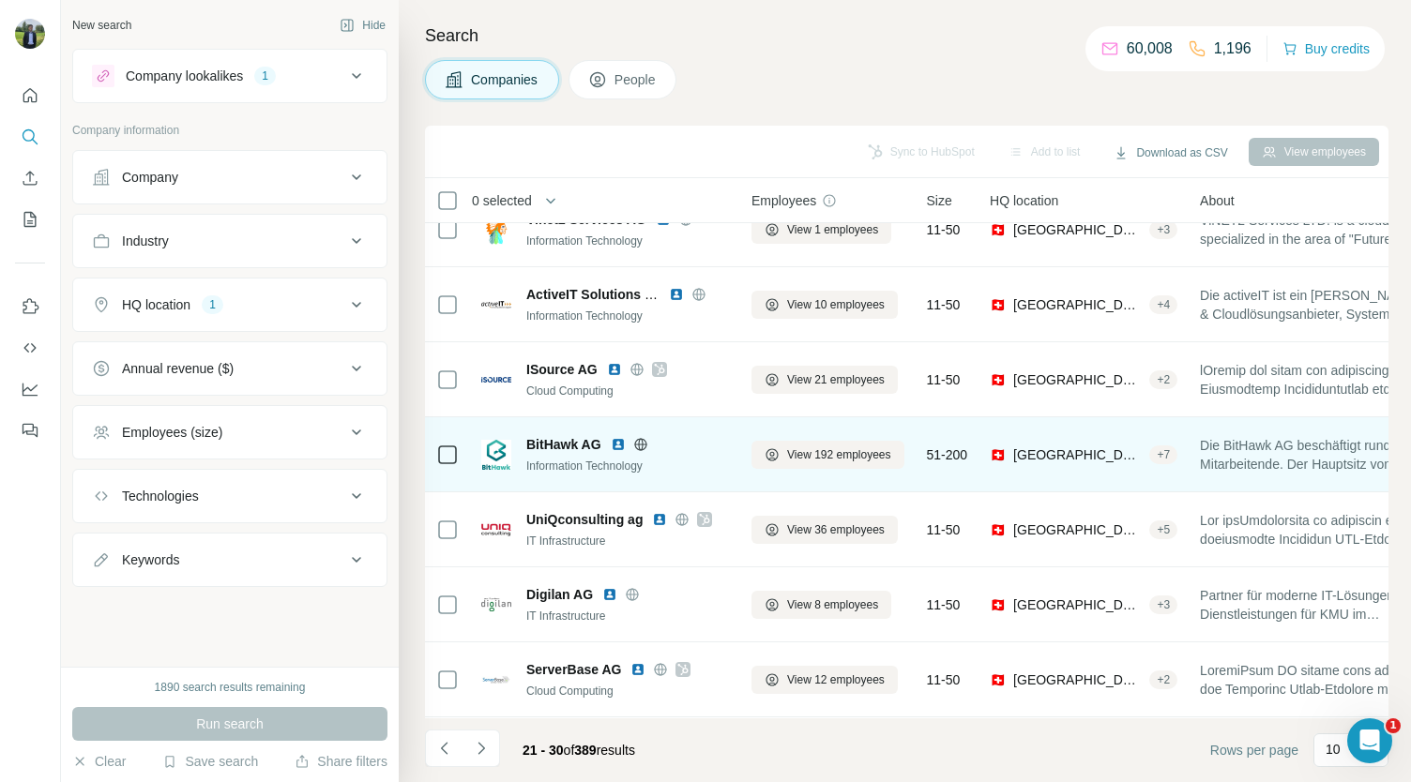
scroll to position [32, 0]
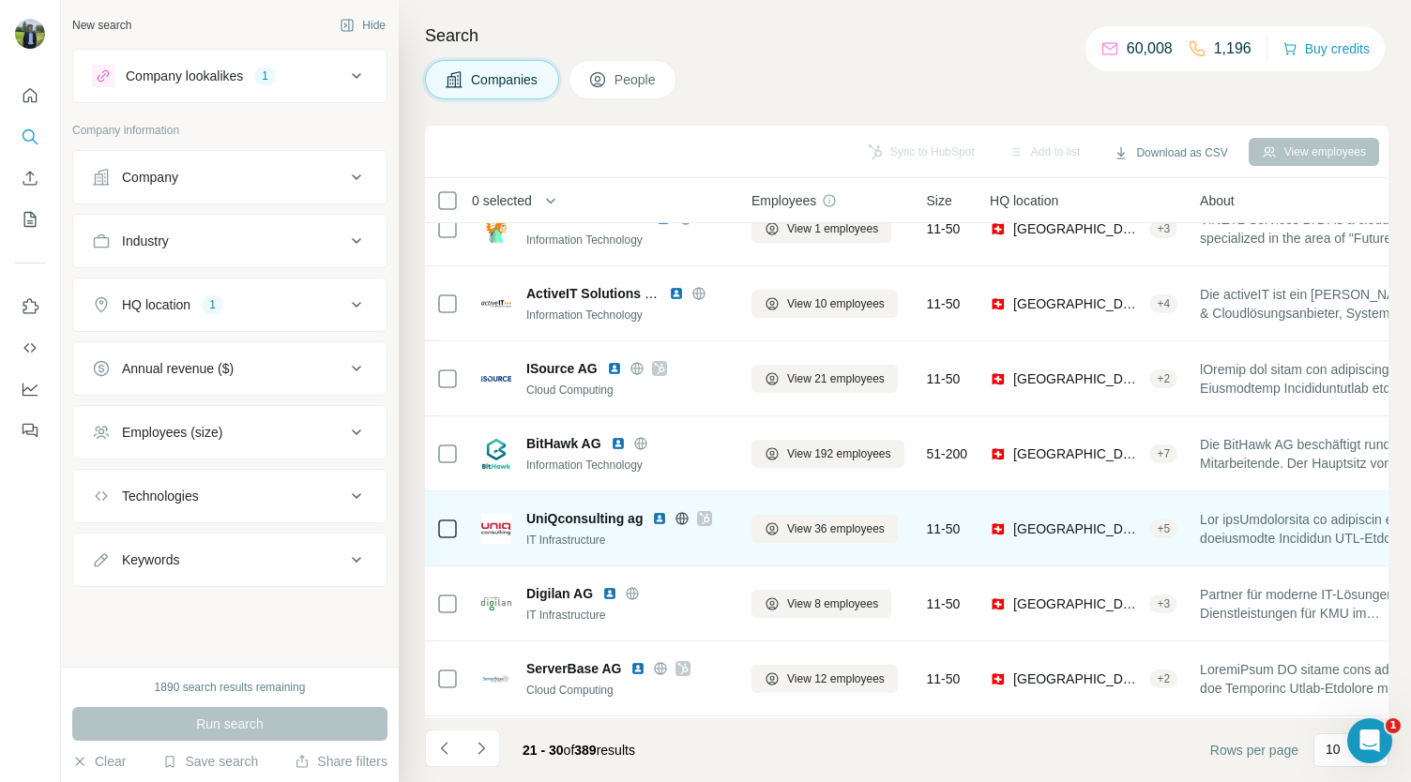
click at [659, 518] on img at bounding box center [659, 518] width 15 height 15
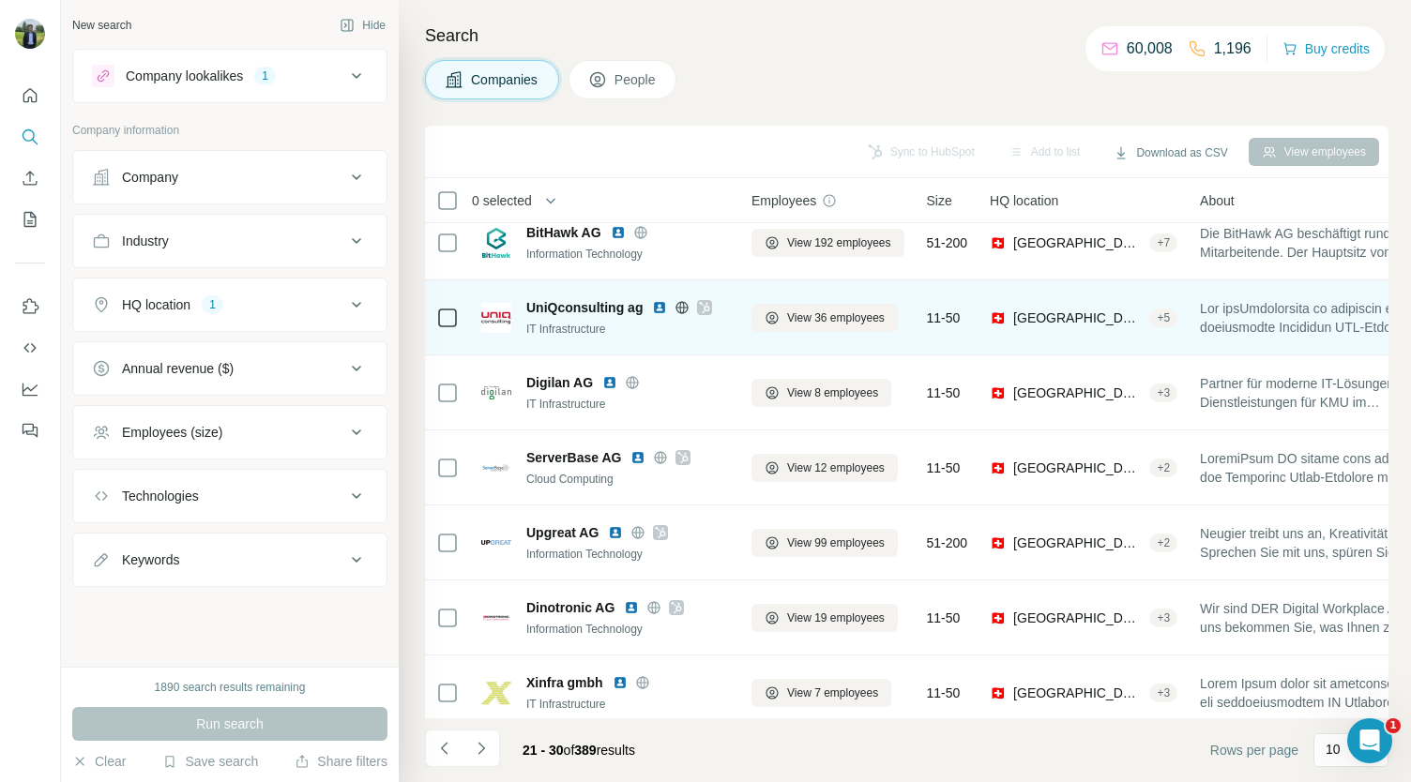
scroll to position [264, 0]
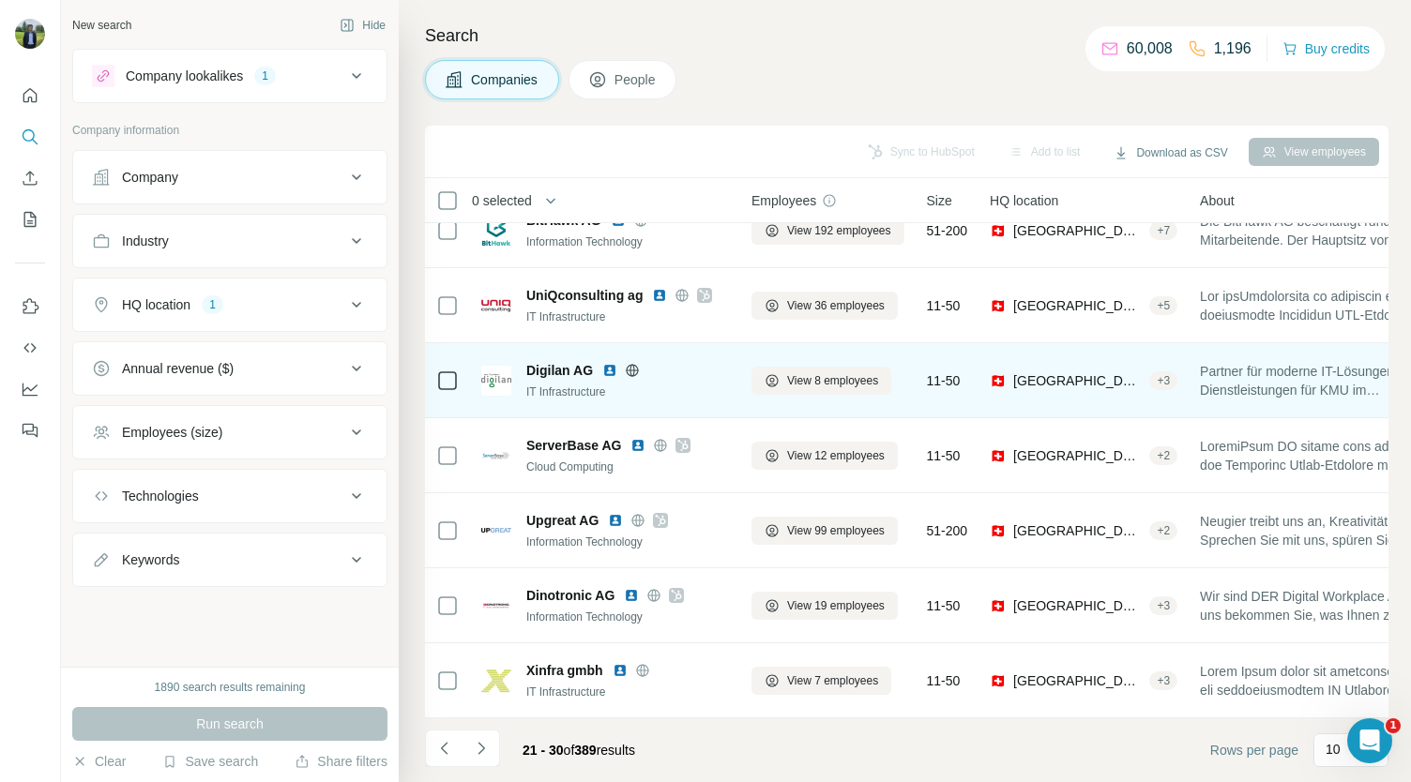
click at [604, 364] on img at bounding box center [609, 370] width 15 height 15
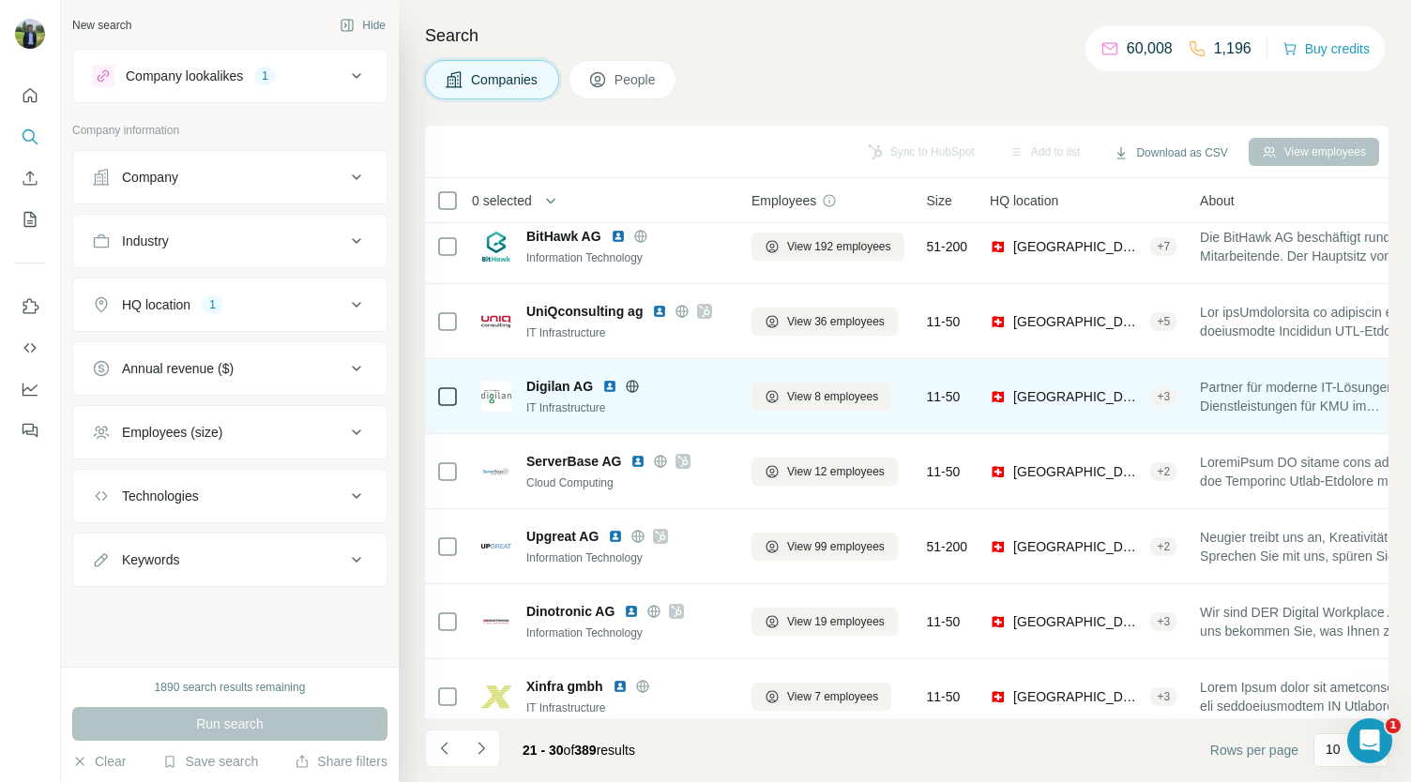
scroll to position [247, 0]
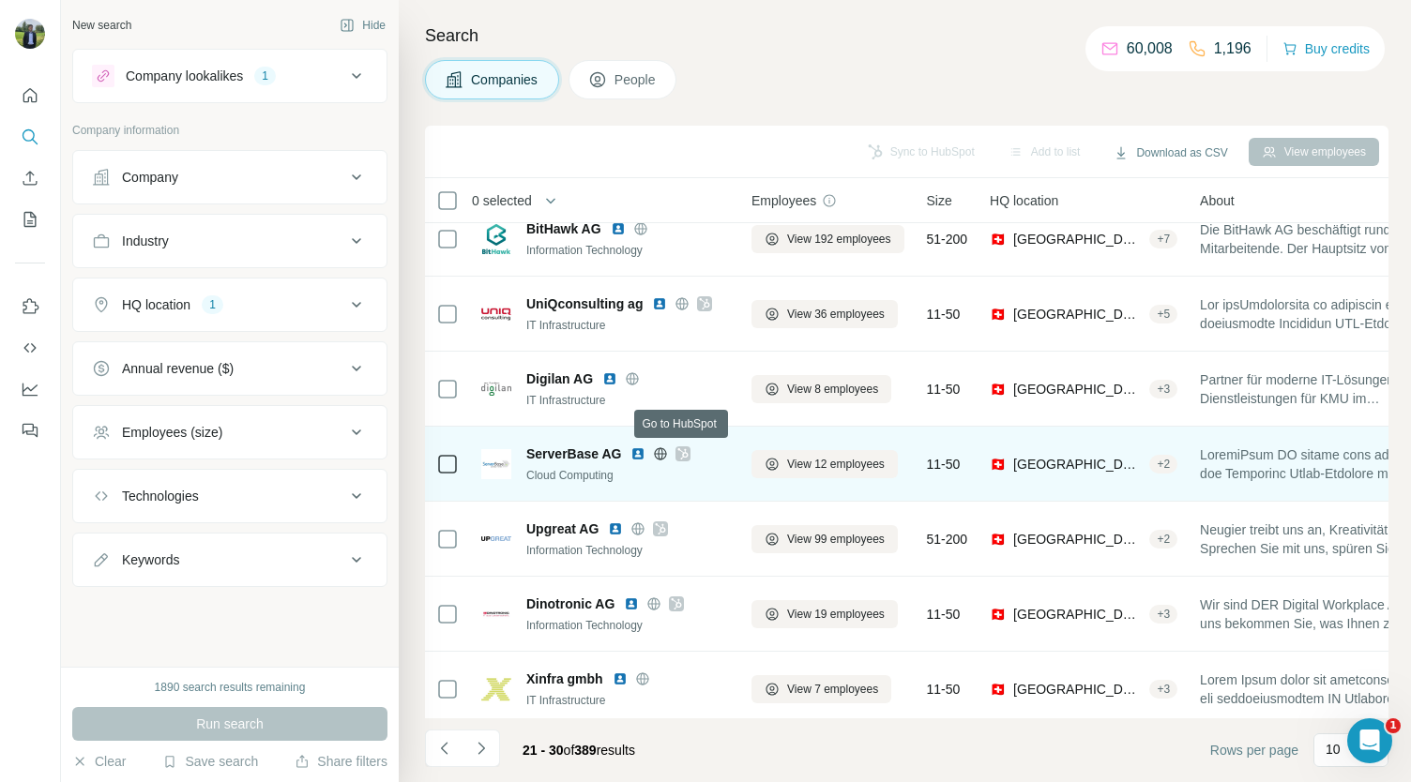
click at [683, 450] on icon at bounding box center [682, 454] width 11 height 15
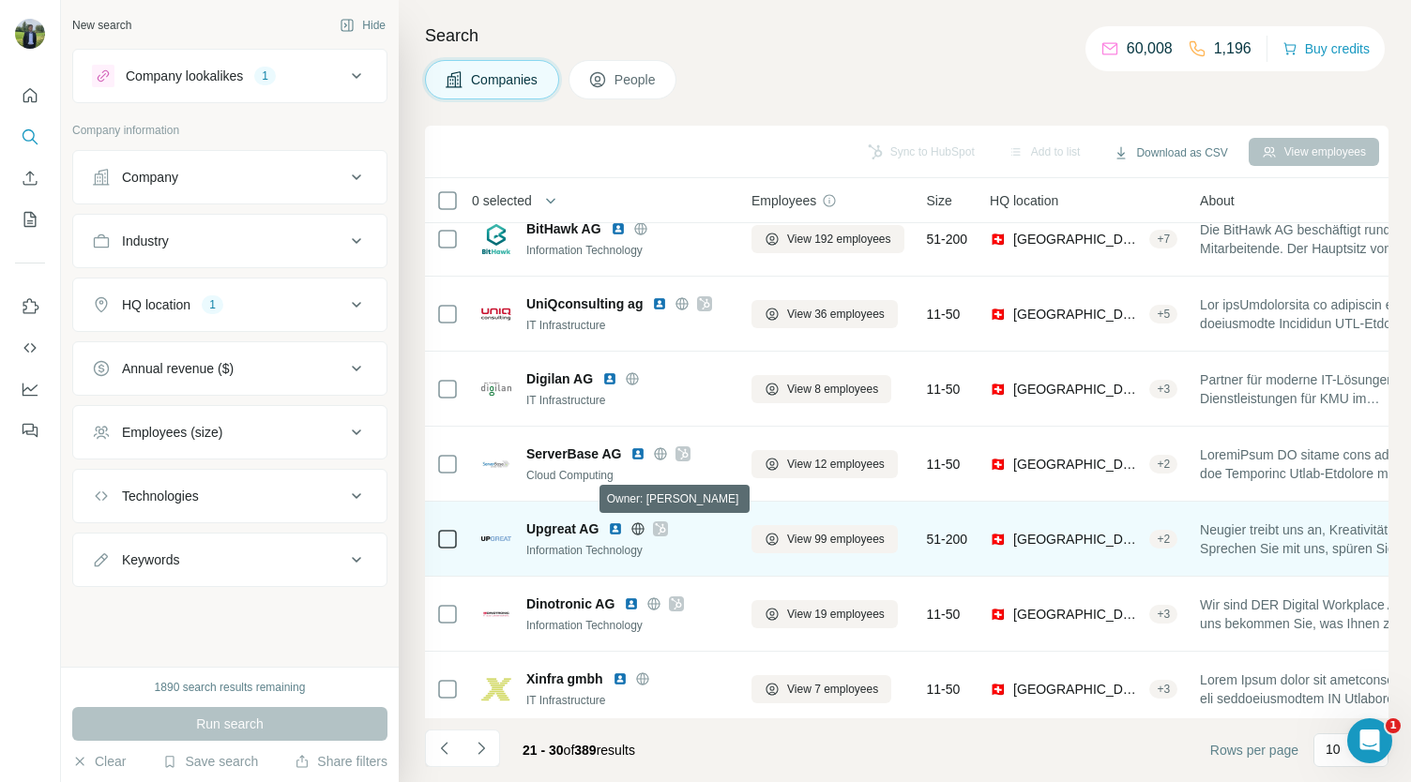
click at [662, 526] on icon at bounding box center [661, 528] width 10 height 11
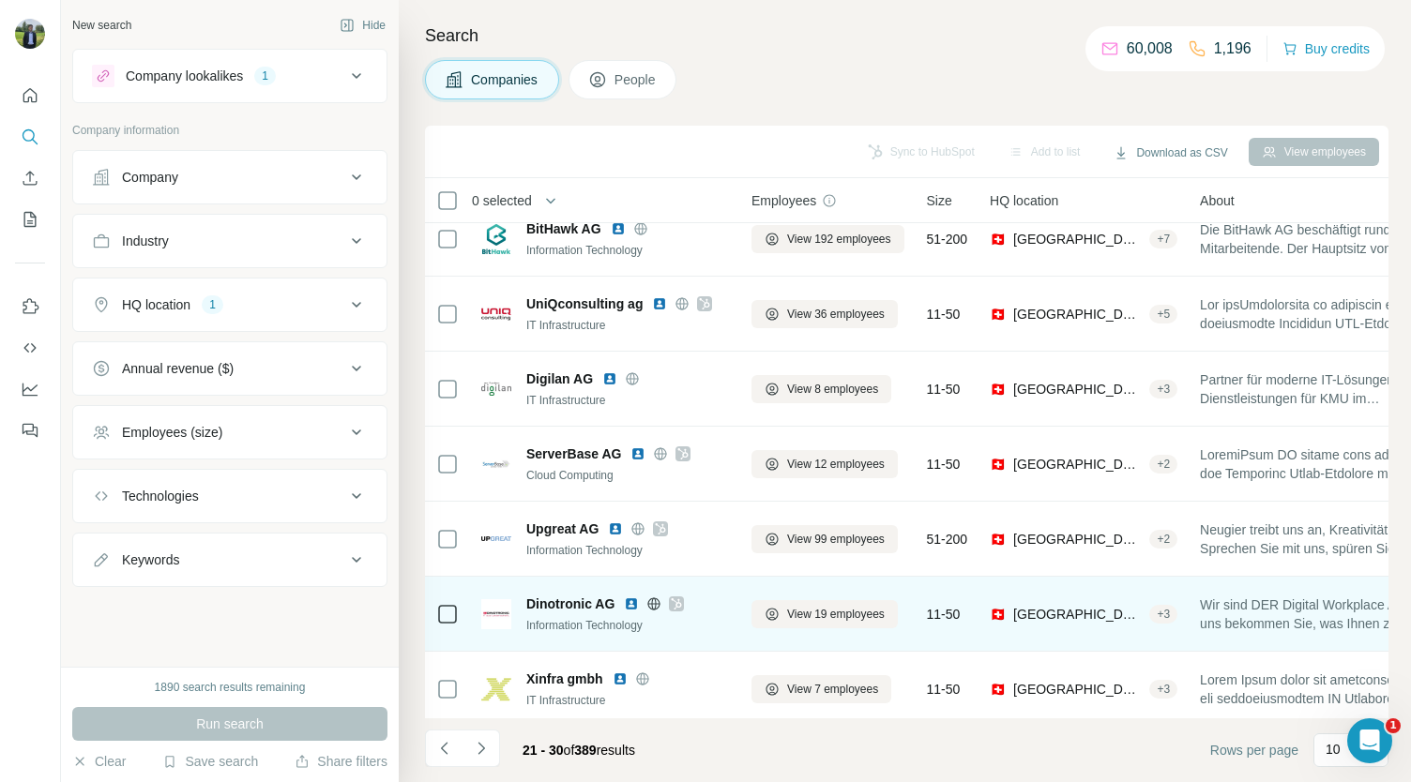
scroll to position [264, 0]
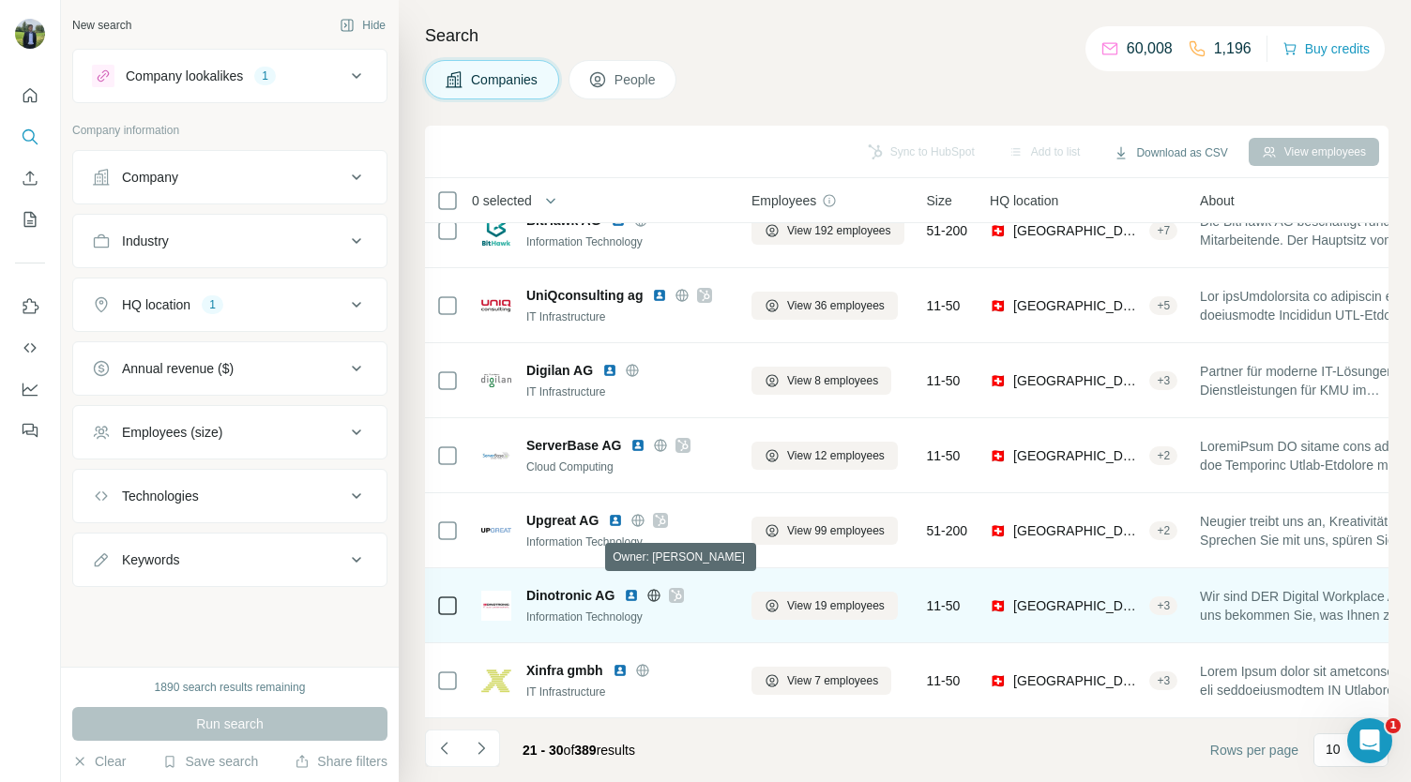
click at [677, 588] on icon at bounding box center [676, 595] width 11 height 15
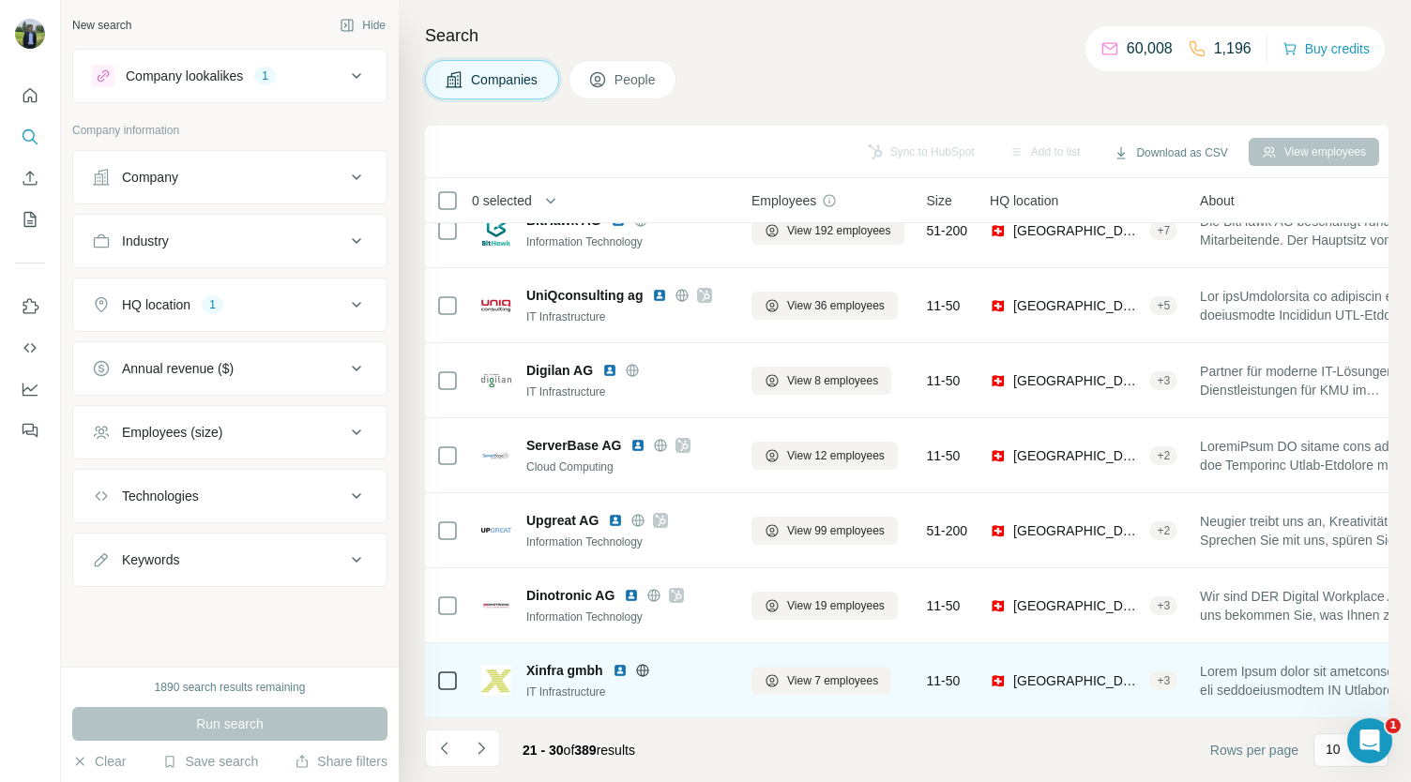
click at [615, 663] on img at bounding box center [620, 670] width 15 height 15
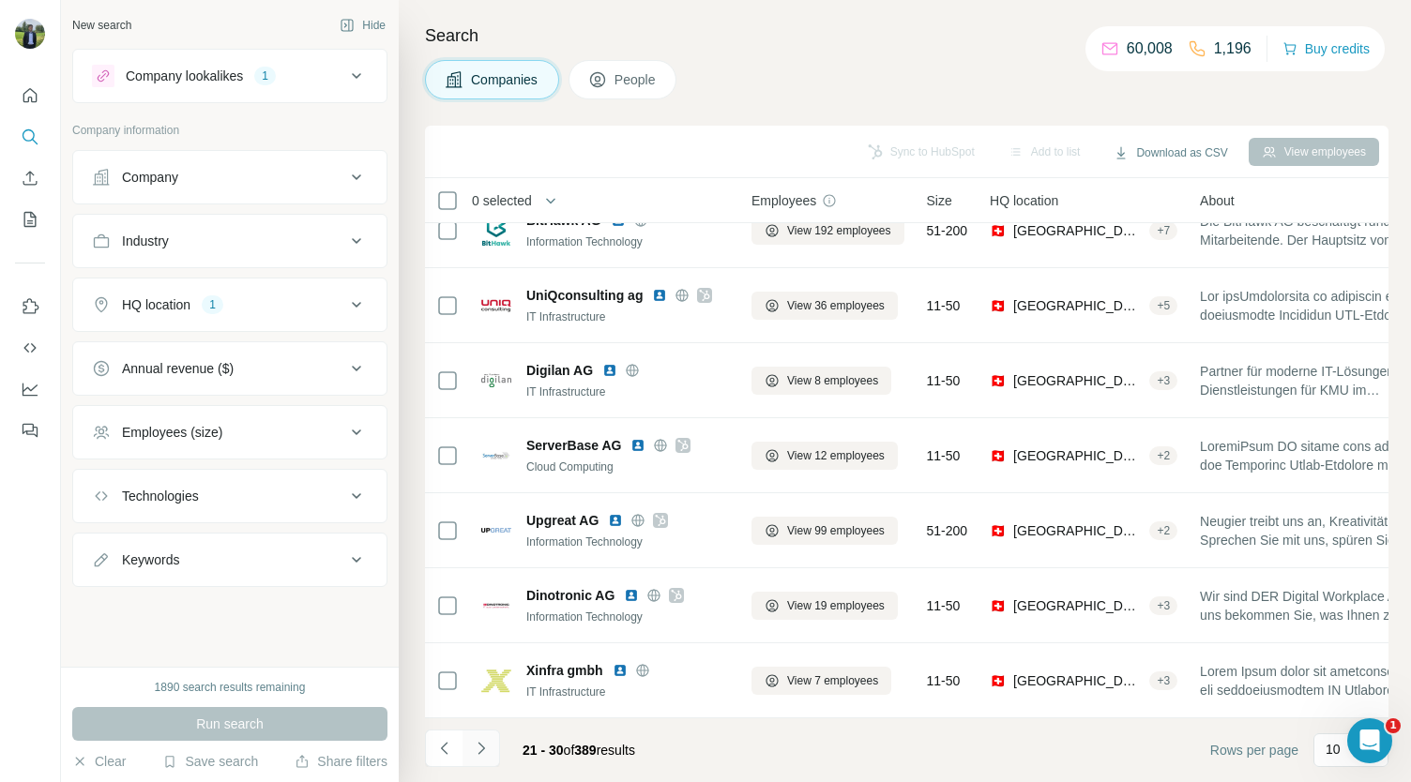
click at [488, 749] on icon "Navigate to next page" at bounding box center [481, 748] width 19 height 19
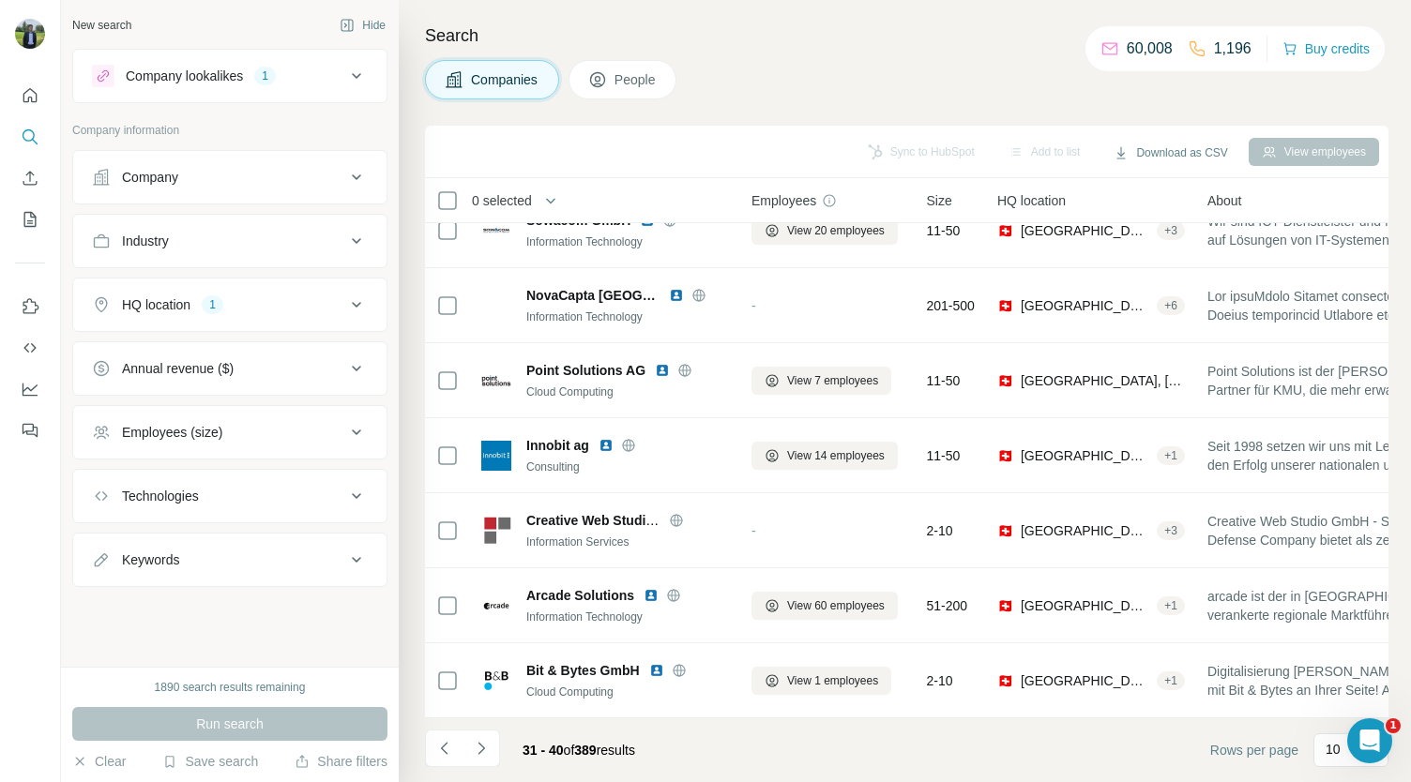
scroll to position [0, 0]
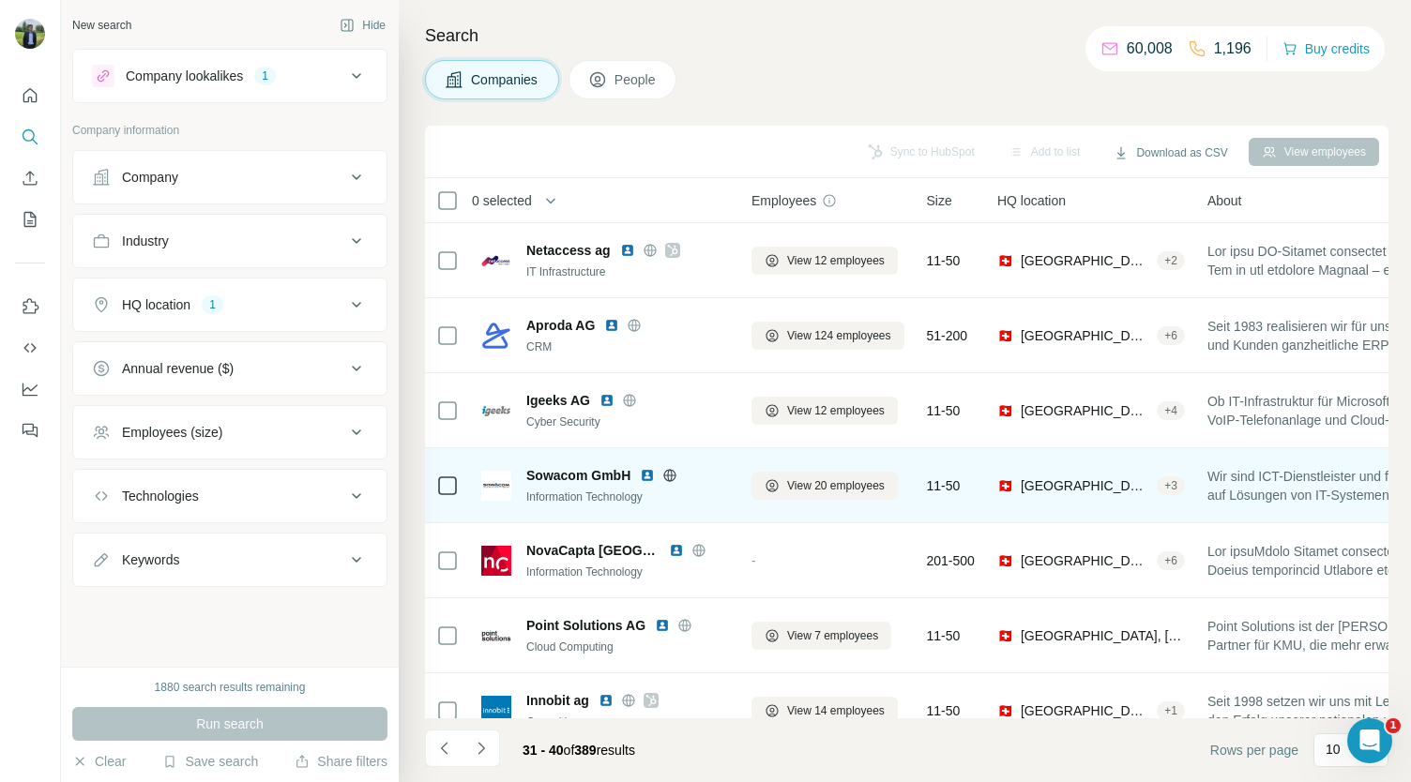
click at [643, 472] on img at bounding box center [647, 475] width 15 height 15
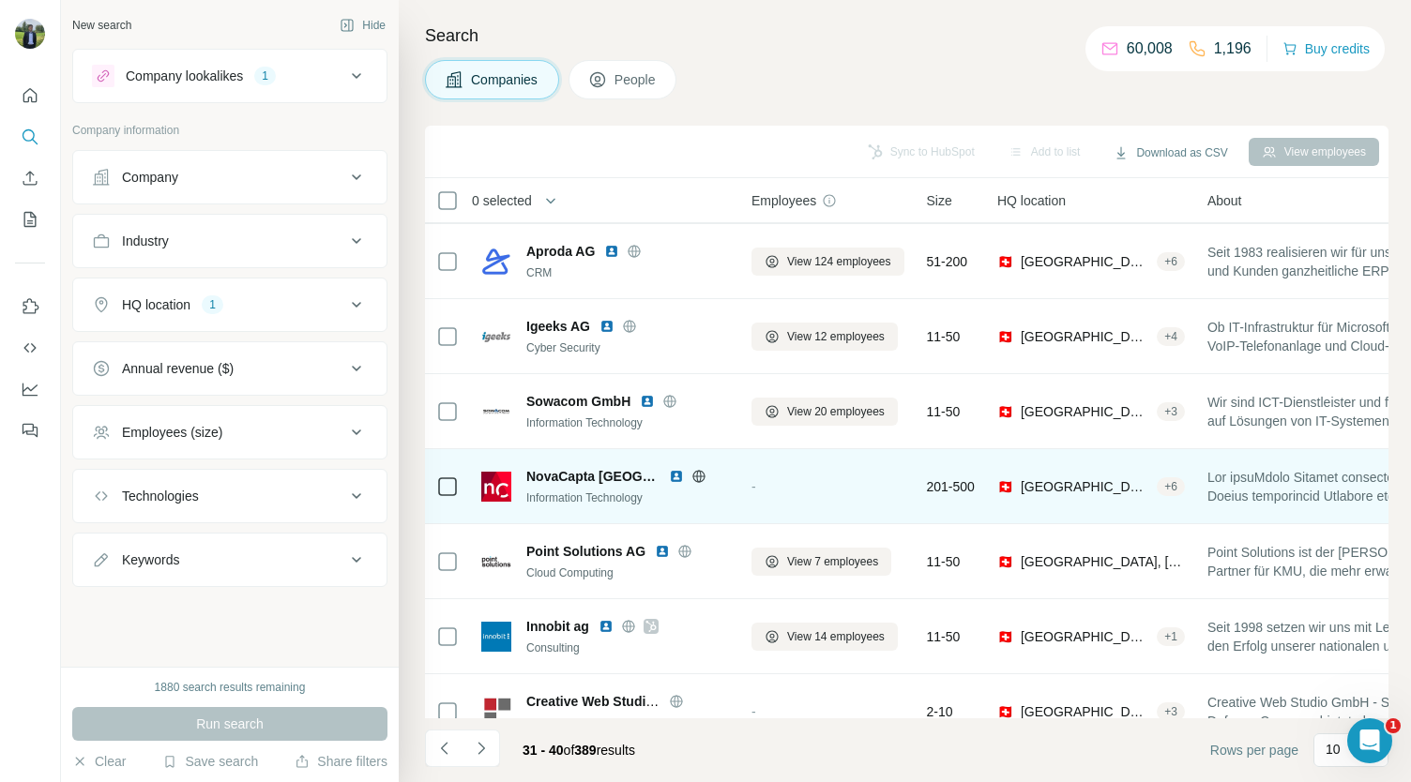
scroll to position [109, 0]
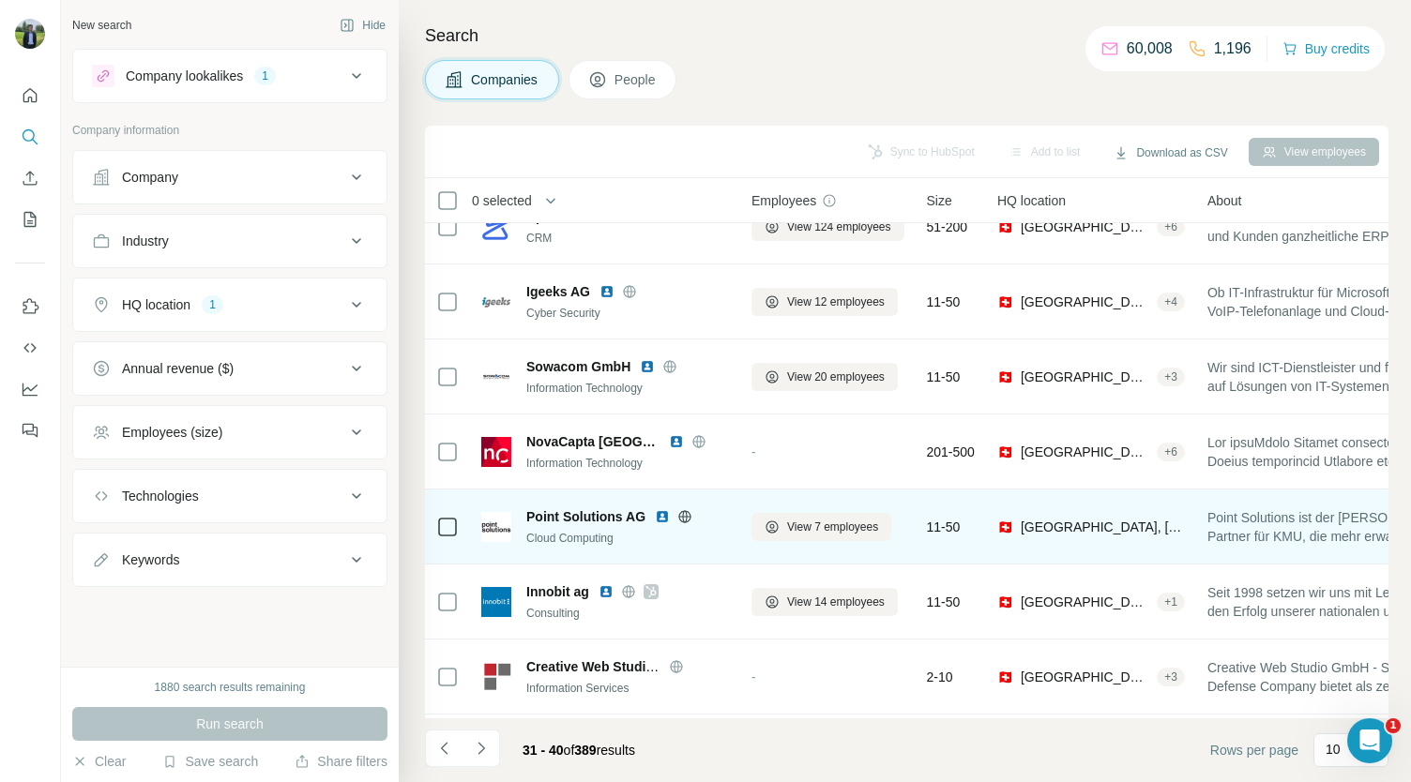
click at [661, 515] on img at bounding box center [662, 516] width 15 height 15
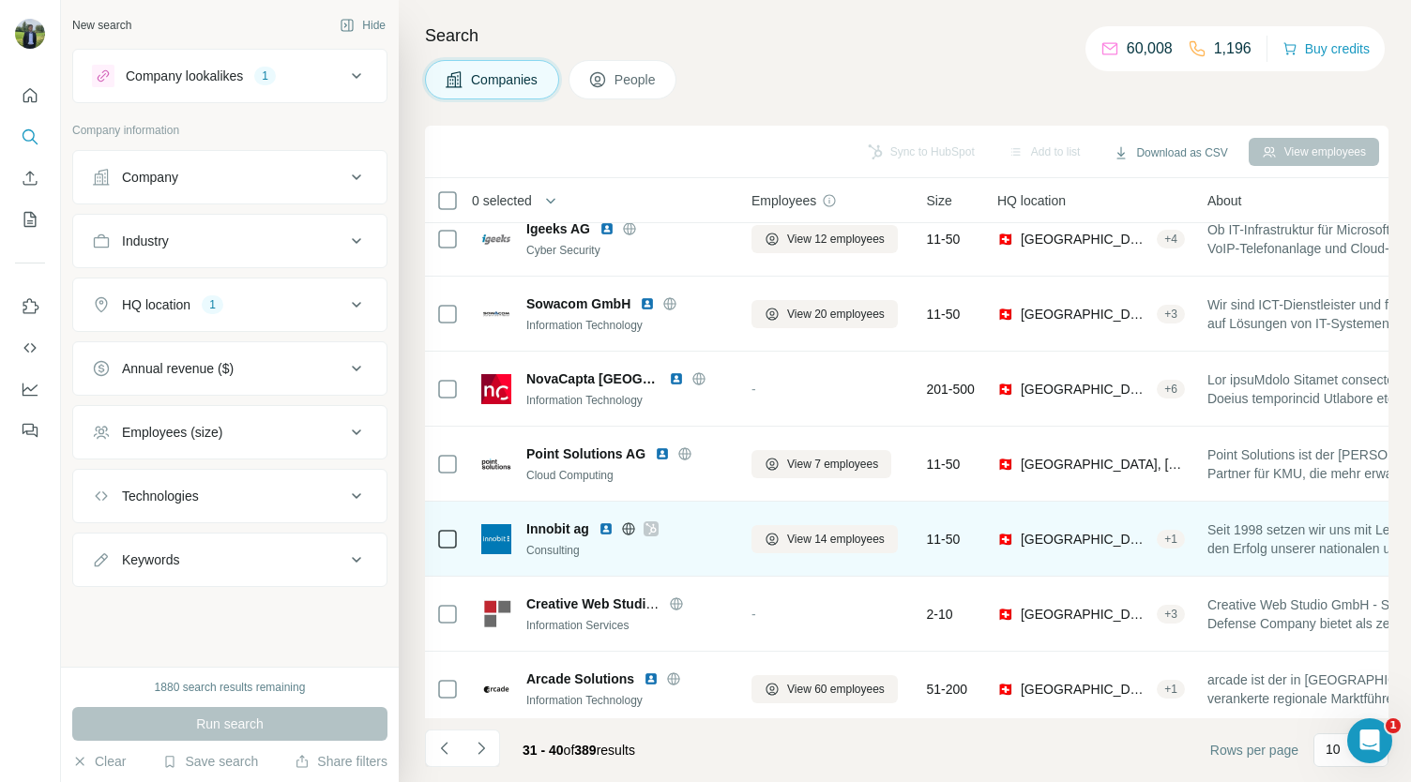
scroll to position [264, 0]
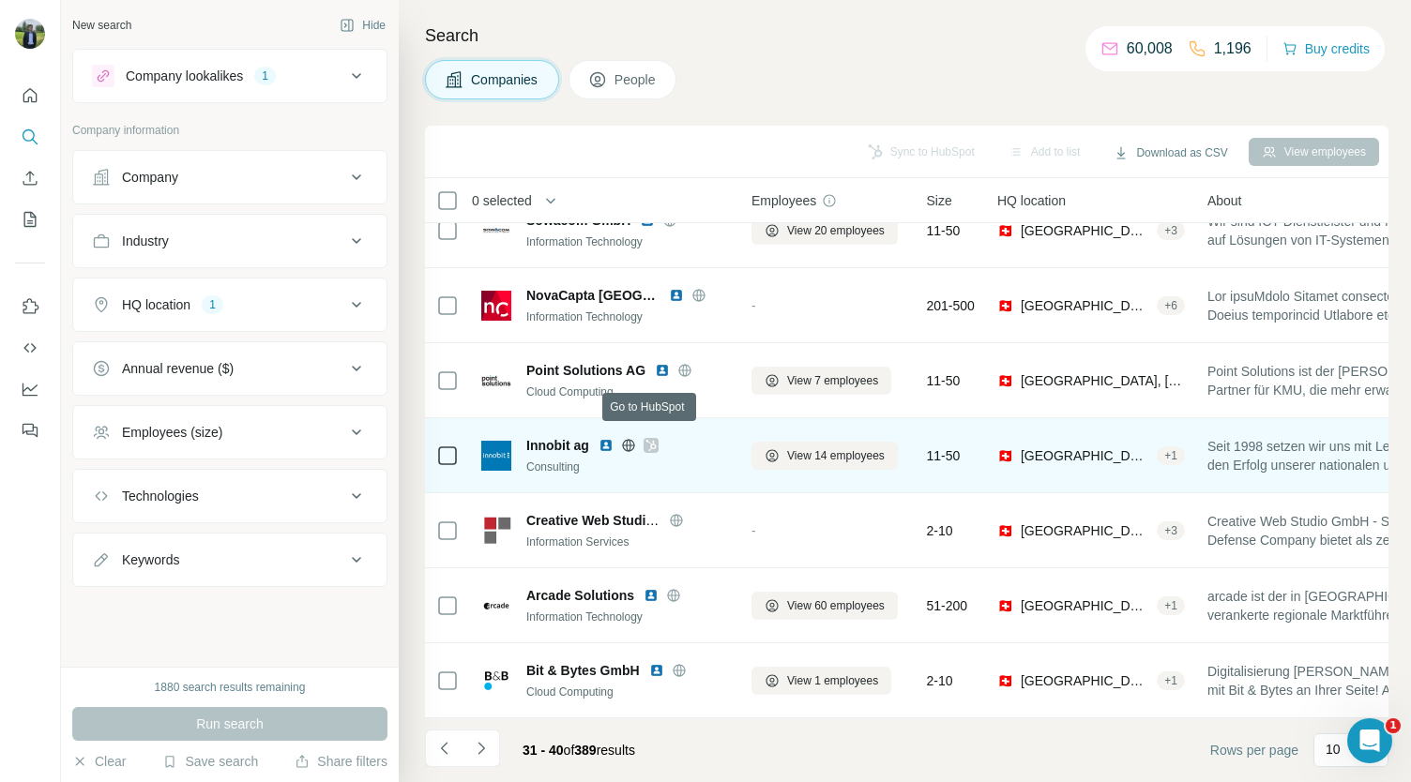
click at [644, 438] on div at bounding box center [650, 445] width 15 height 15
click at [602, 438] on img at bounding box center [605, 445] width 15 height 15
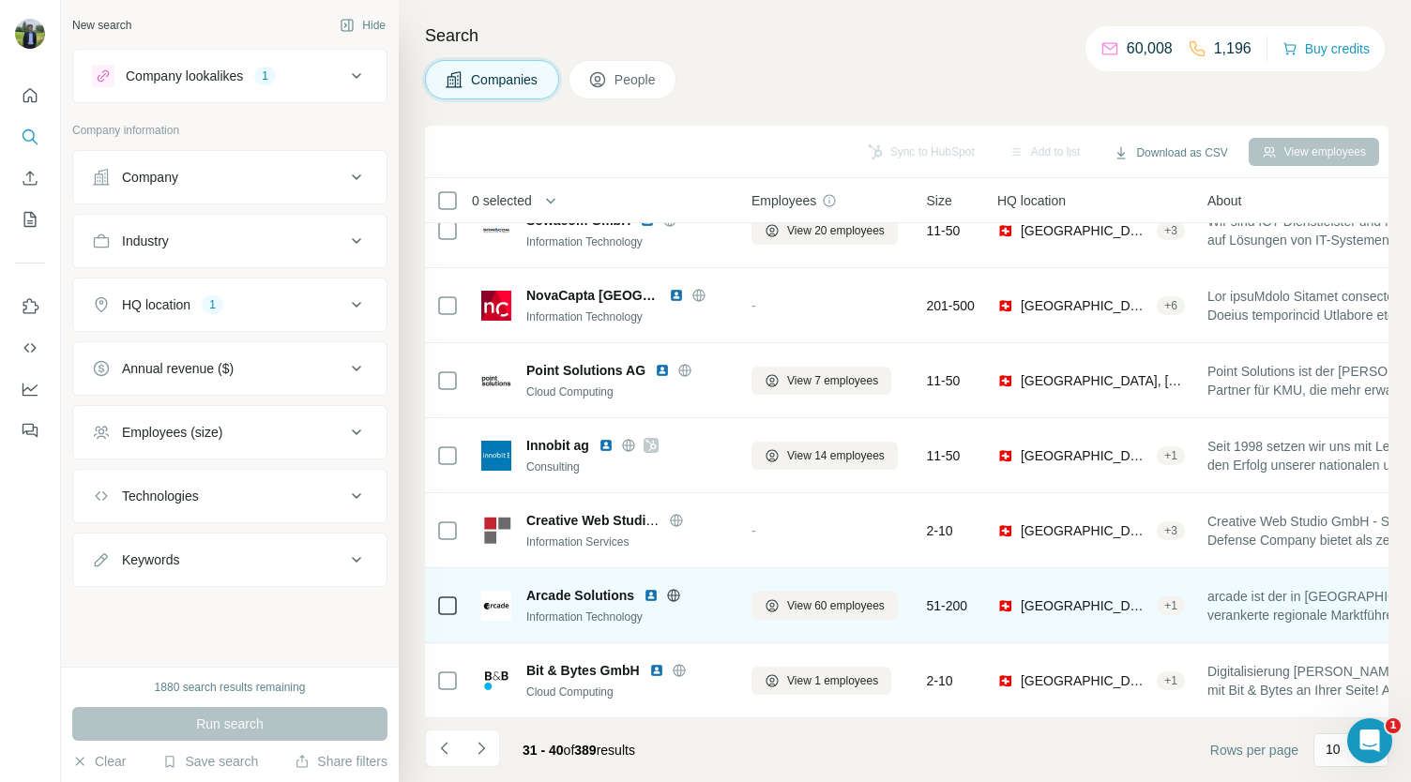
click at [653, 588] on img at bounding box center [650, 595] width 15 height 15
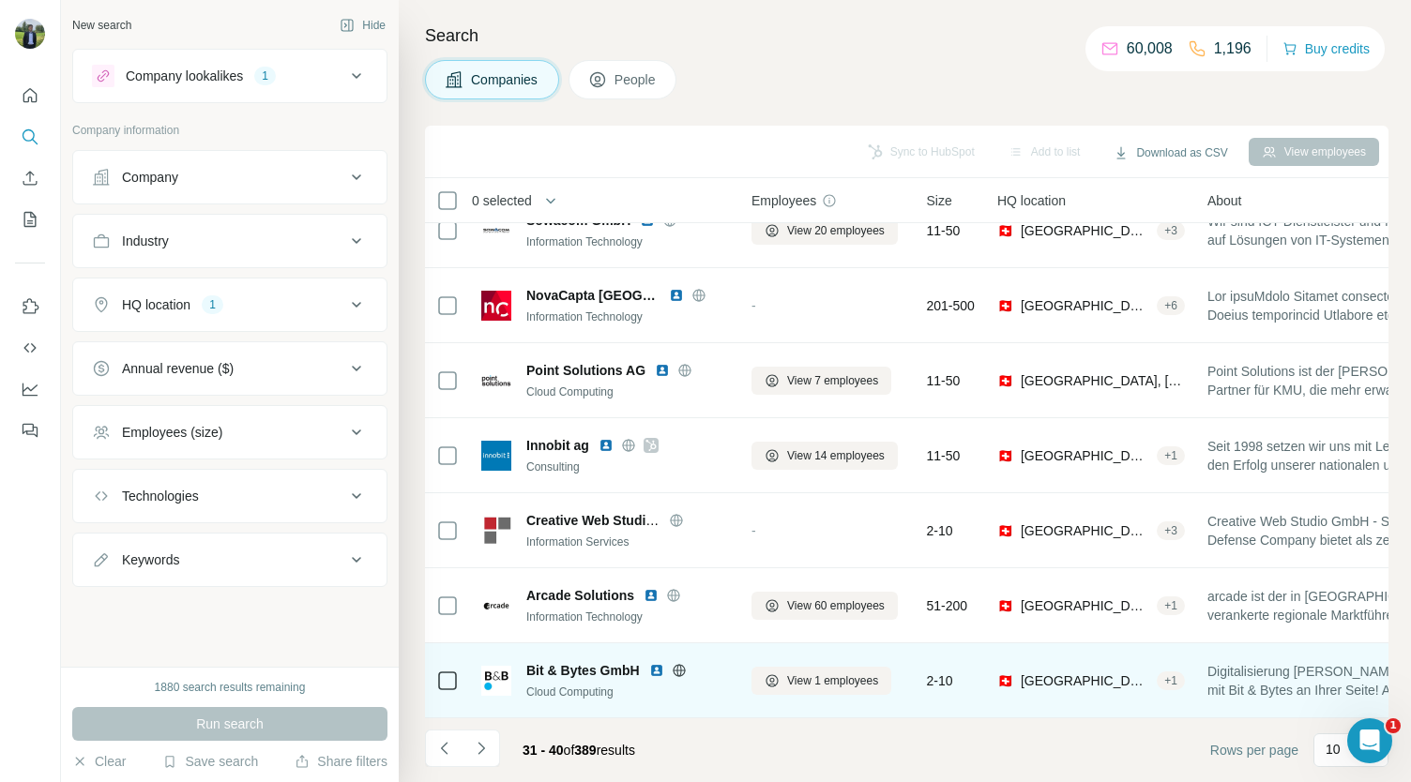
click at [649, 663] on img at bounding box center [656, 670] width 15 height 15
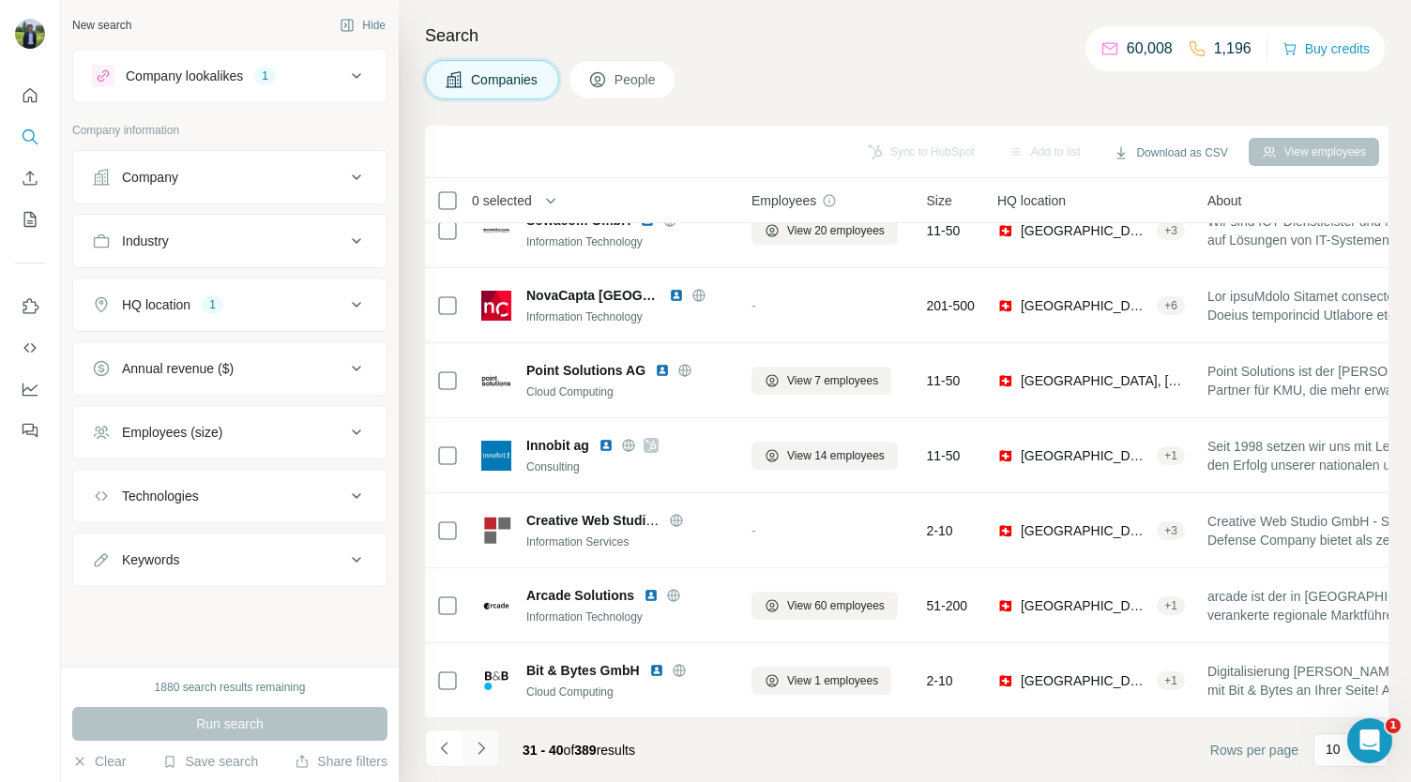
click at [483, 753] on icon "Navigate to next page" at bounding box center [481, 748] width 19 height 19
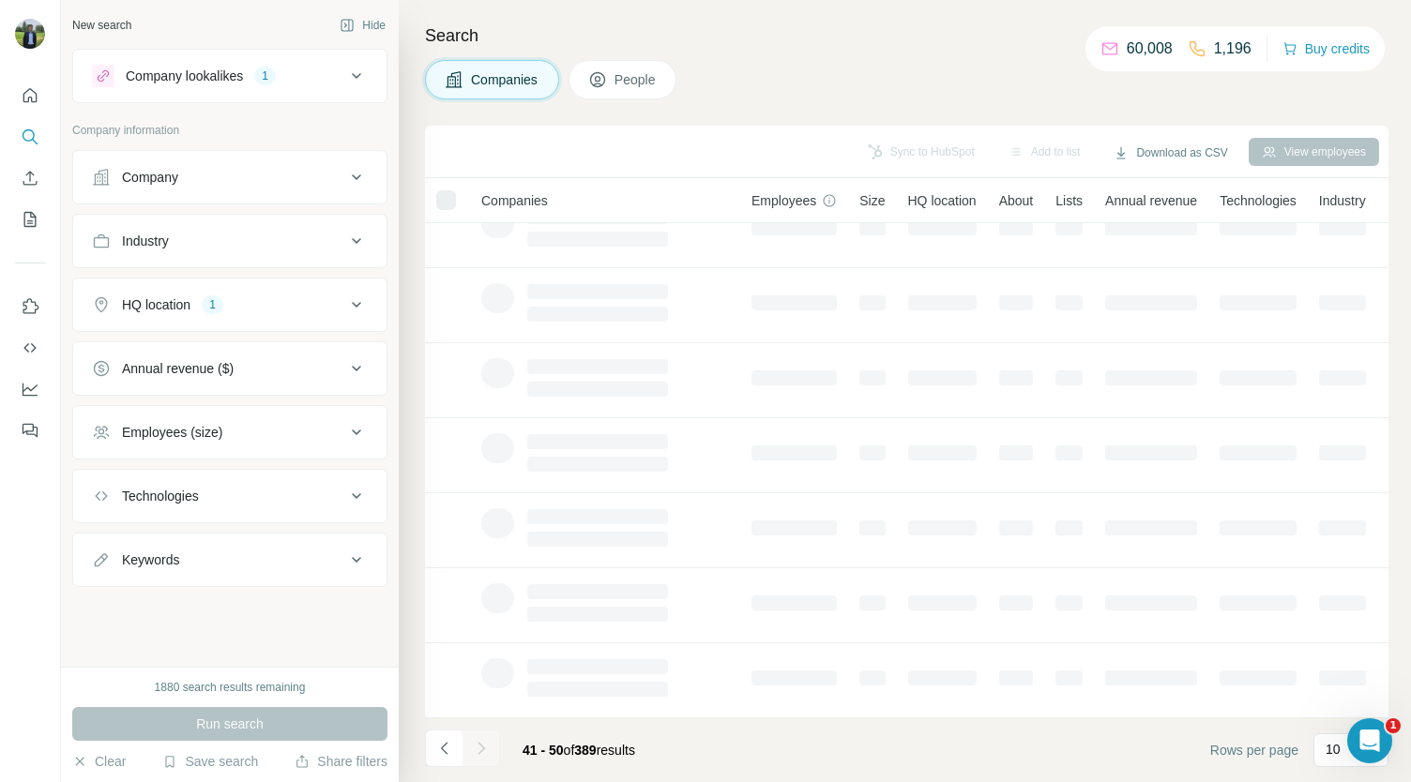
scroll to position [0, 0]
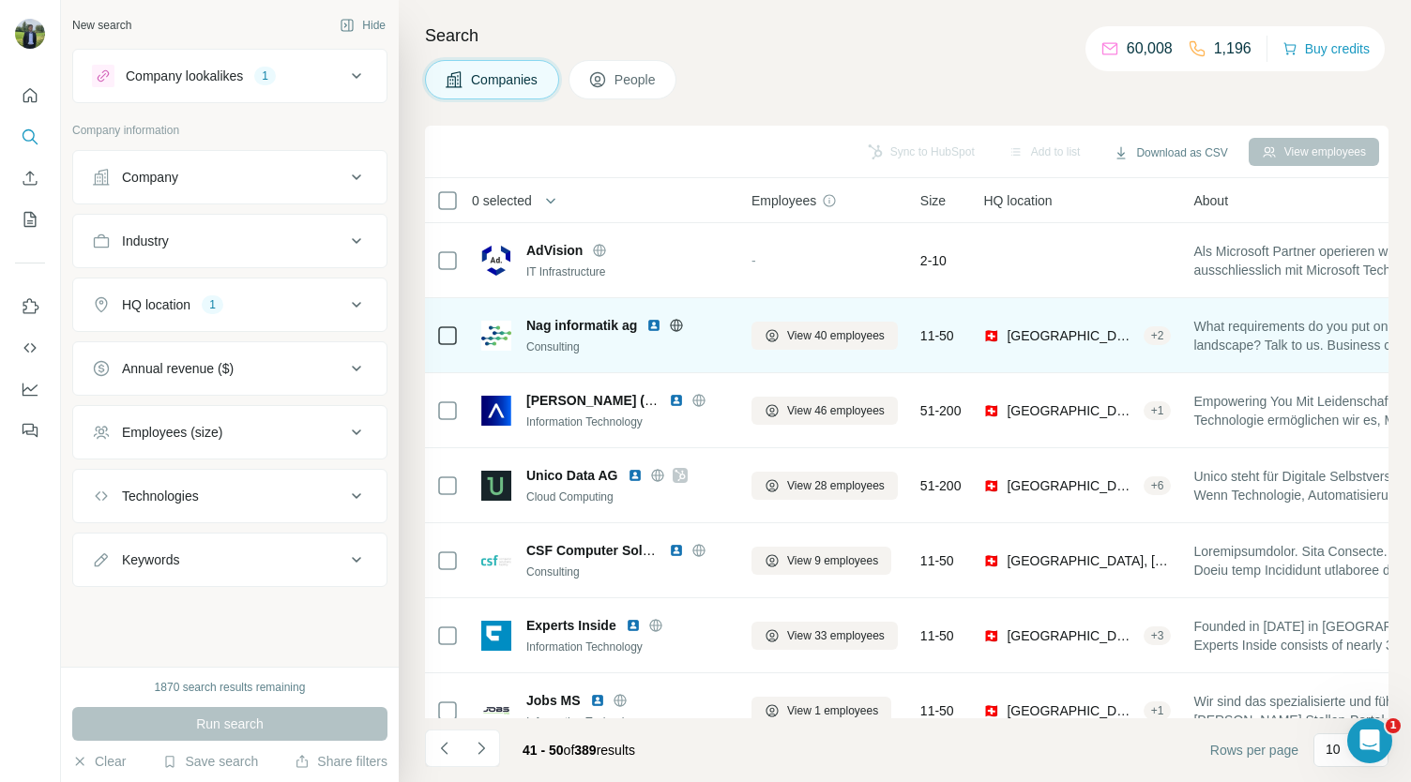
click at [654, 325] on img at bounding box center [653, 325] width 15 height 15
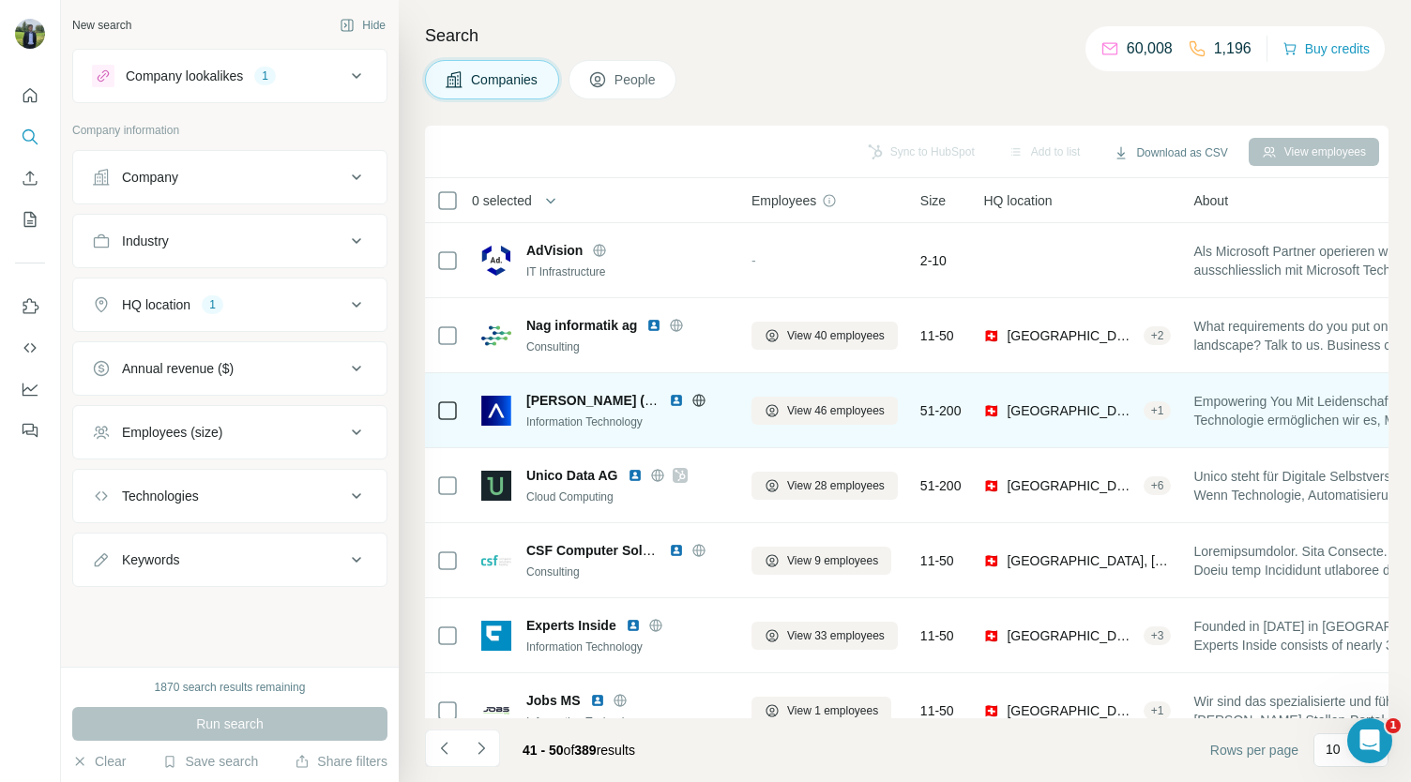
click at [675, 402] on img at bounding box center [676, 400] width 15 height 15
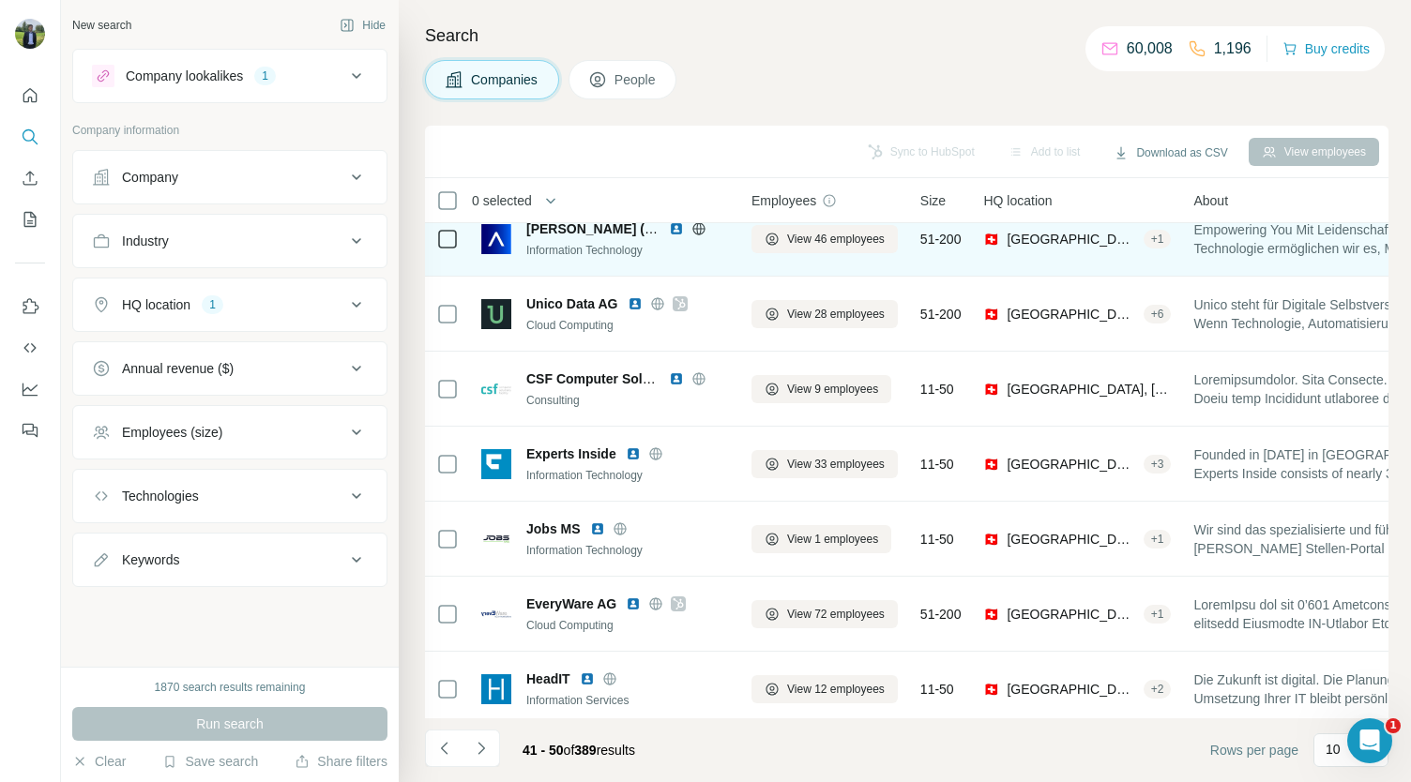
scroll to position [173, 0]
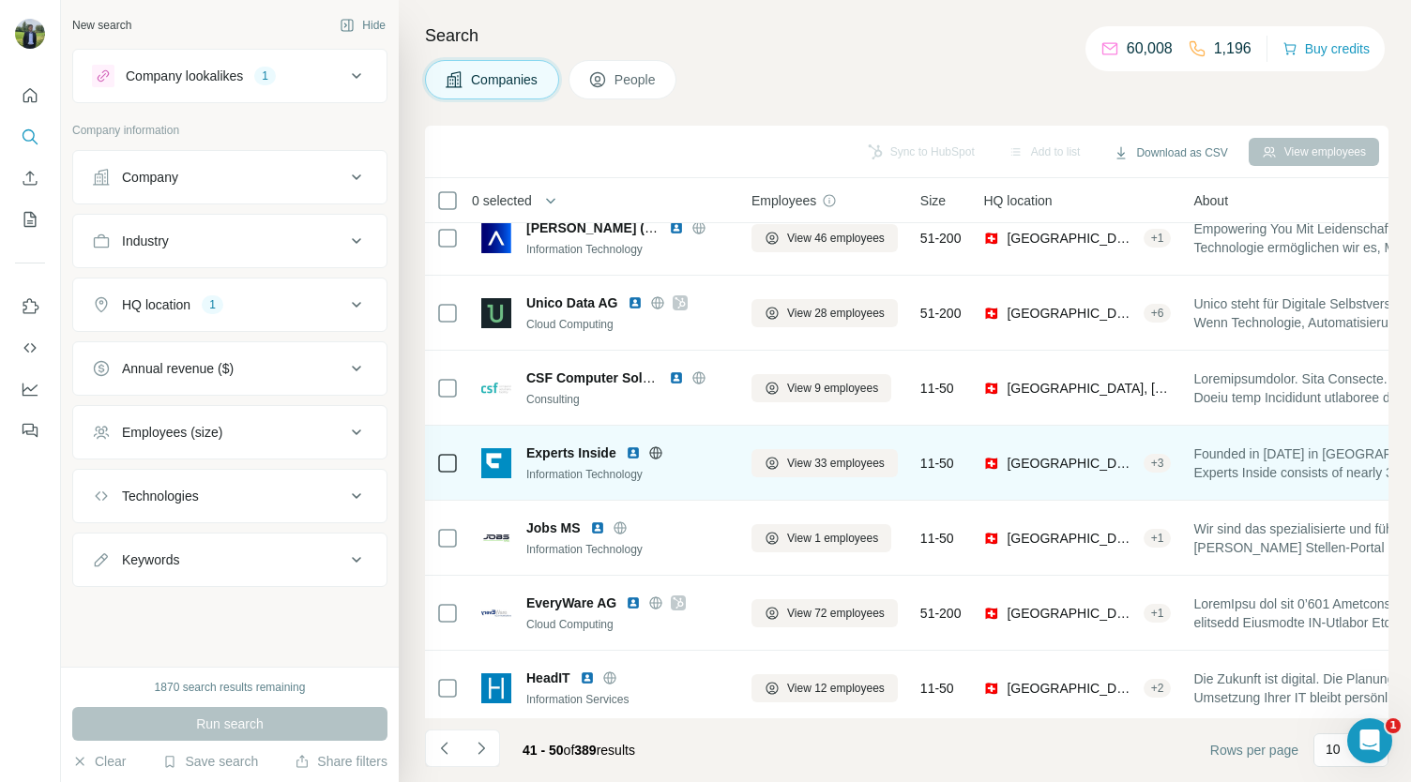
click at [636, 457] on img at bounding box center [633, 453] width 15 height 15
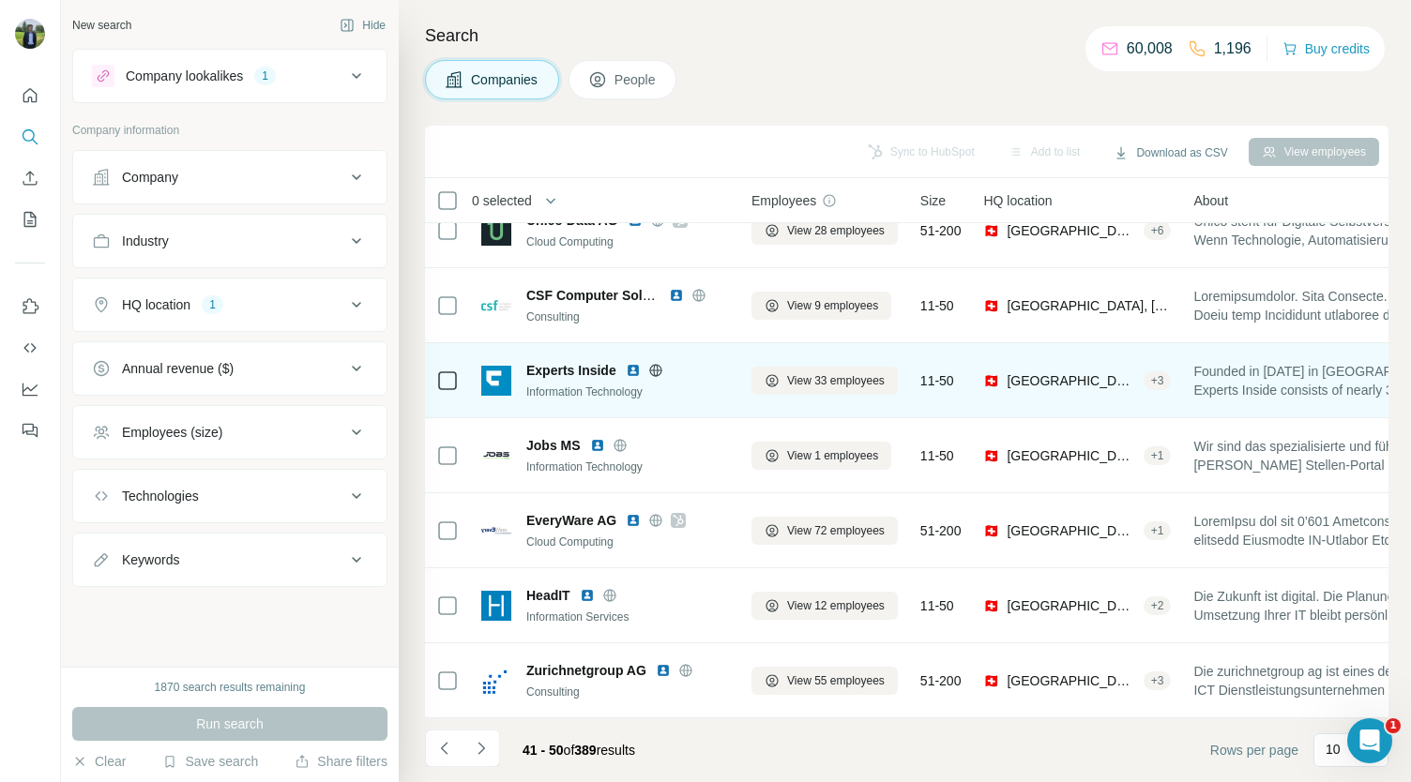
scroll to position [264, 0]
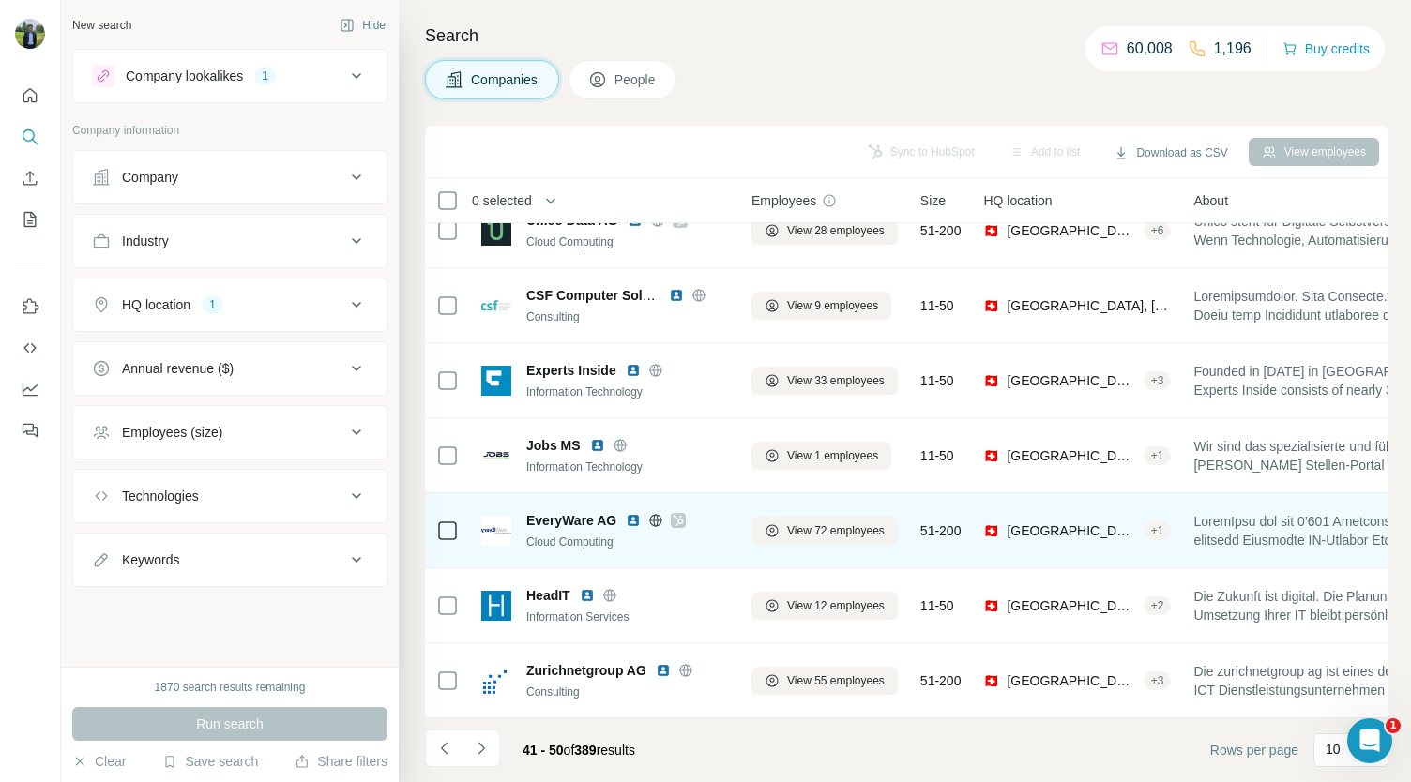
click at [632, 513] on img at bounding box center [633, 520] width 15 height 15
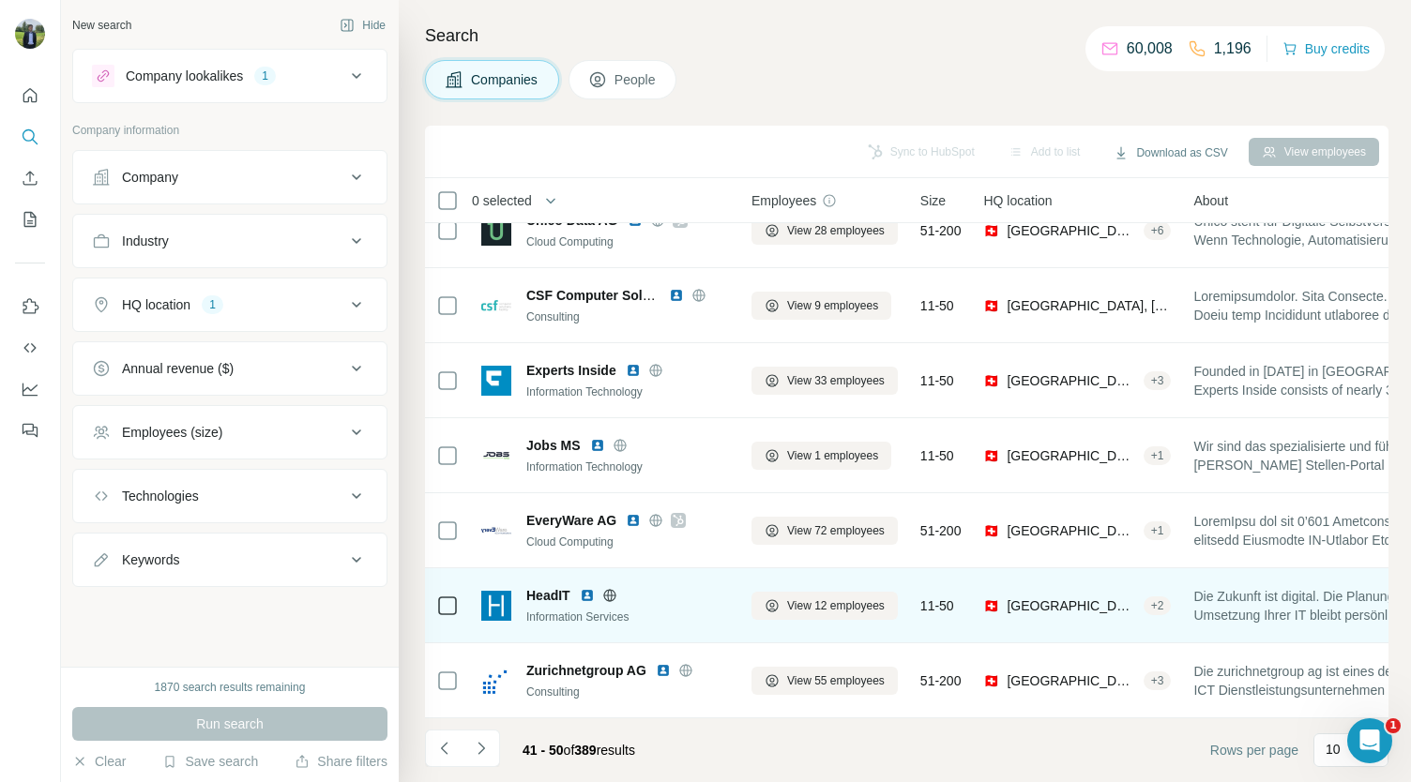
click at [583, 588] on img at bounding box center [587, 595] width 15 height 15
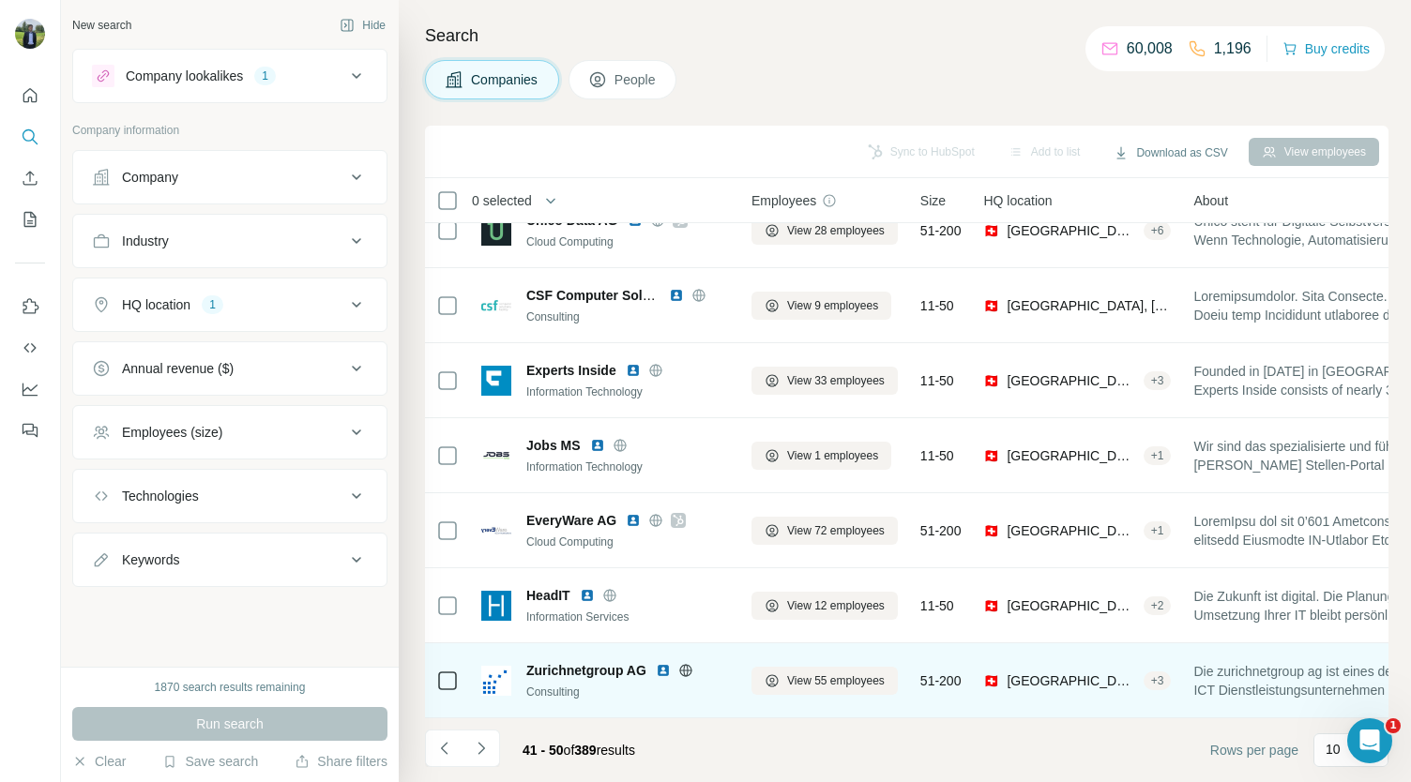
click at [659, 663] on img at bounding box center [663, 670] width 15 height 15
